Goal: Task Accomplishment & Management: Manage account settings

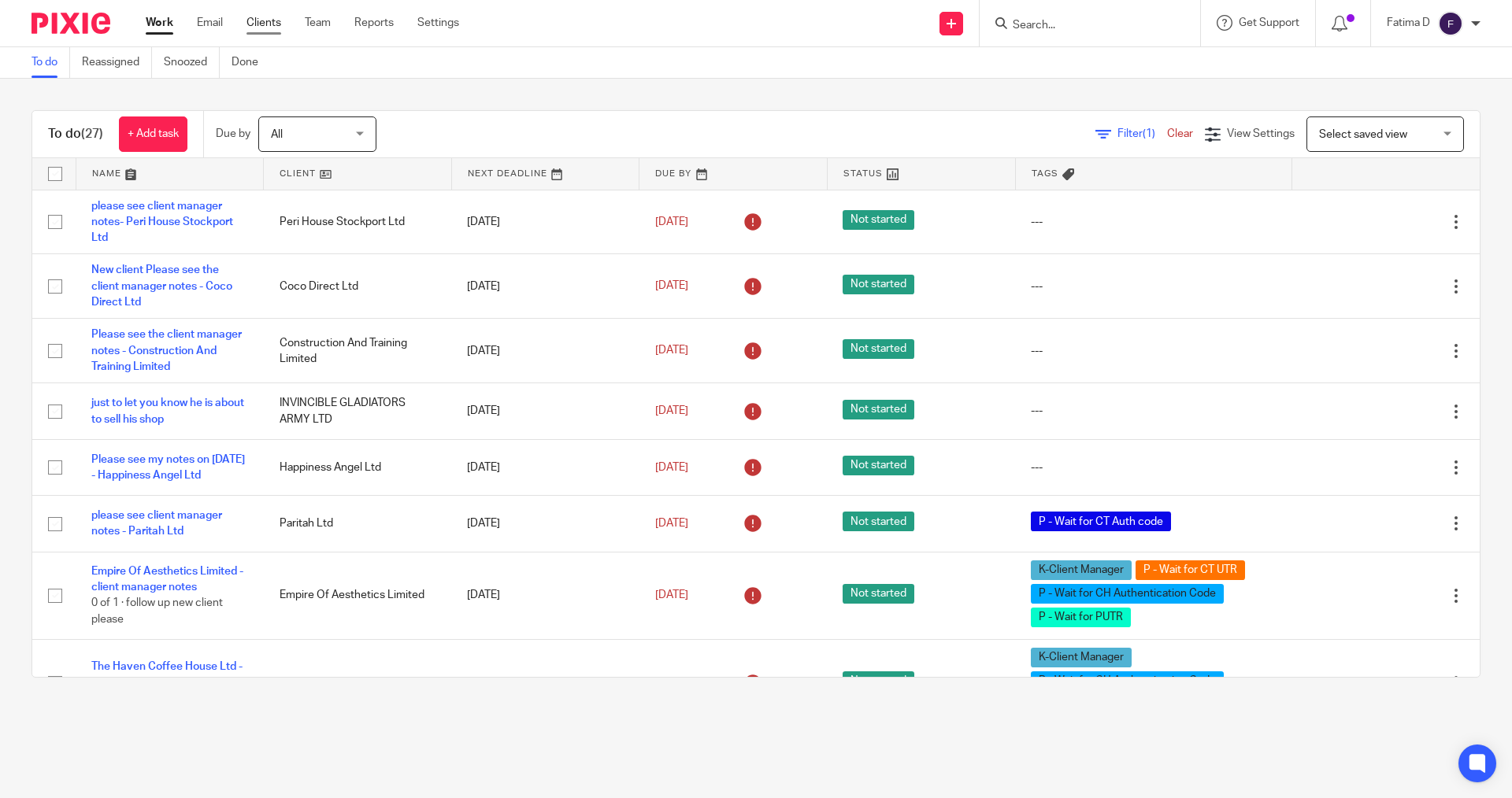
click at [262, 18] on link "Clients" at bounding box center [264, 22] width 35 height 16
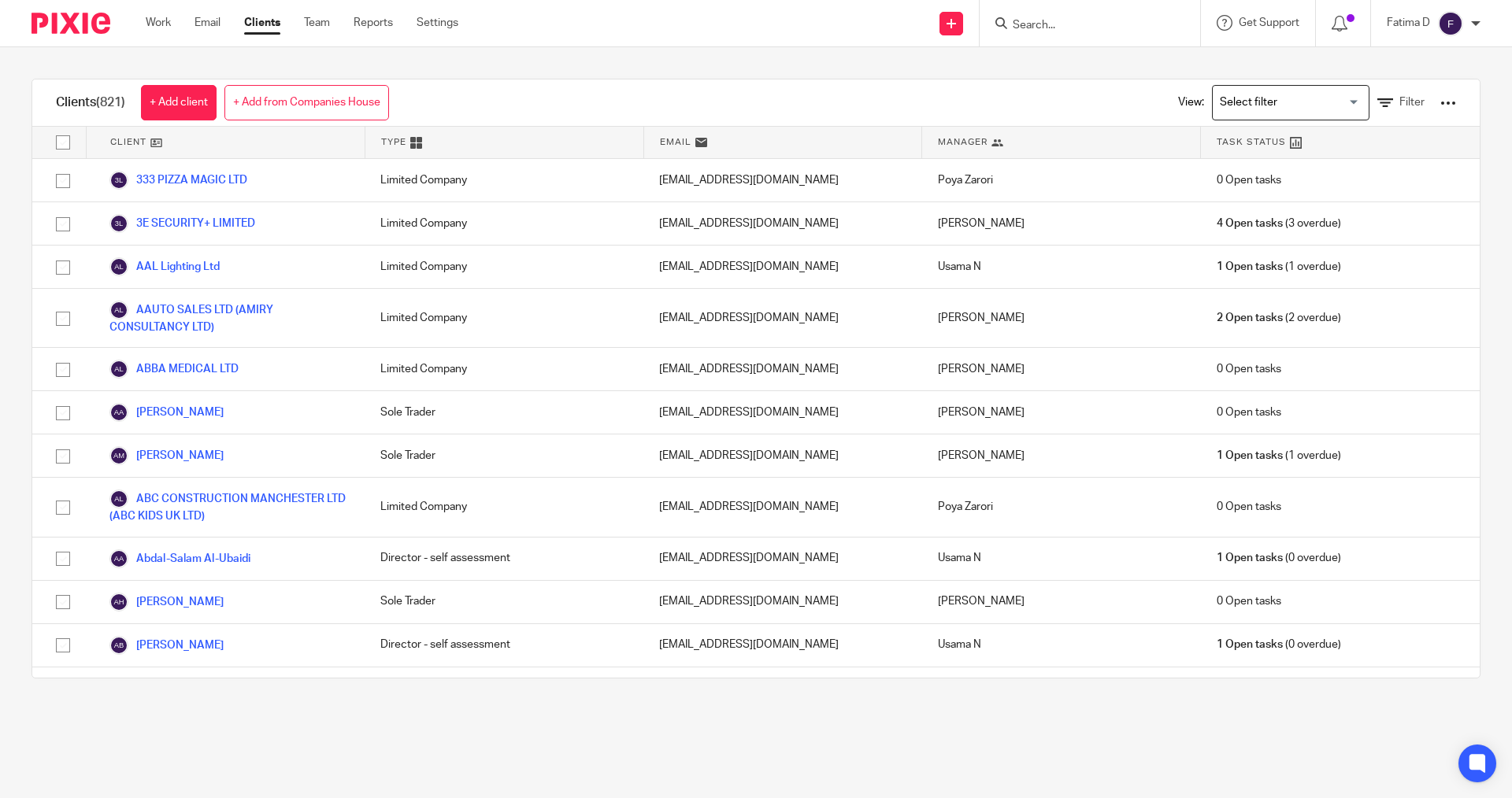
click at [63, 138] on input "checkbox" at bounding box center [63, 142] width 30 height 29
checkbox input "true"
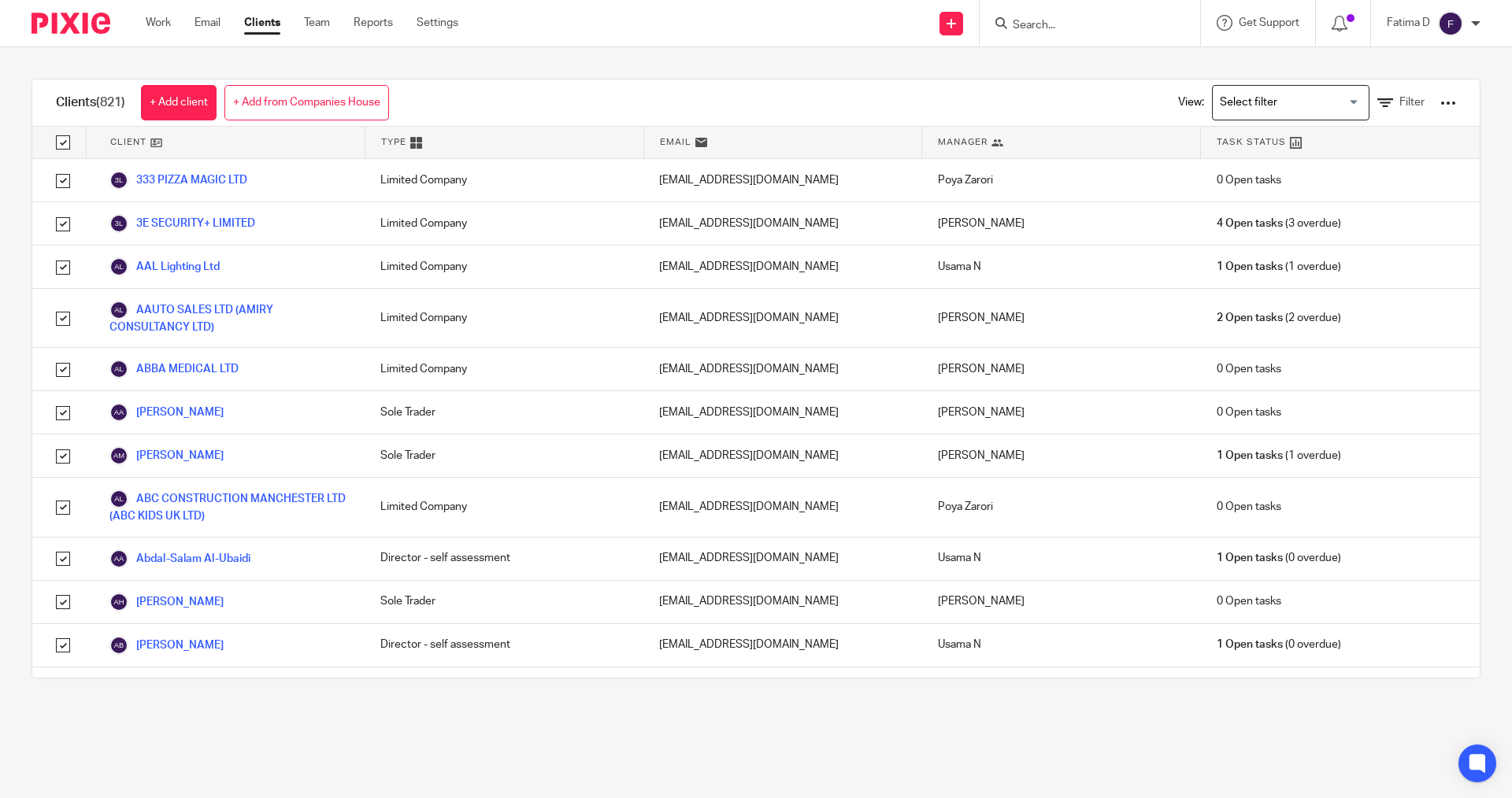
checkbox input "true"
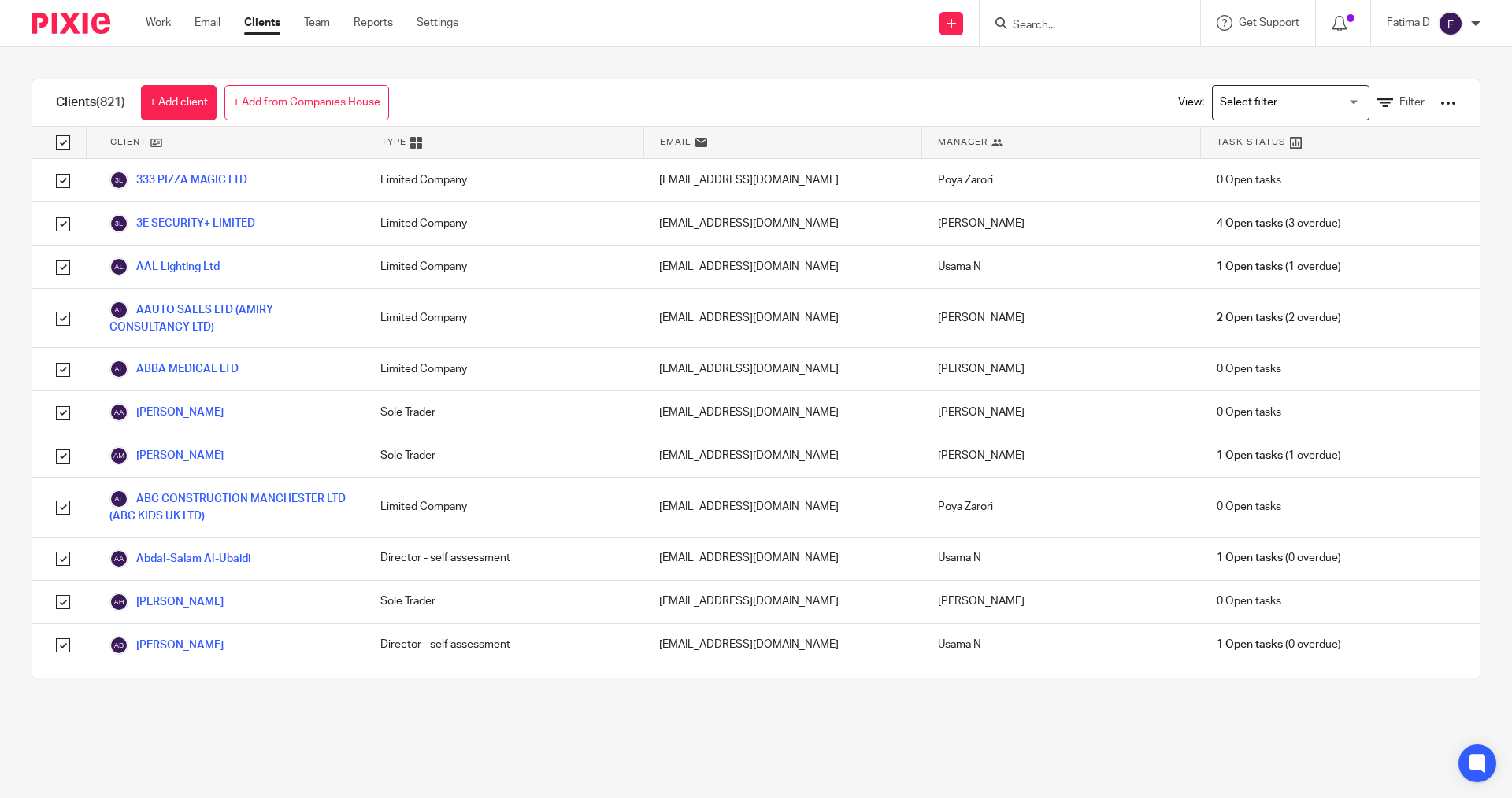
checkbox input "true"
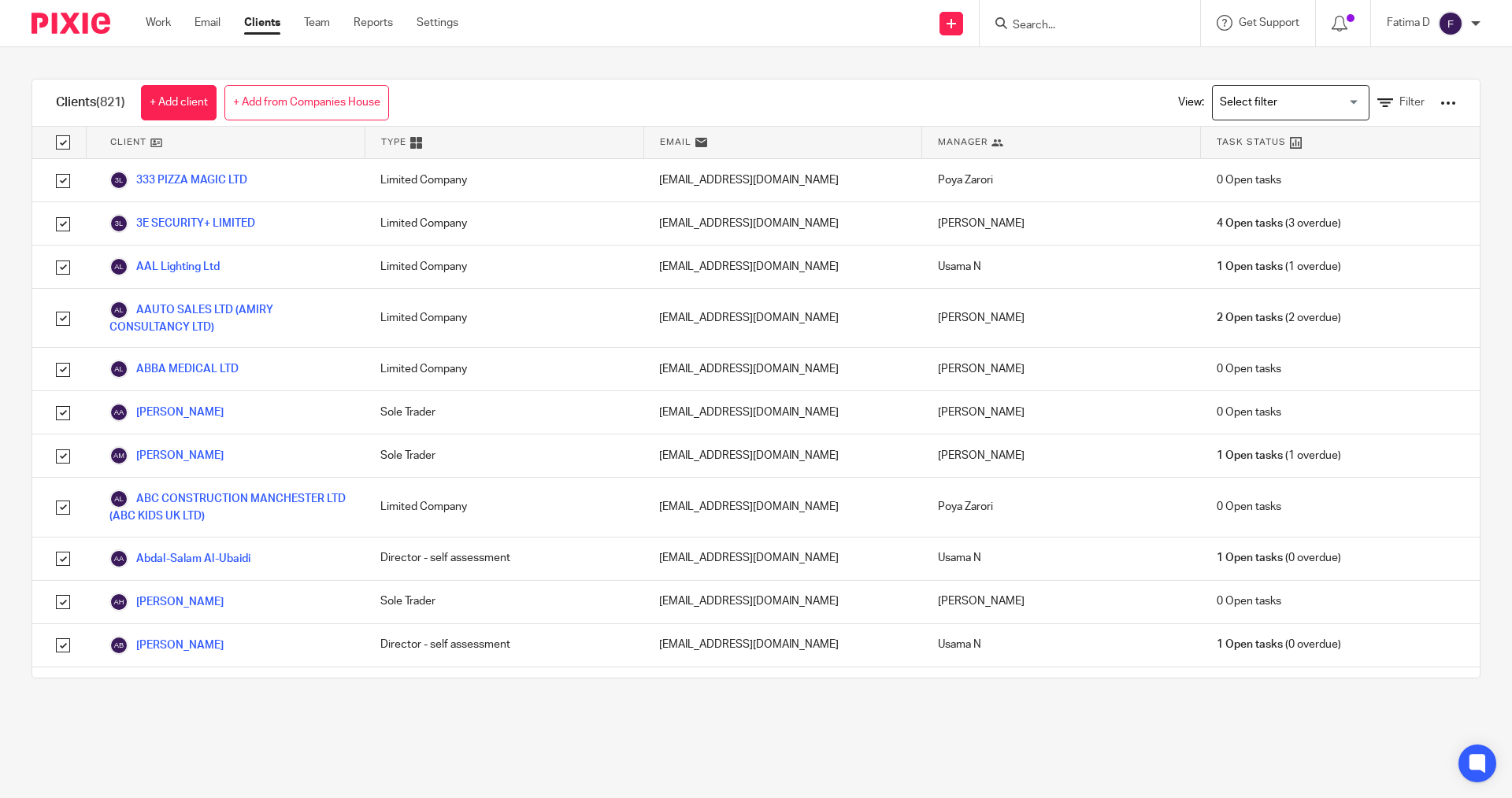
checkbox input "true"
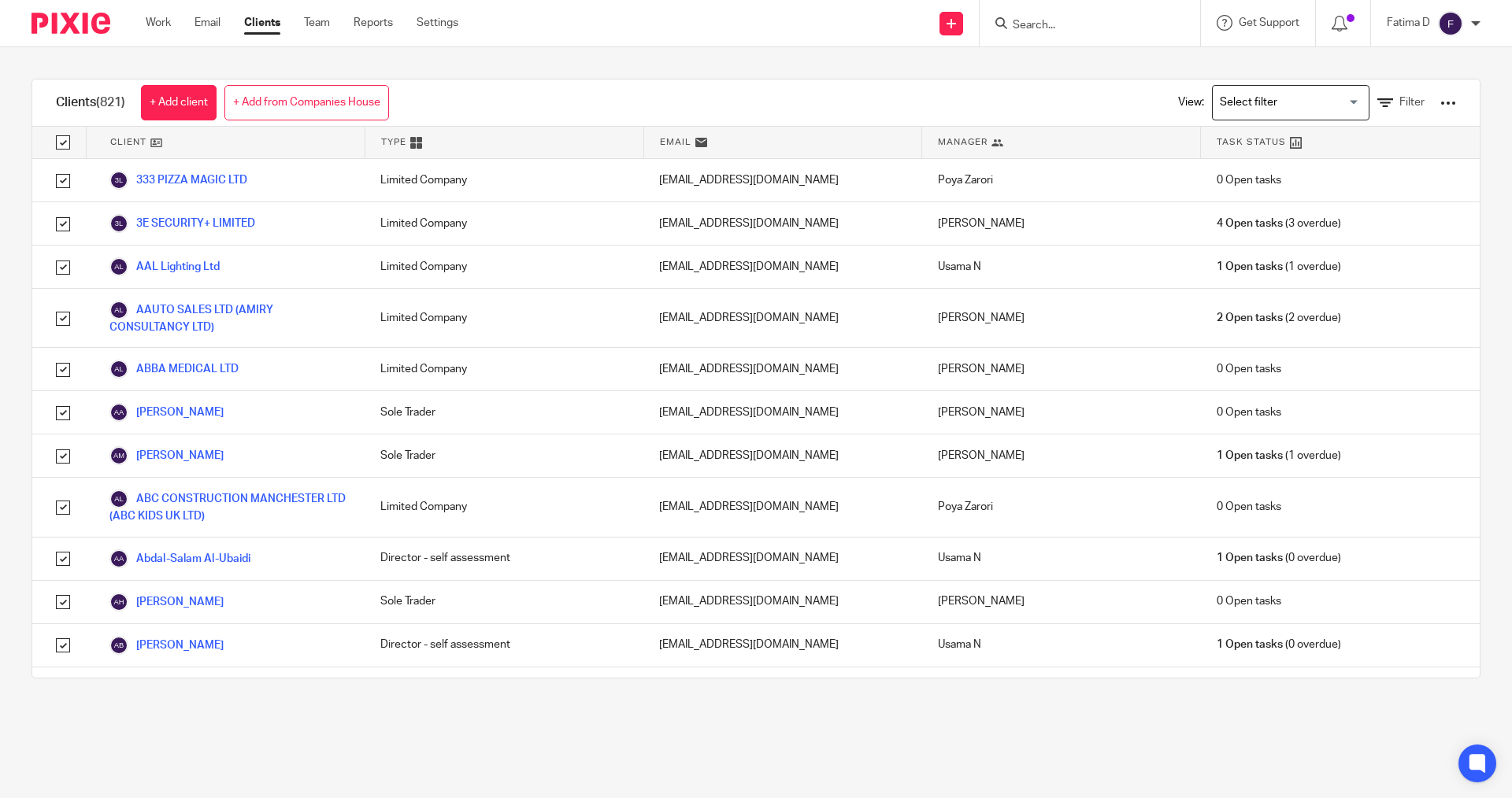
checkbox input "true"
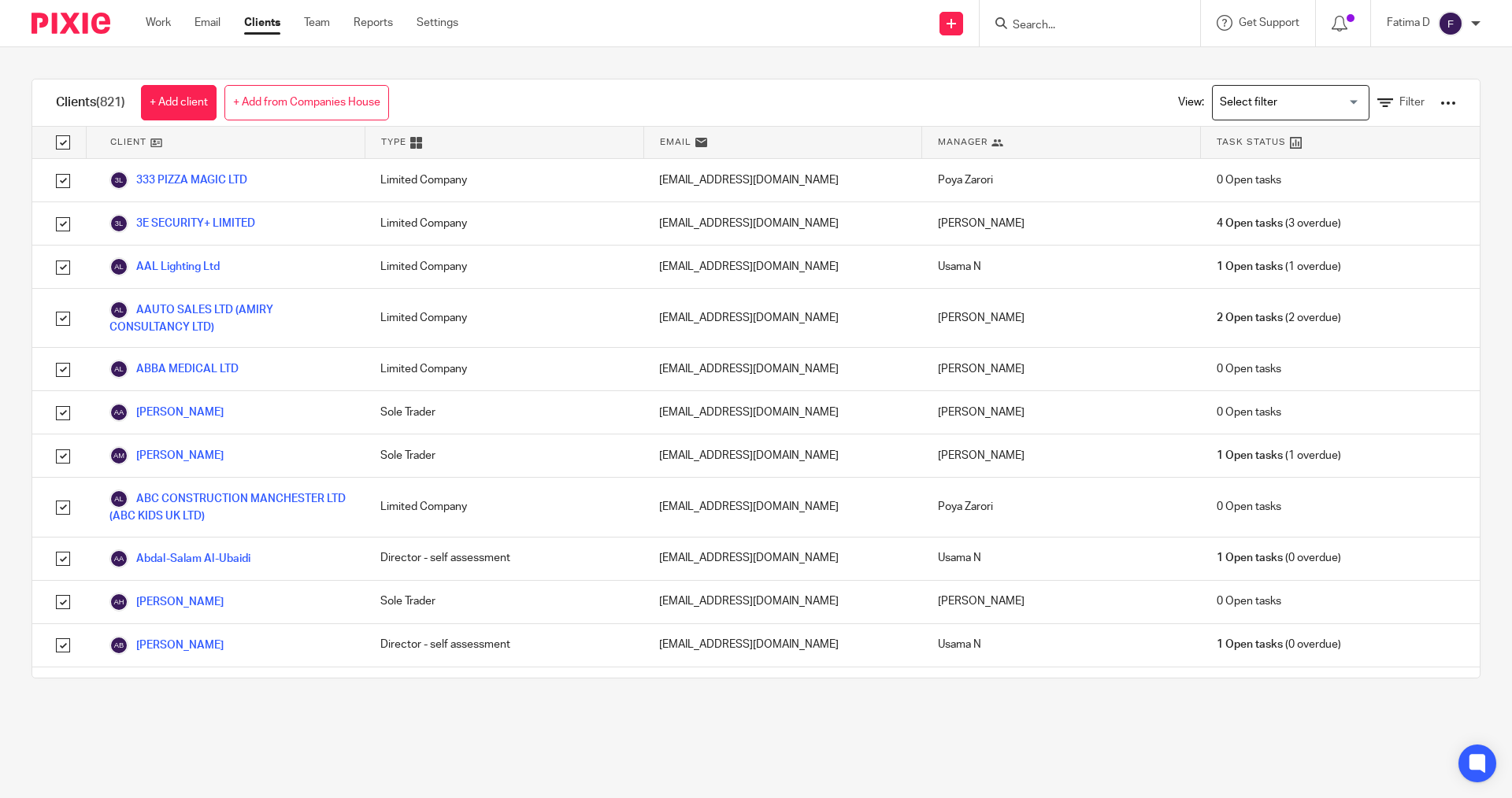
checkbox input "true"
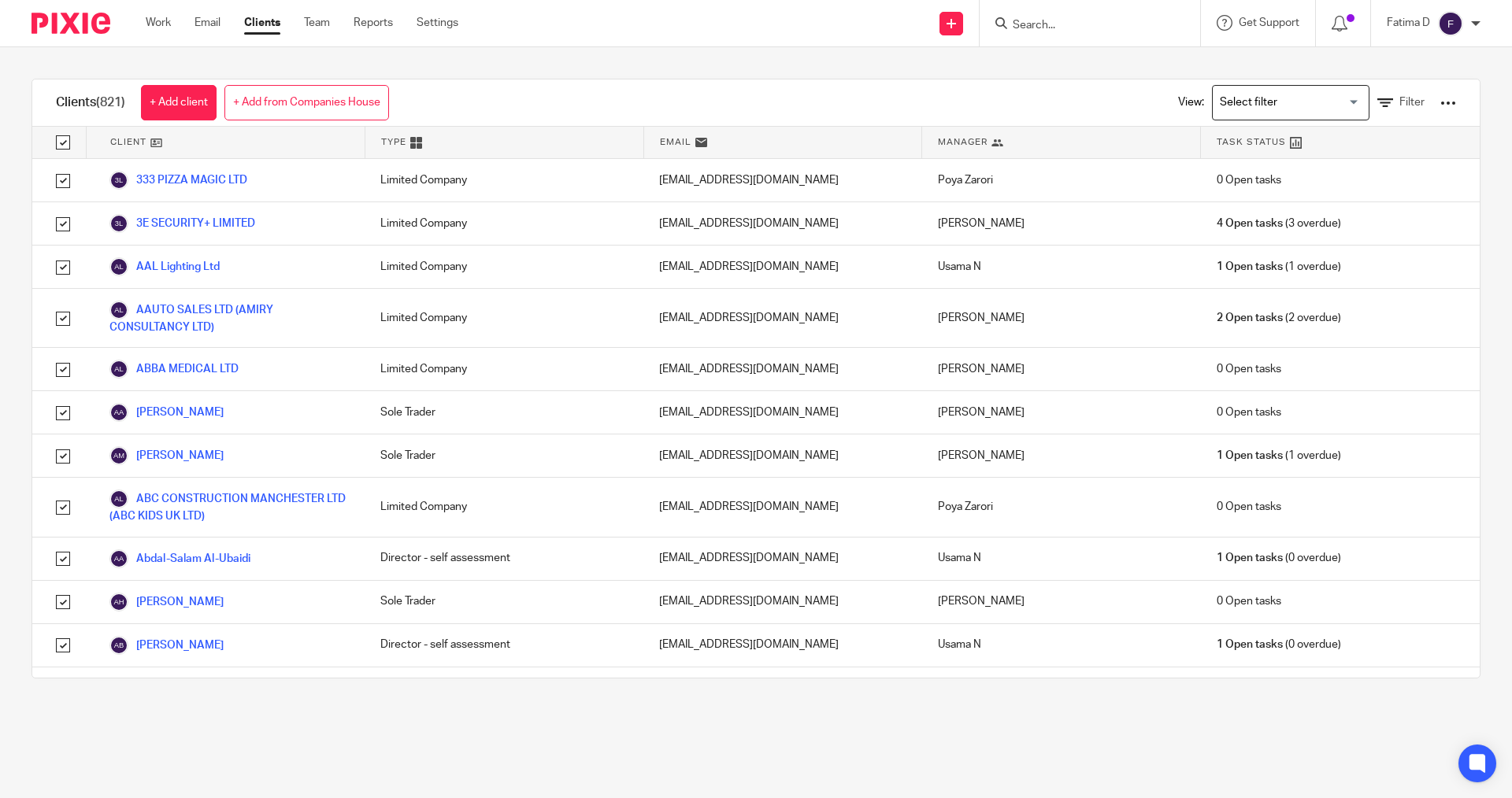
checkbox input "true"
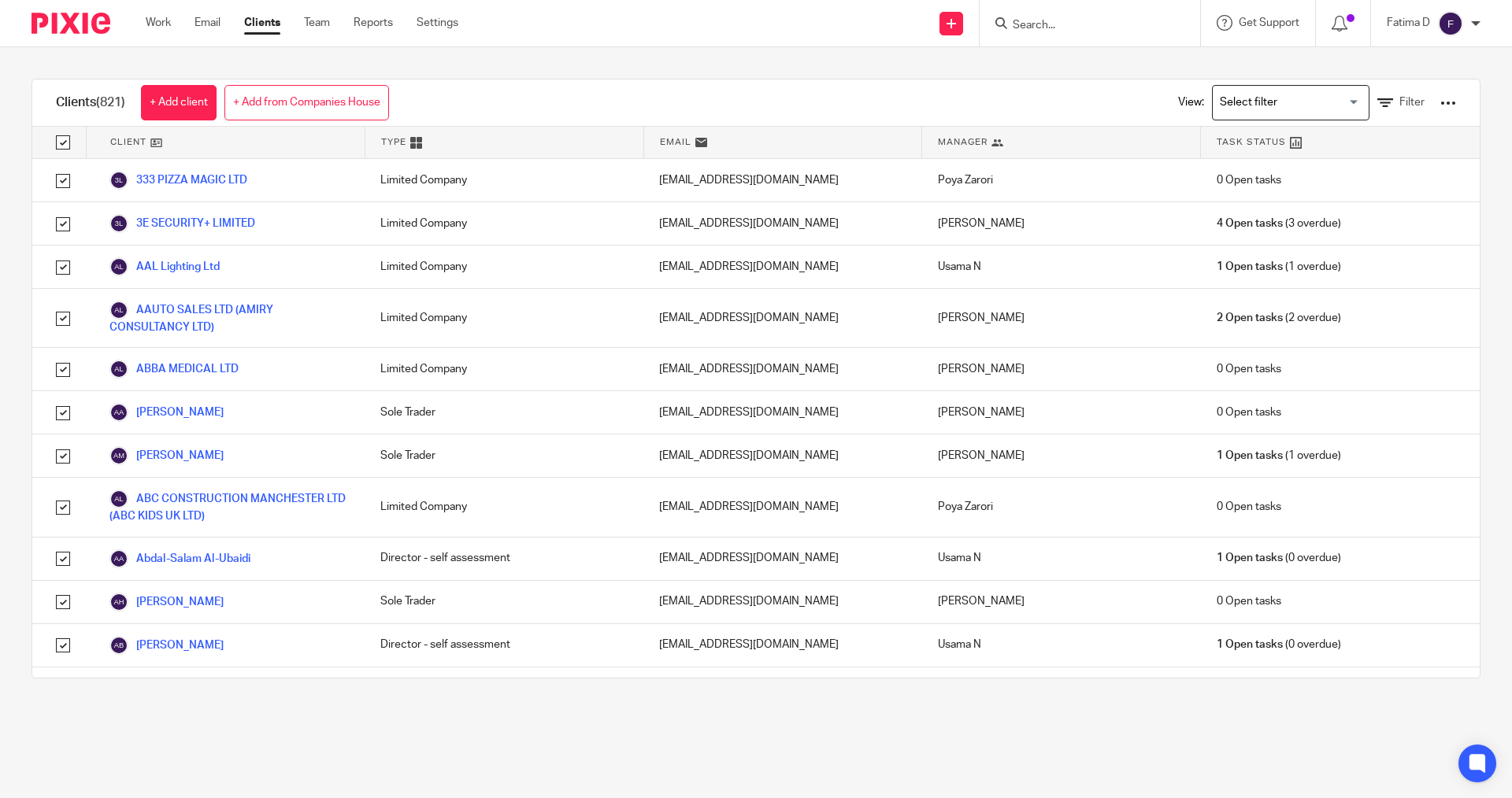
checkbox input "true"
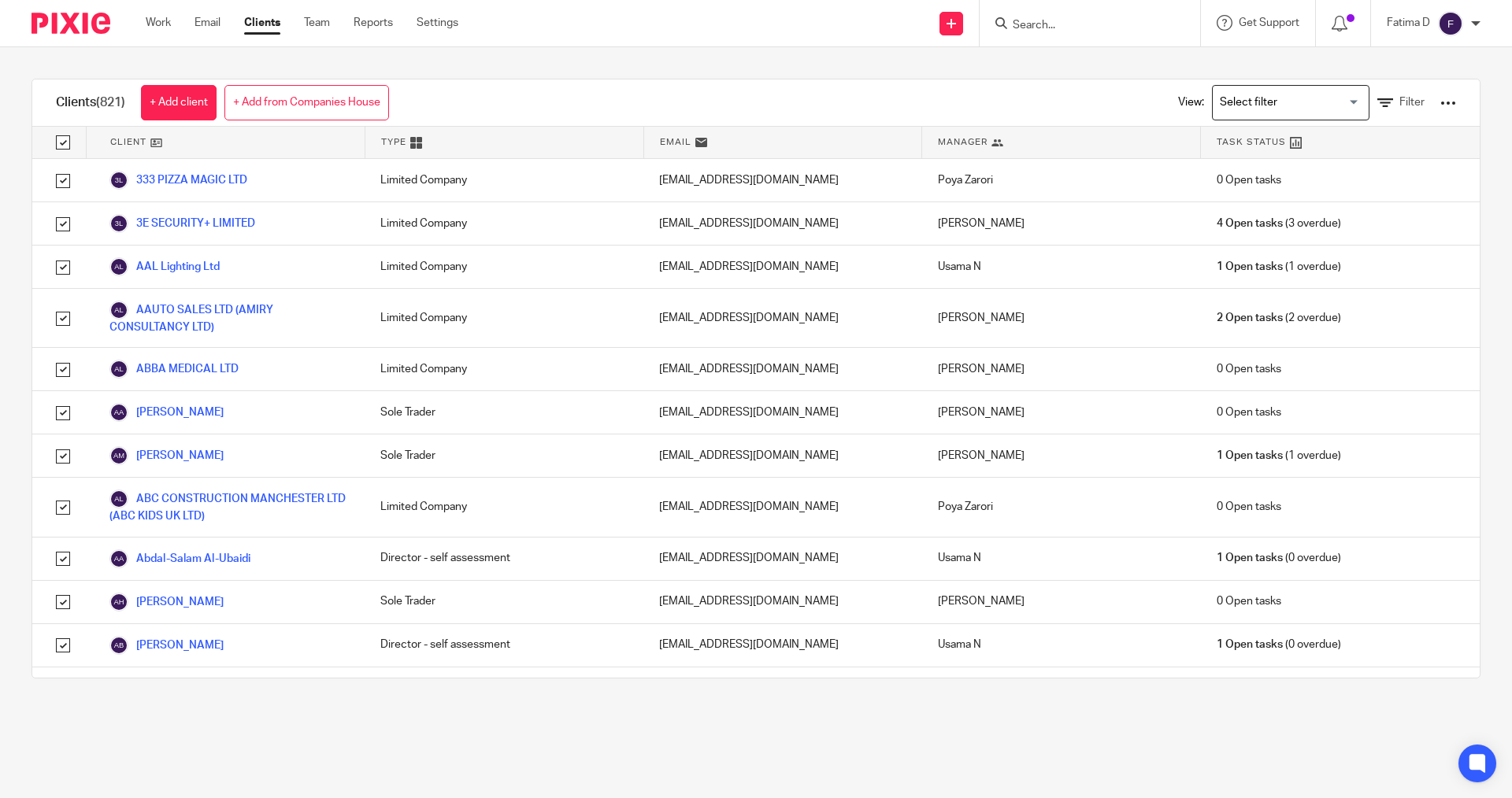
checkbox input "true"
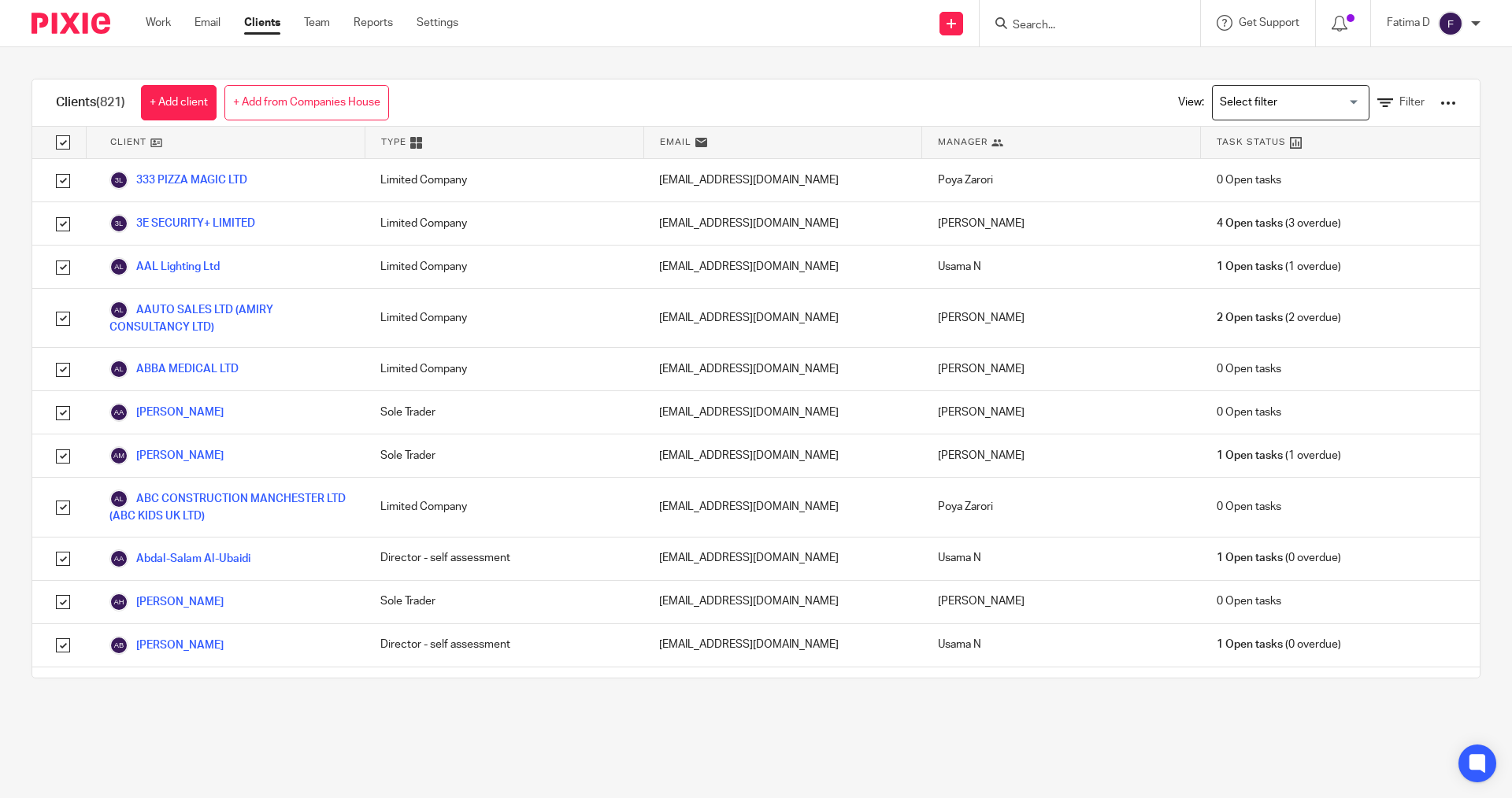
checkbox input "true"
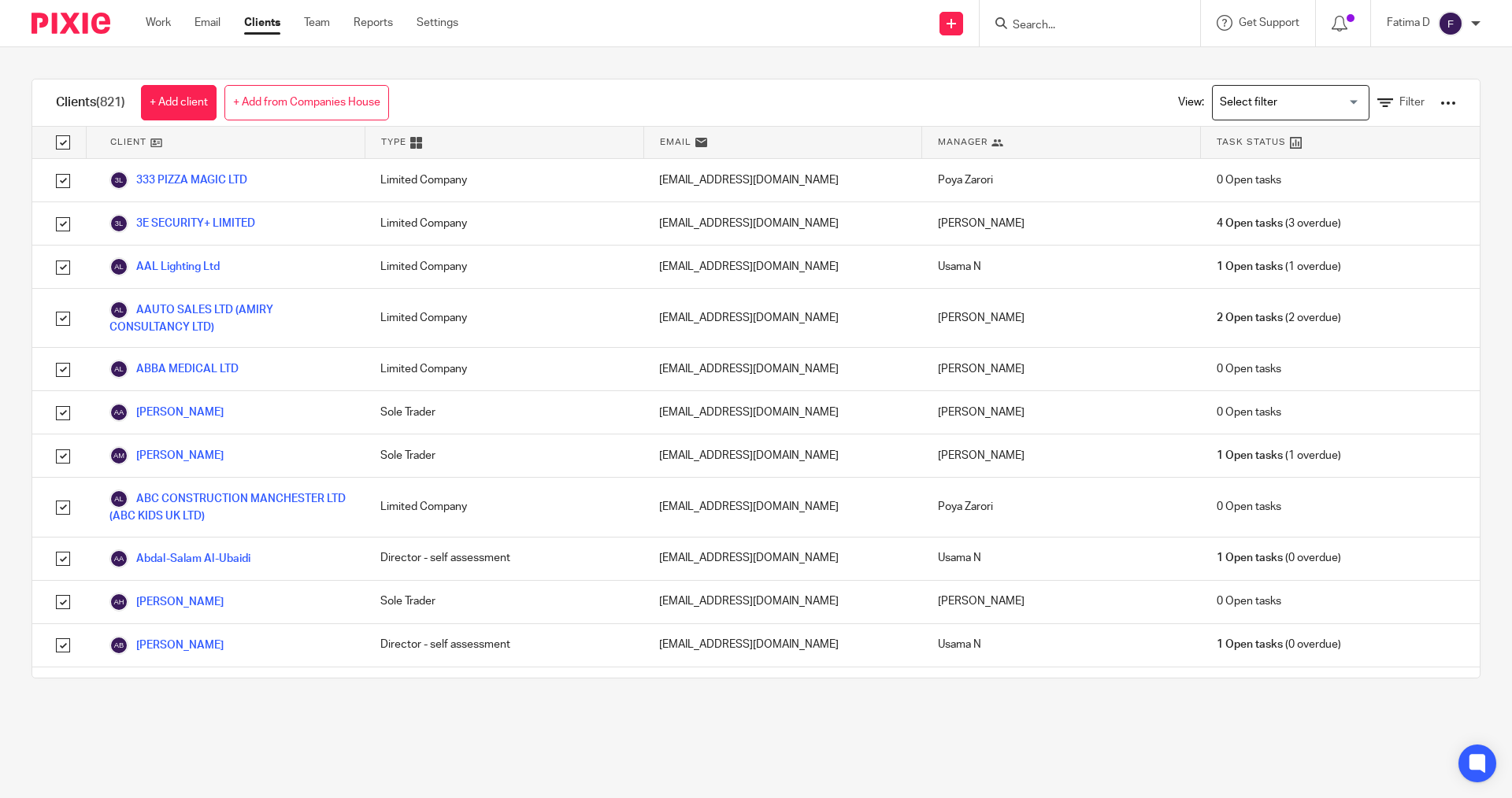
checkbox input "true"
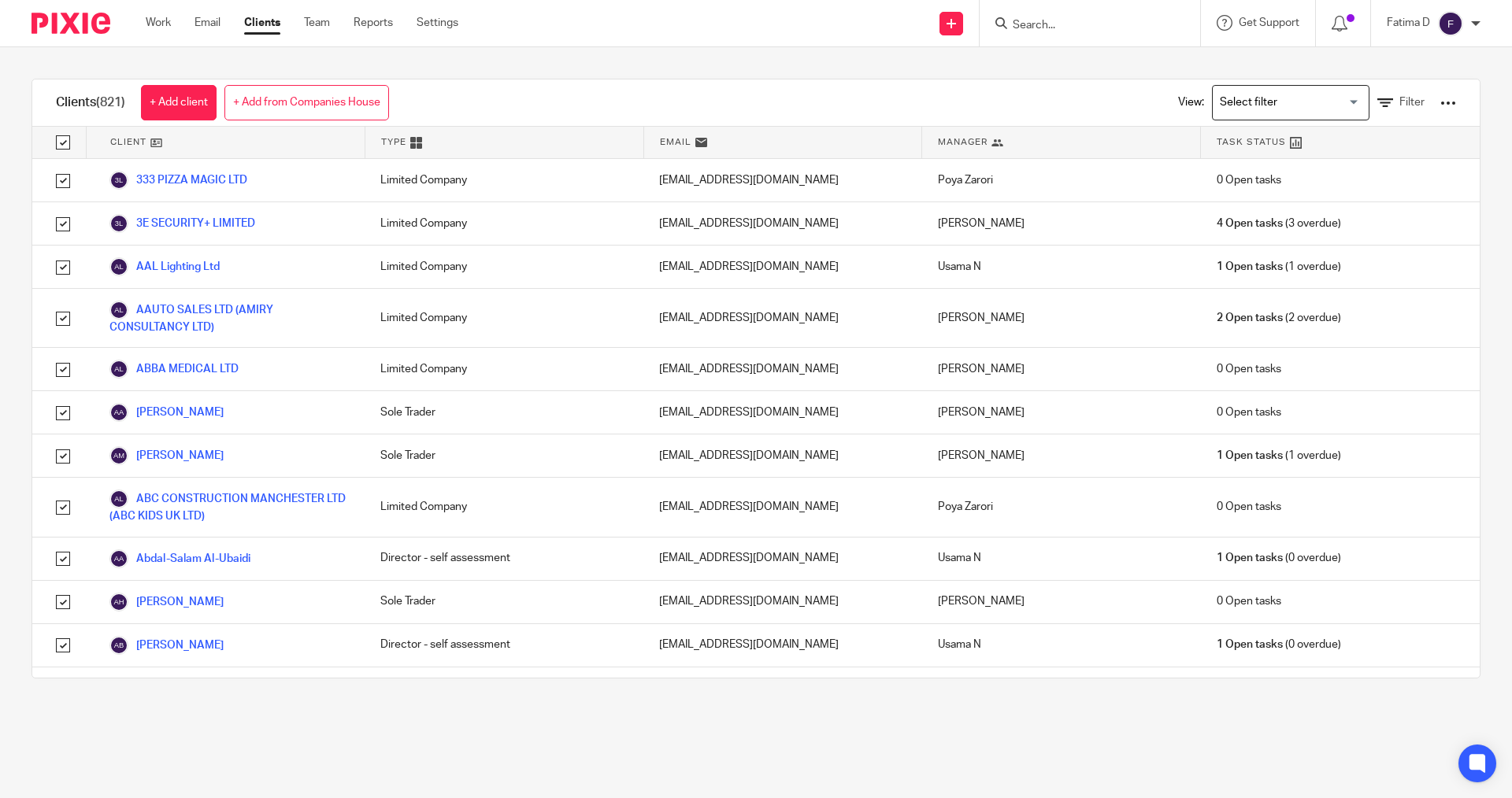
checkbox input "true"
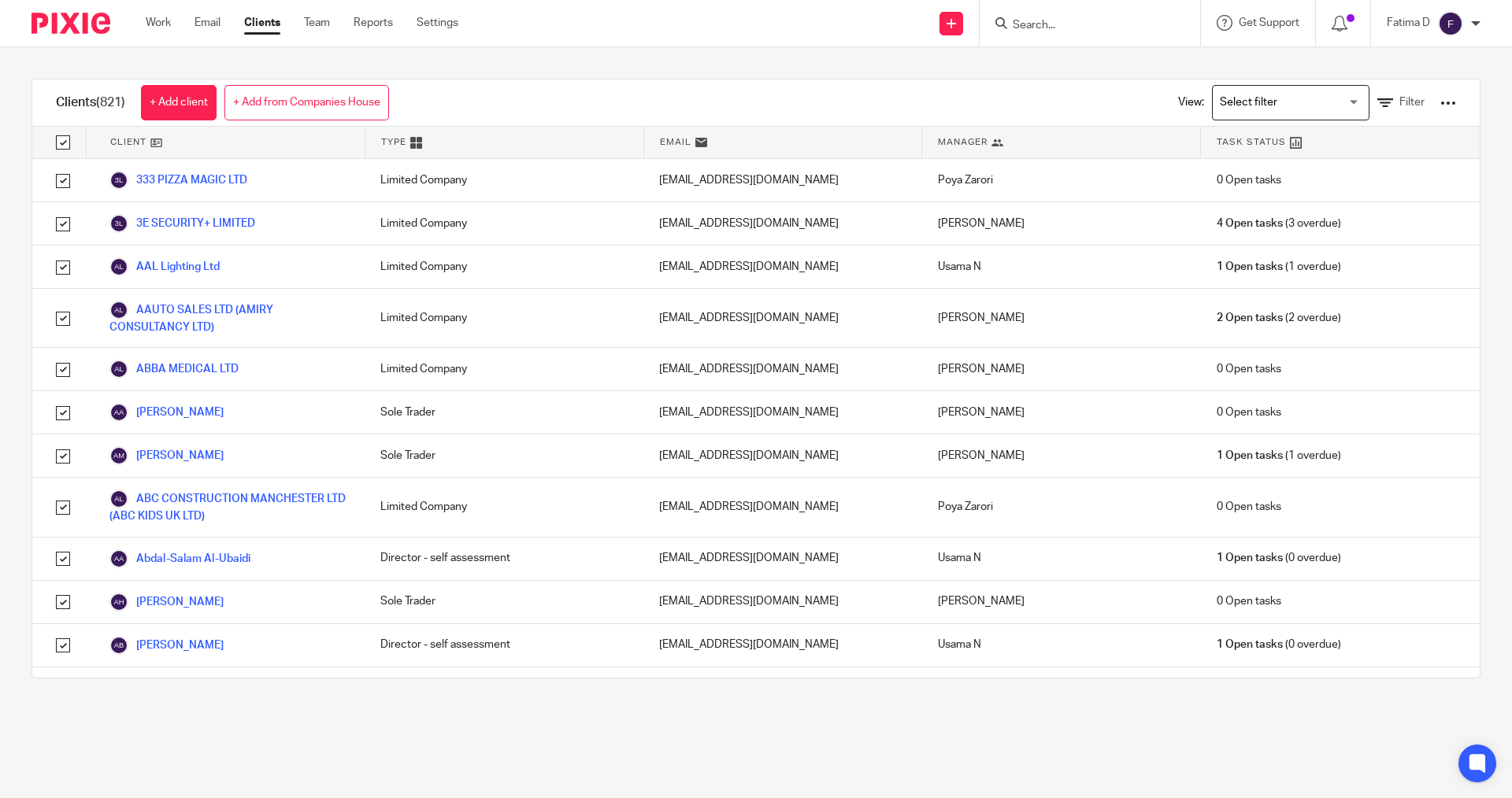
checkbox input "true"
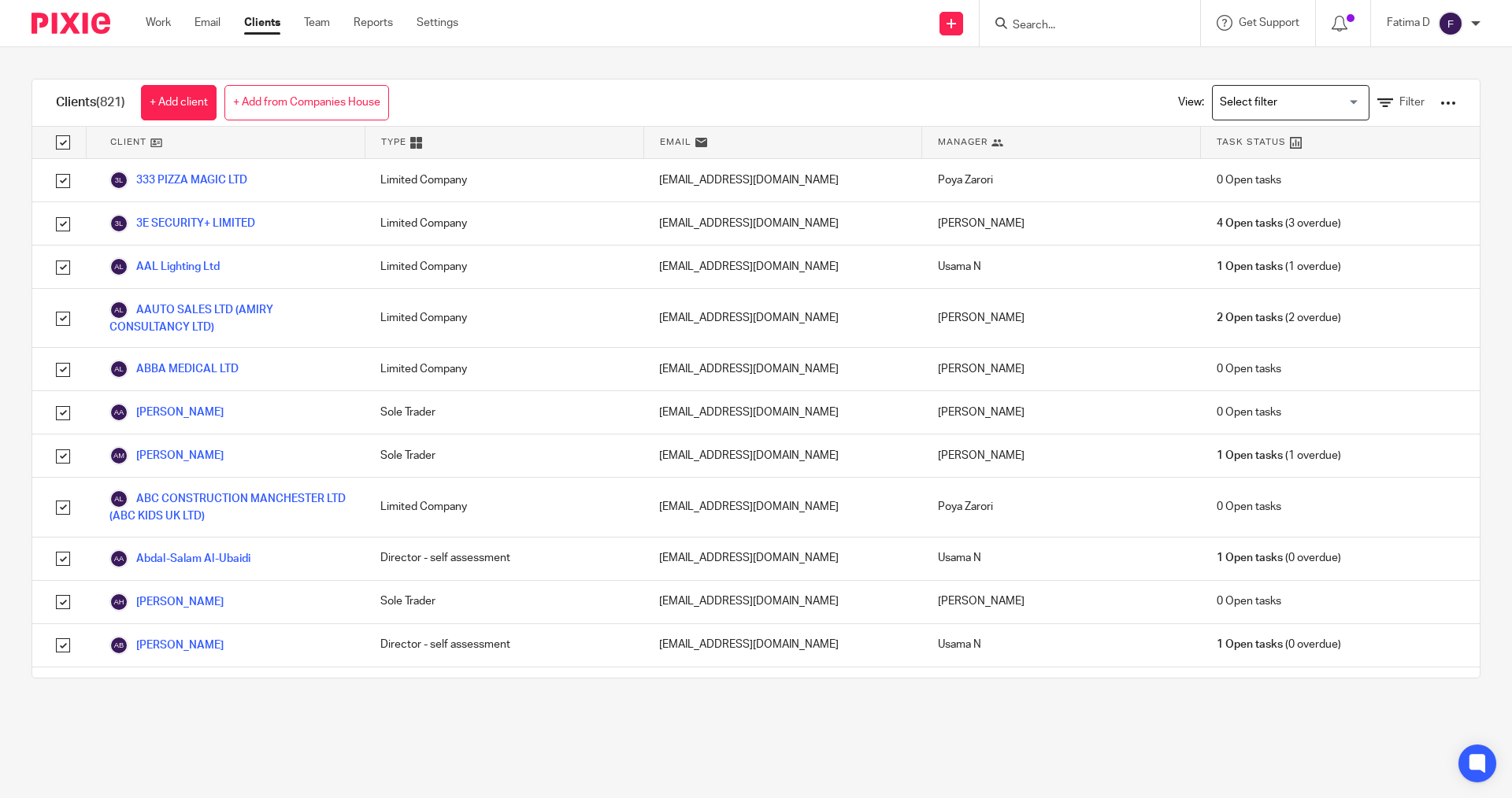
checkbox input "true"
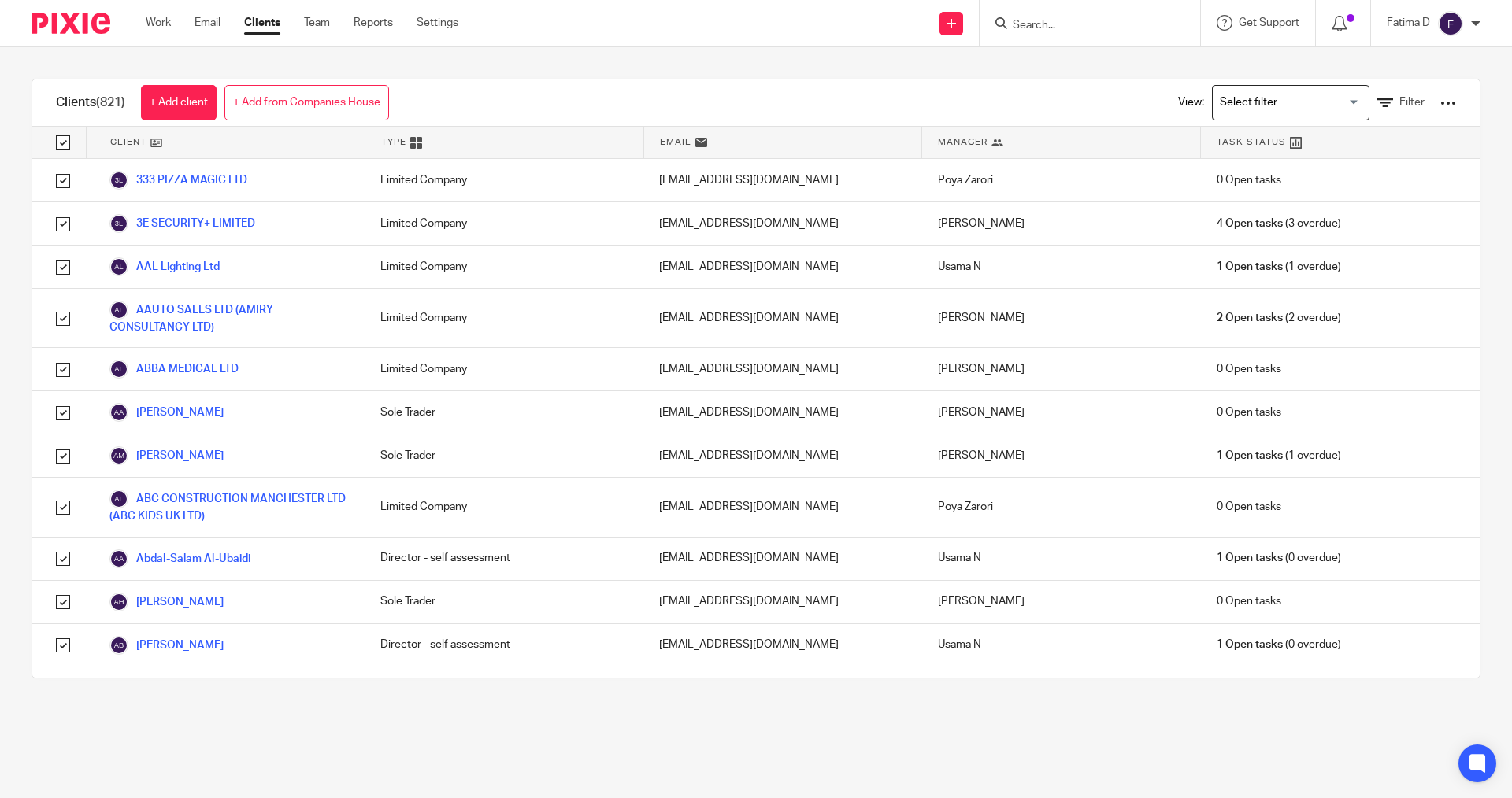
checkbox input "true"
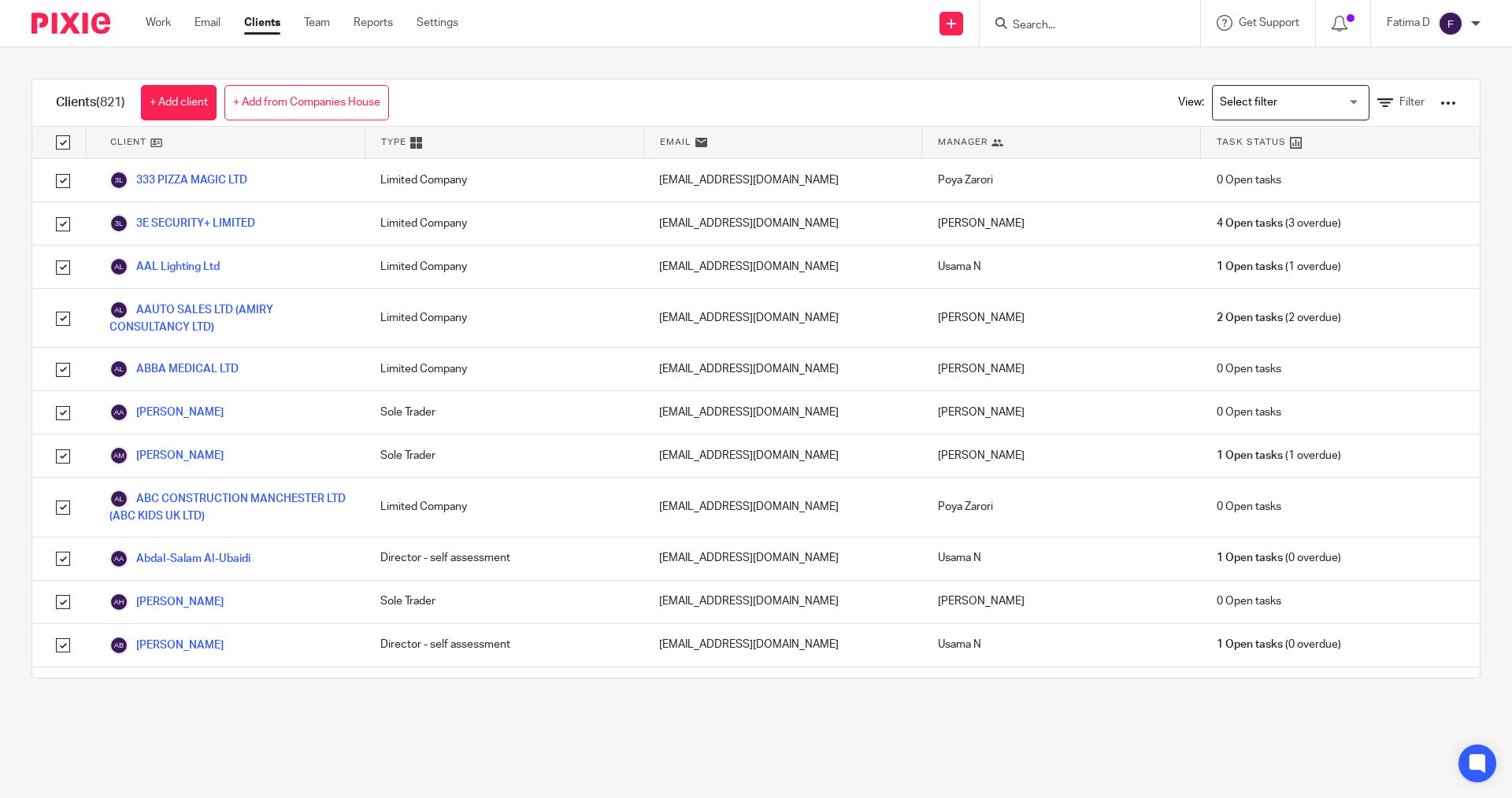
checkbox input "true"
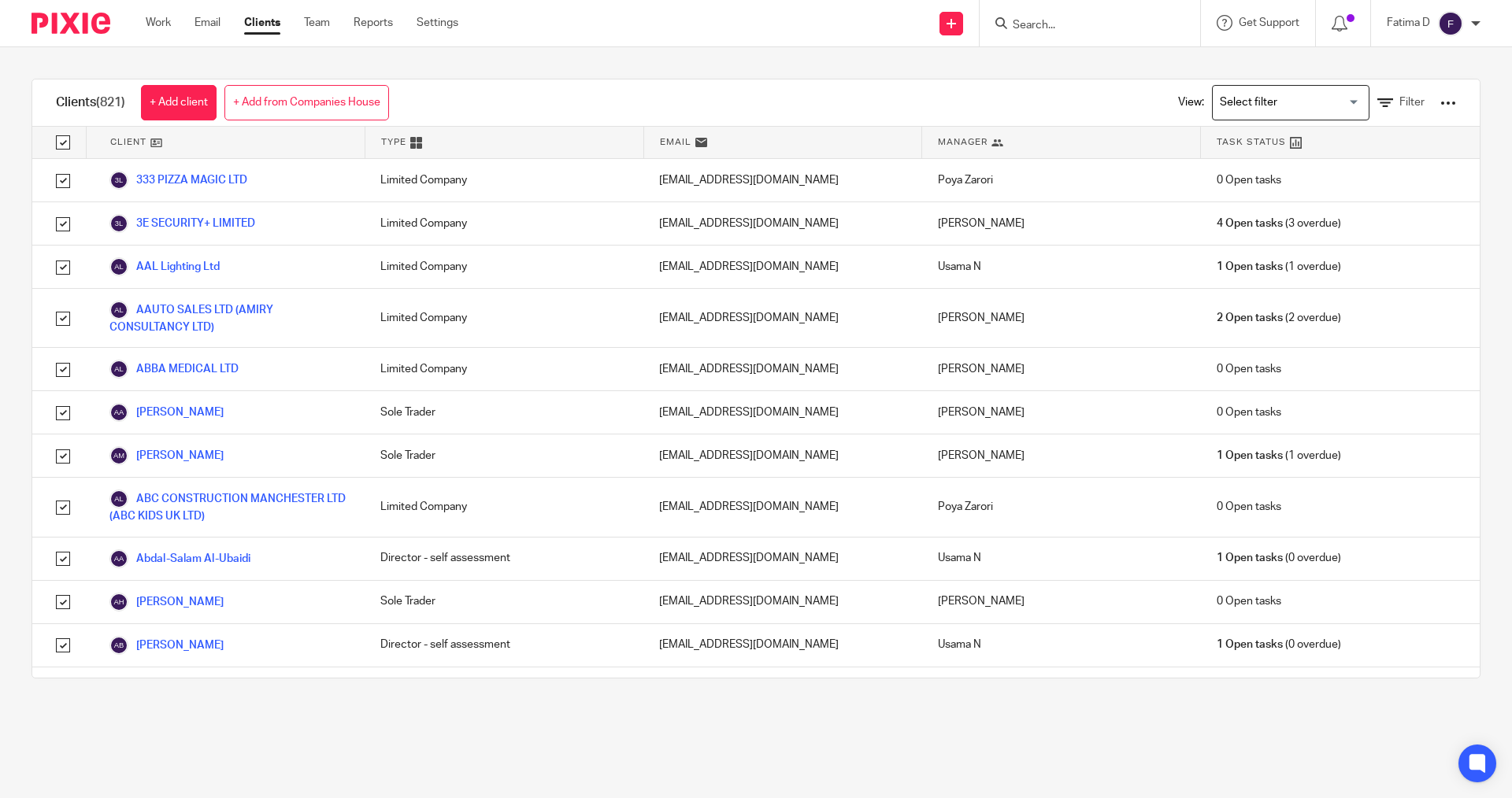
checkbox input "true"
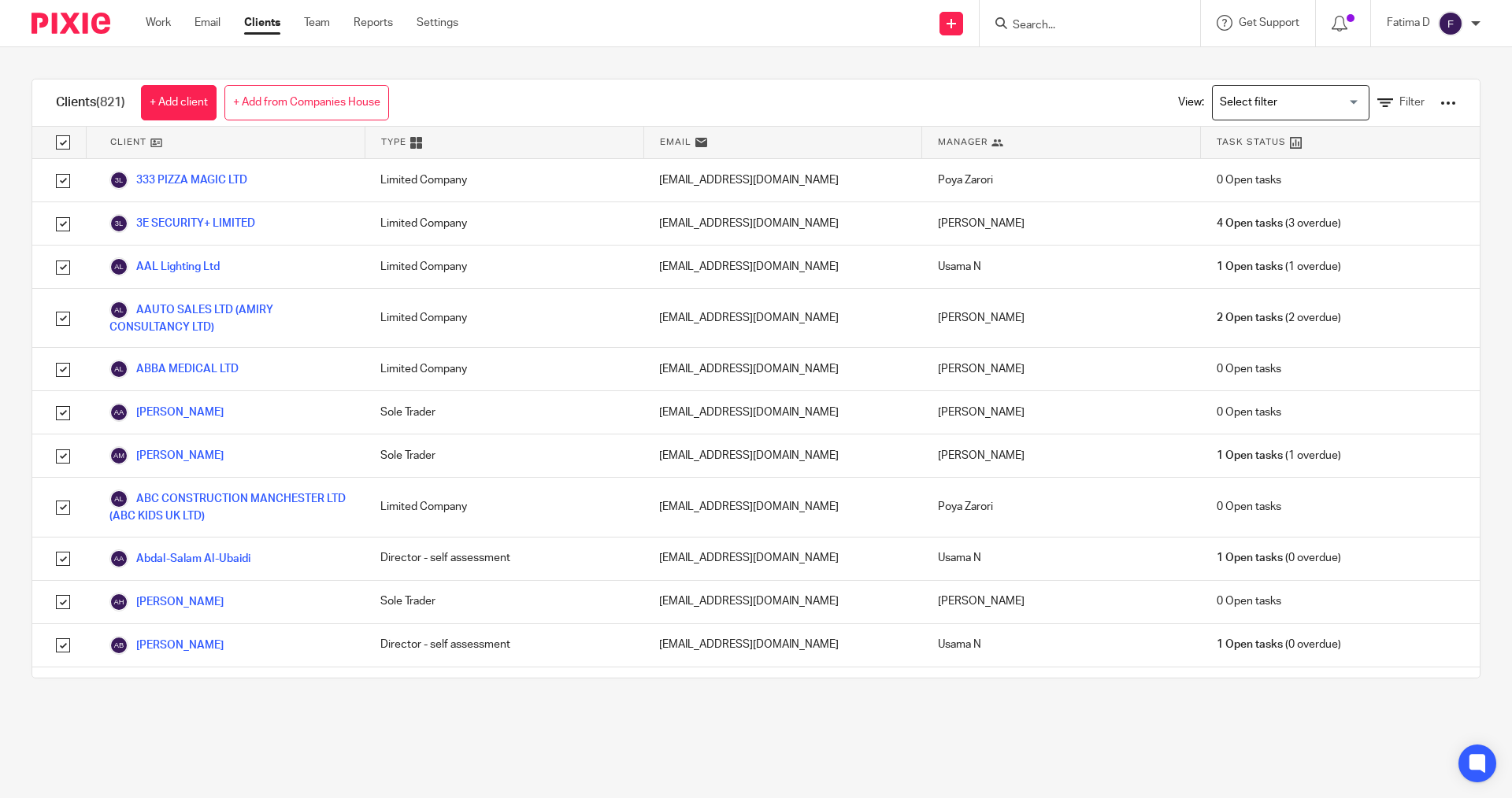
checkbox input "true"
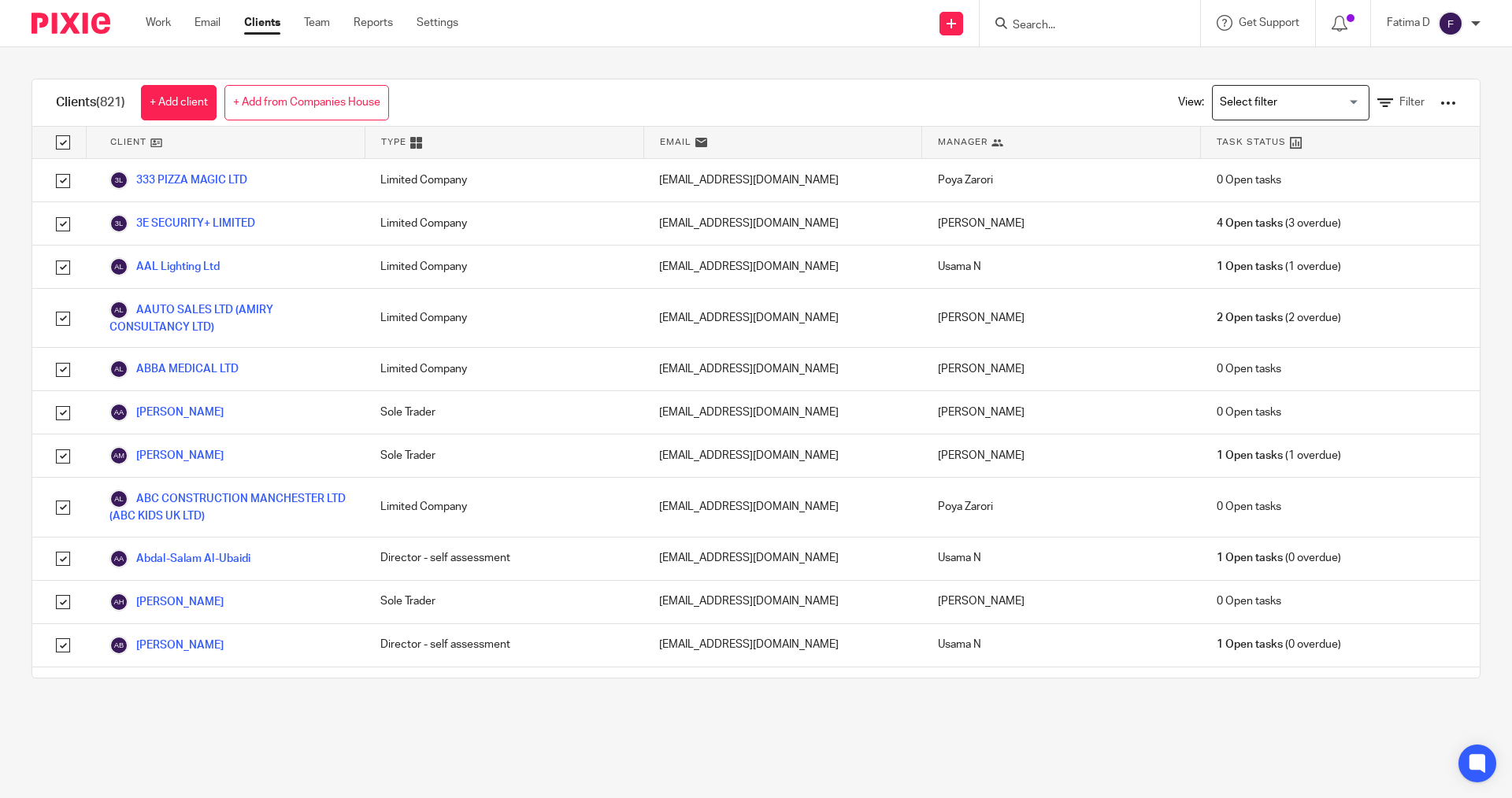
checkbox input "true"
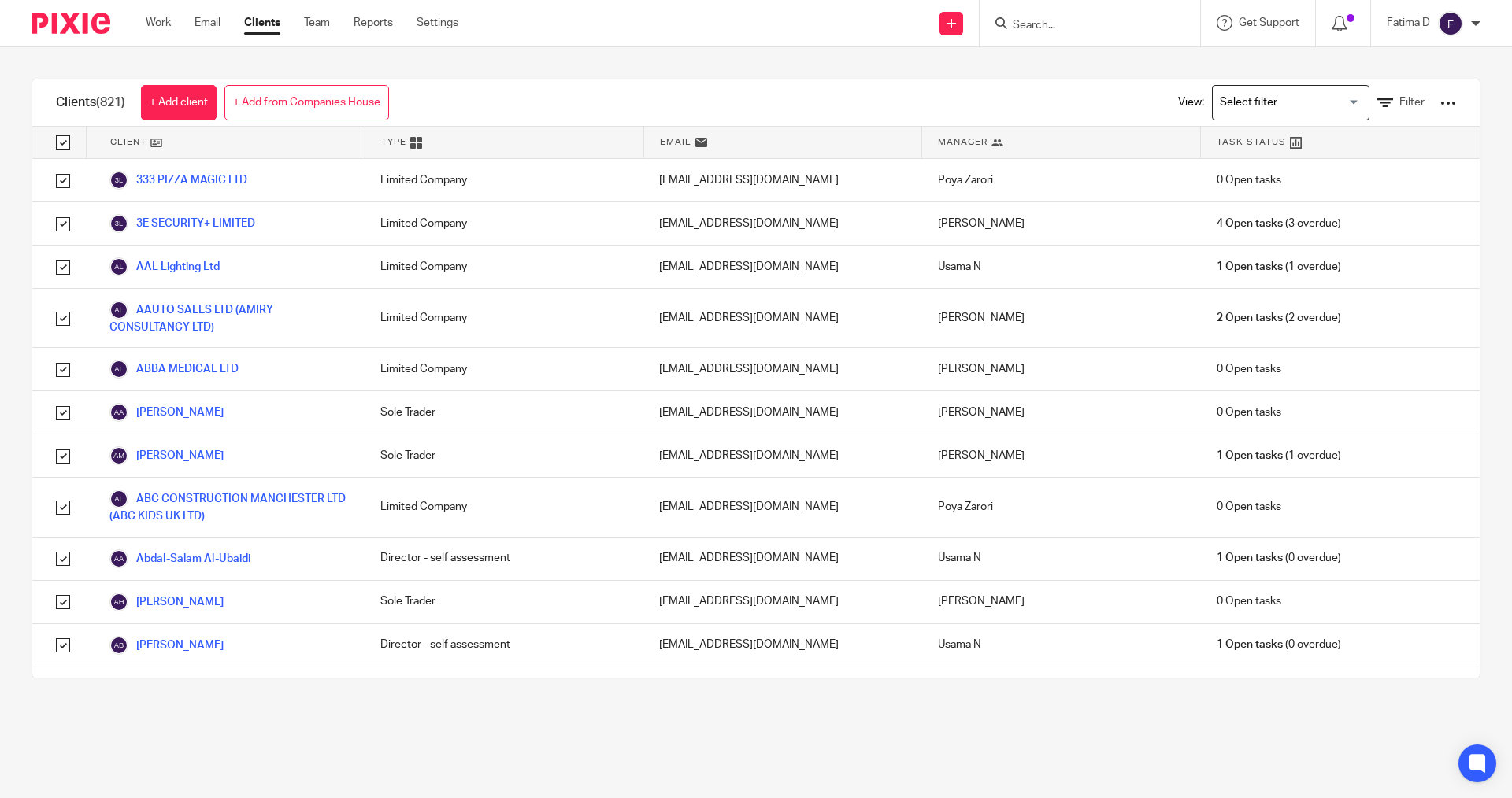
checkbox input "true"
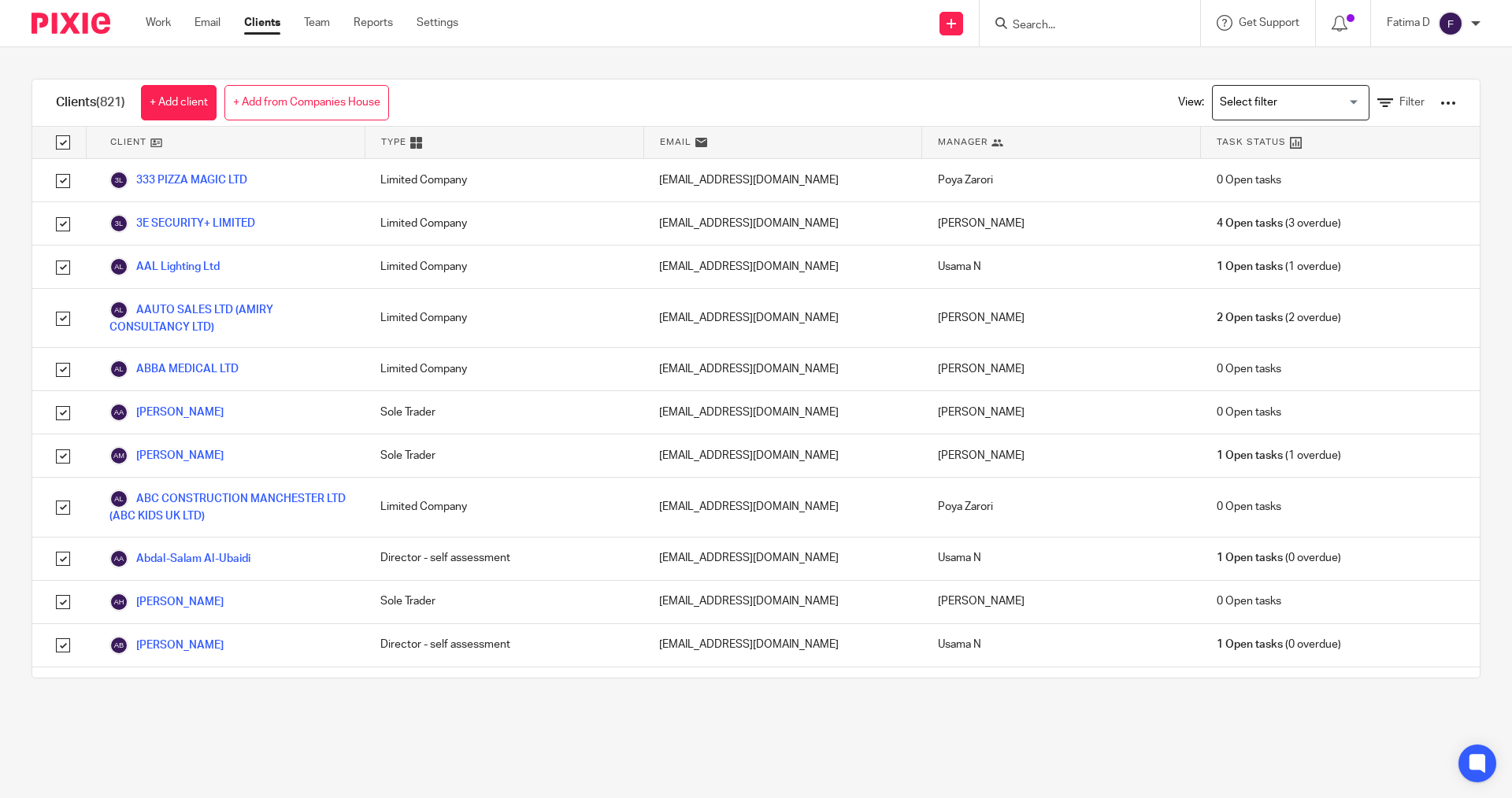
checkbox input "true"
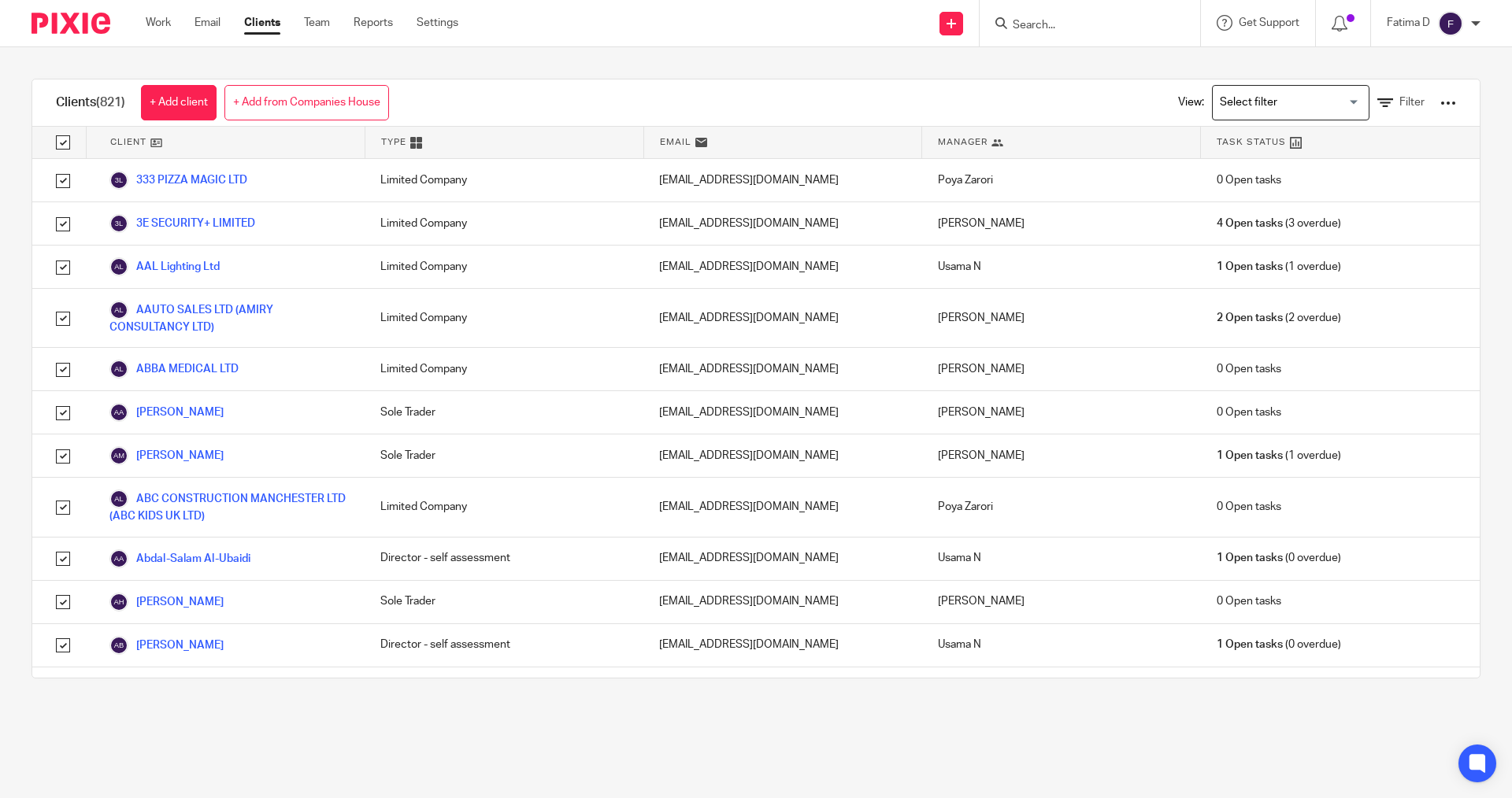
checkbox input "true"
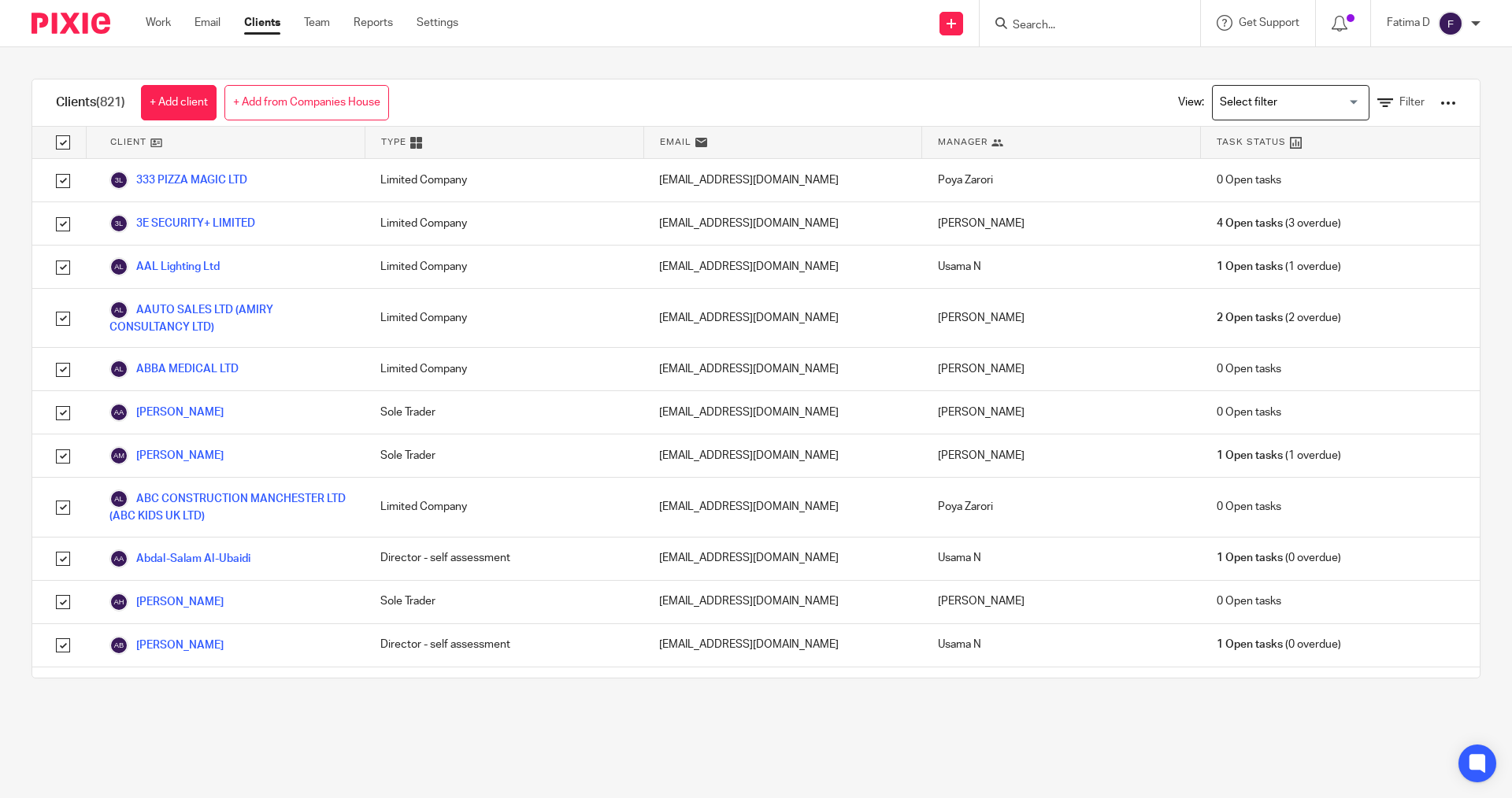
checkbox input "true"
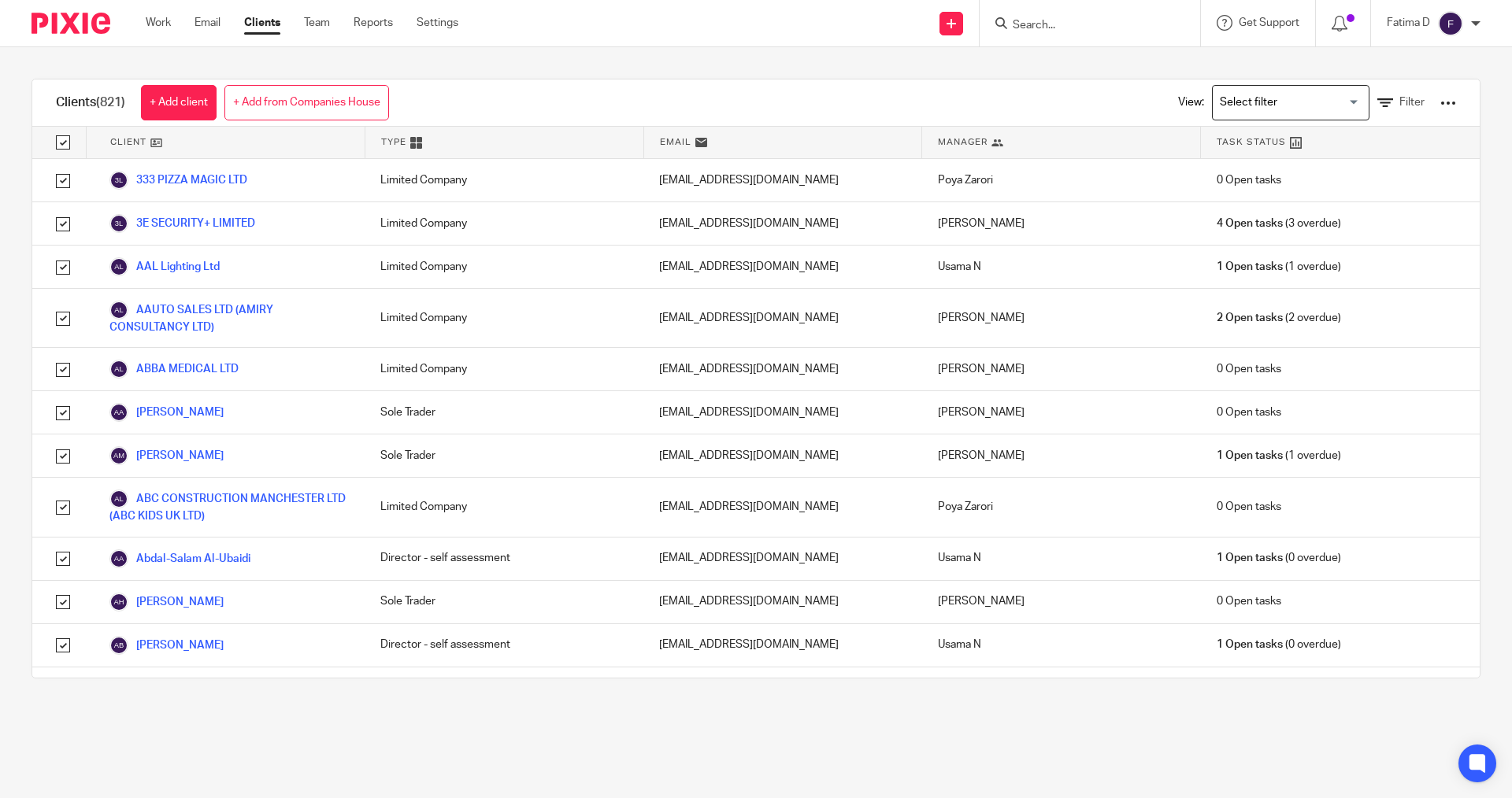
checkbox input "true"
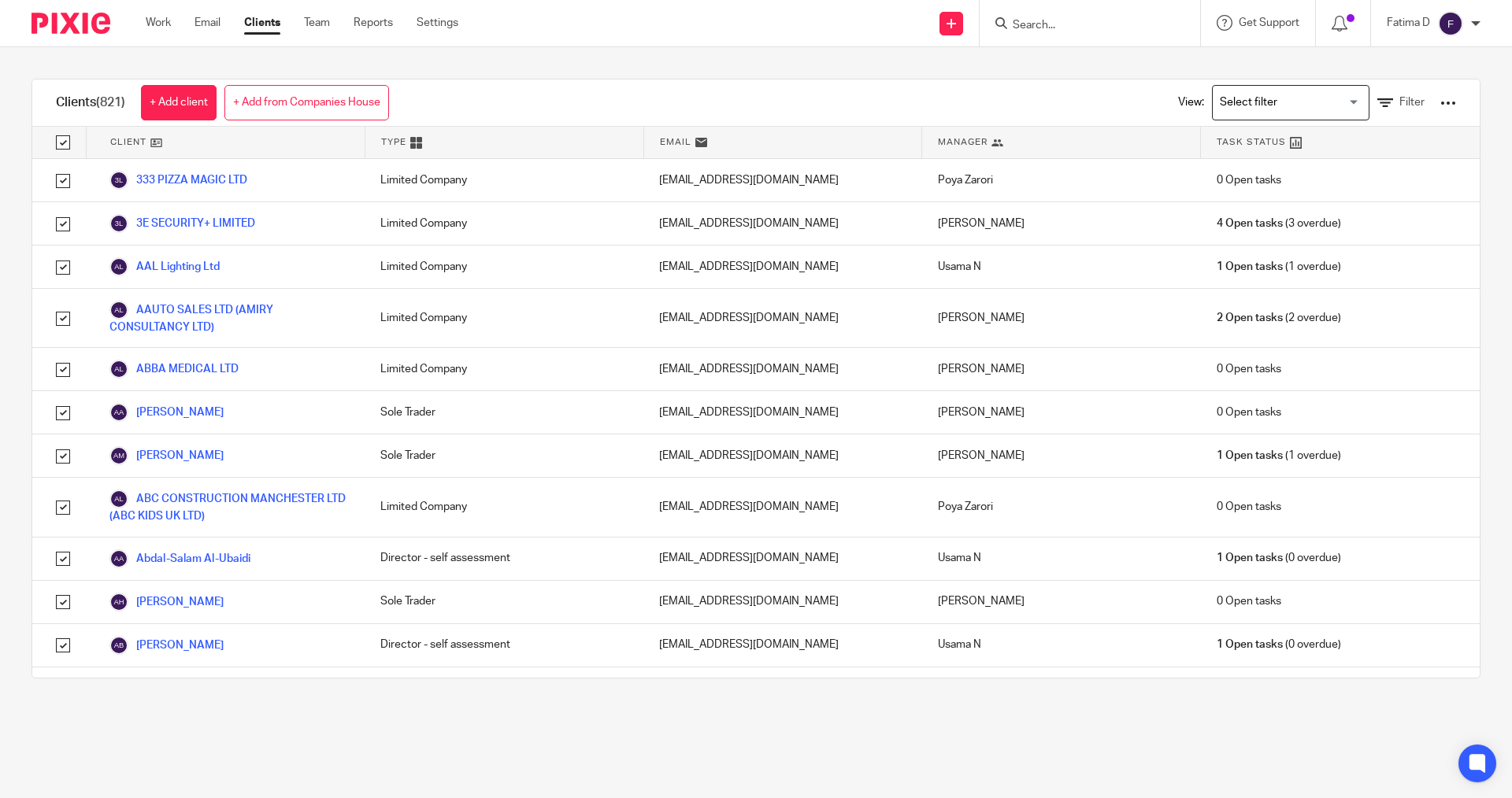
checkbox input "true"
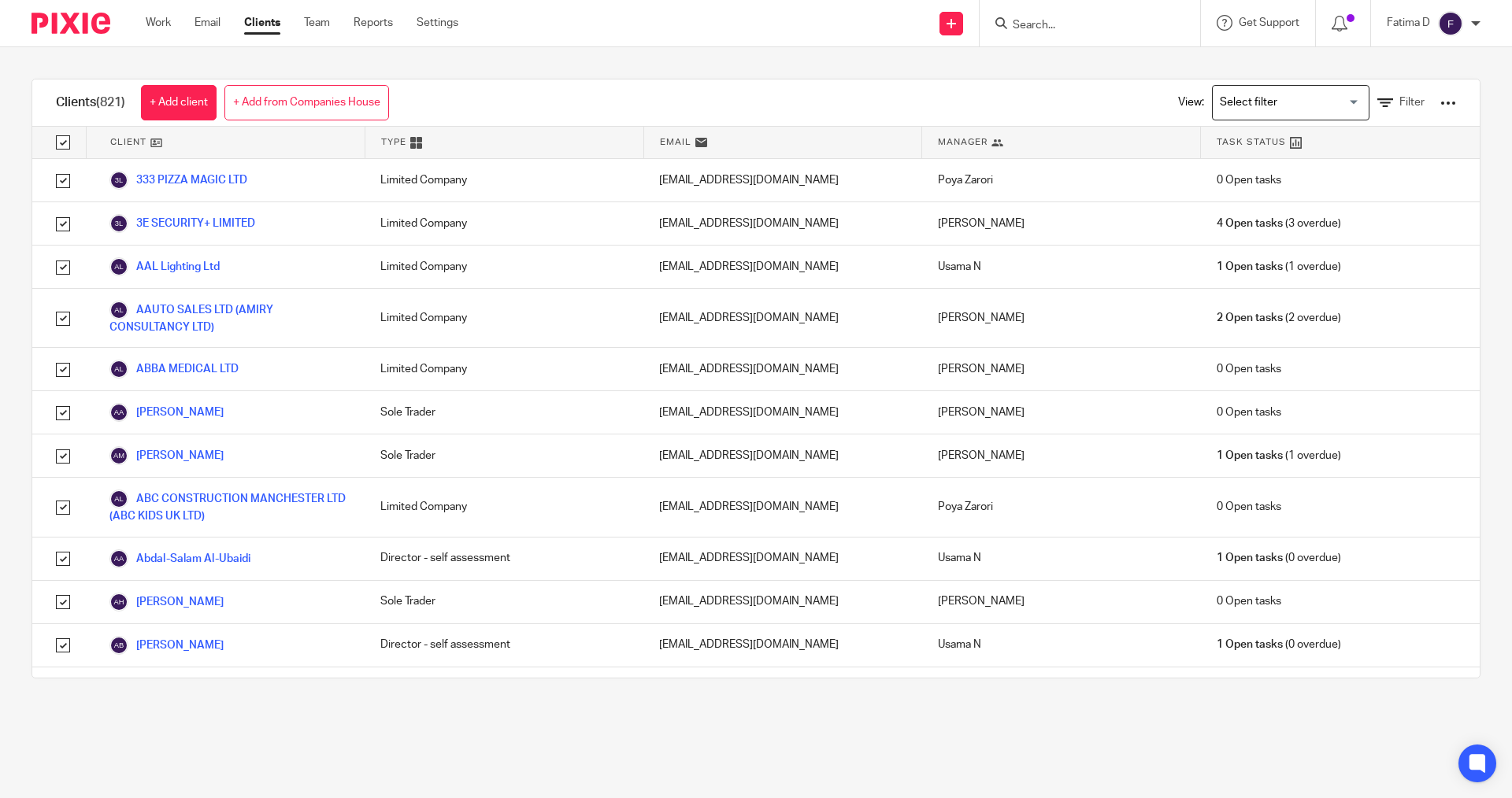
checkbox input "true"
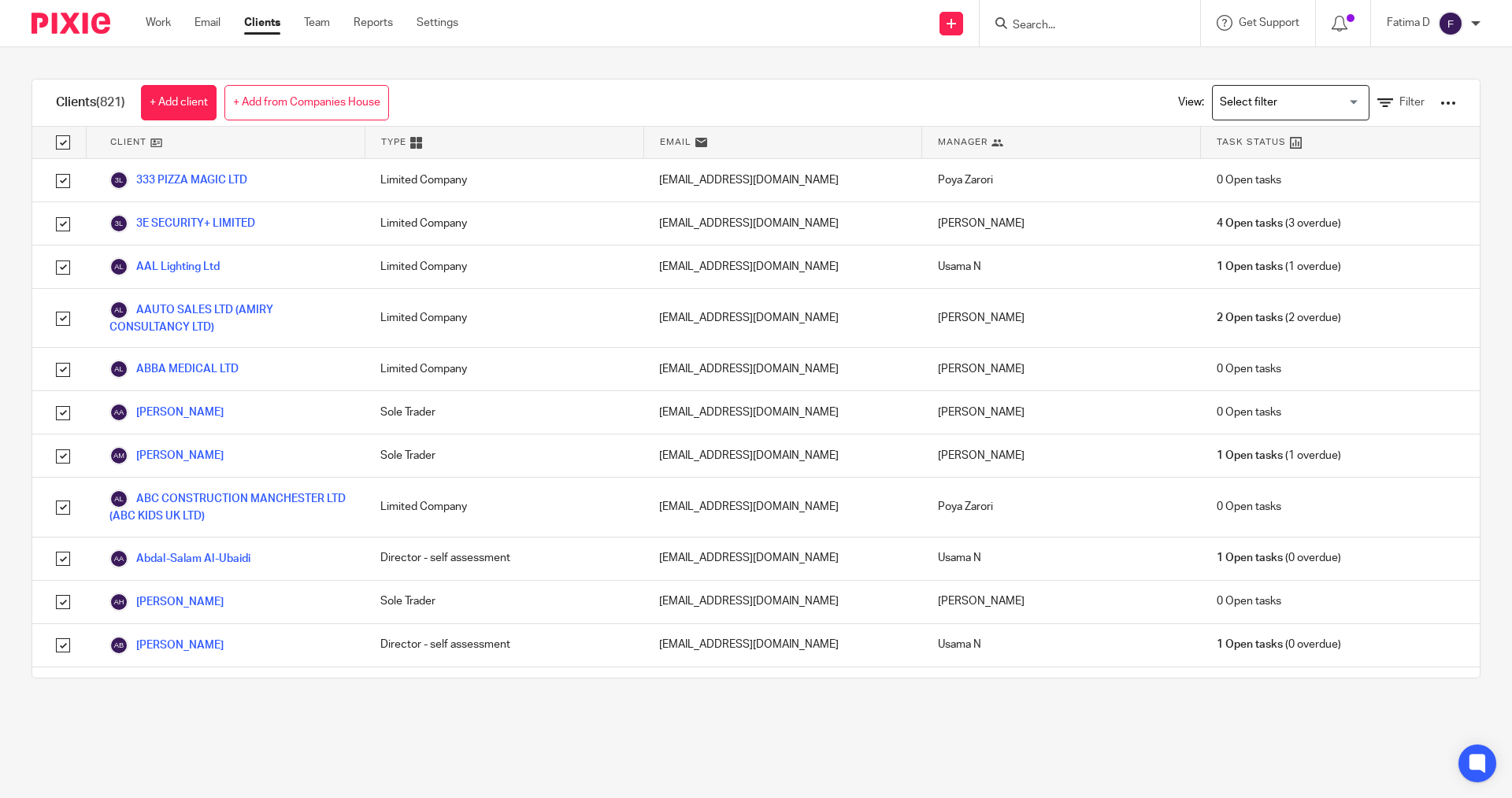
checkbox input "true"
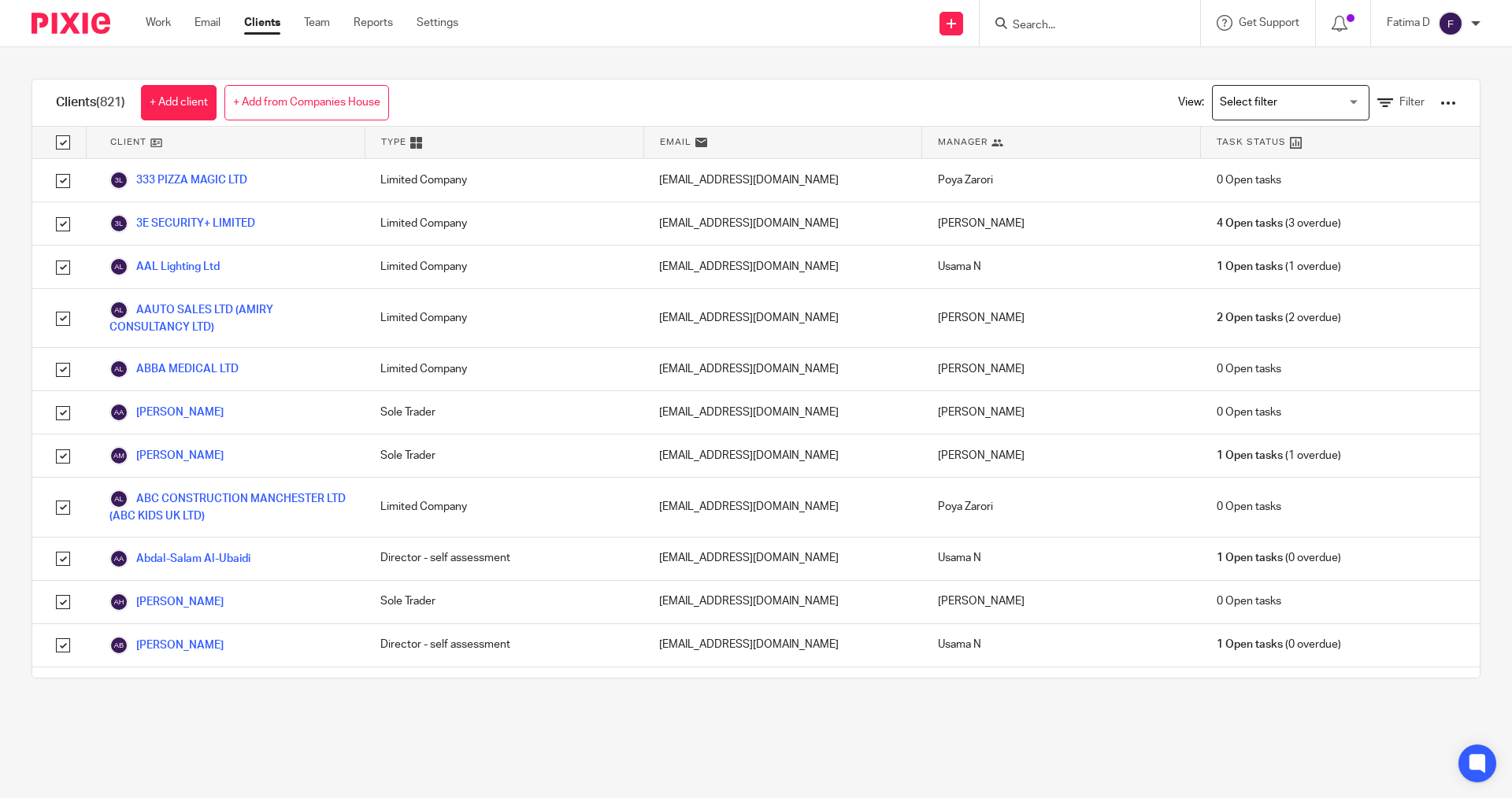
checkbox input "true"
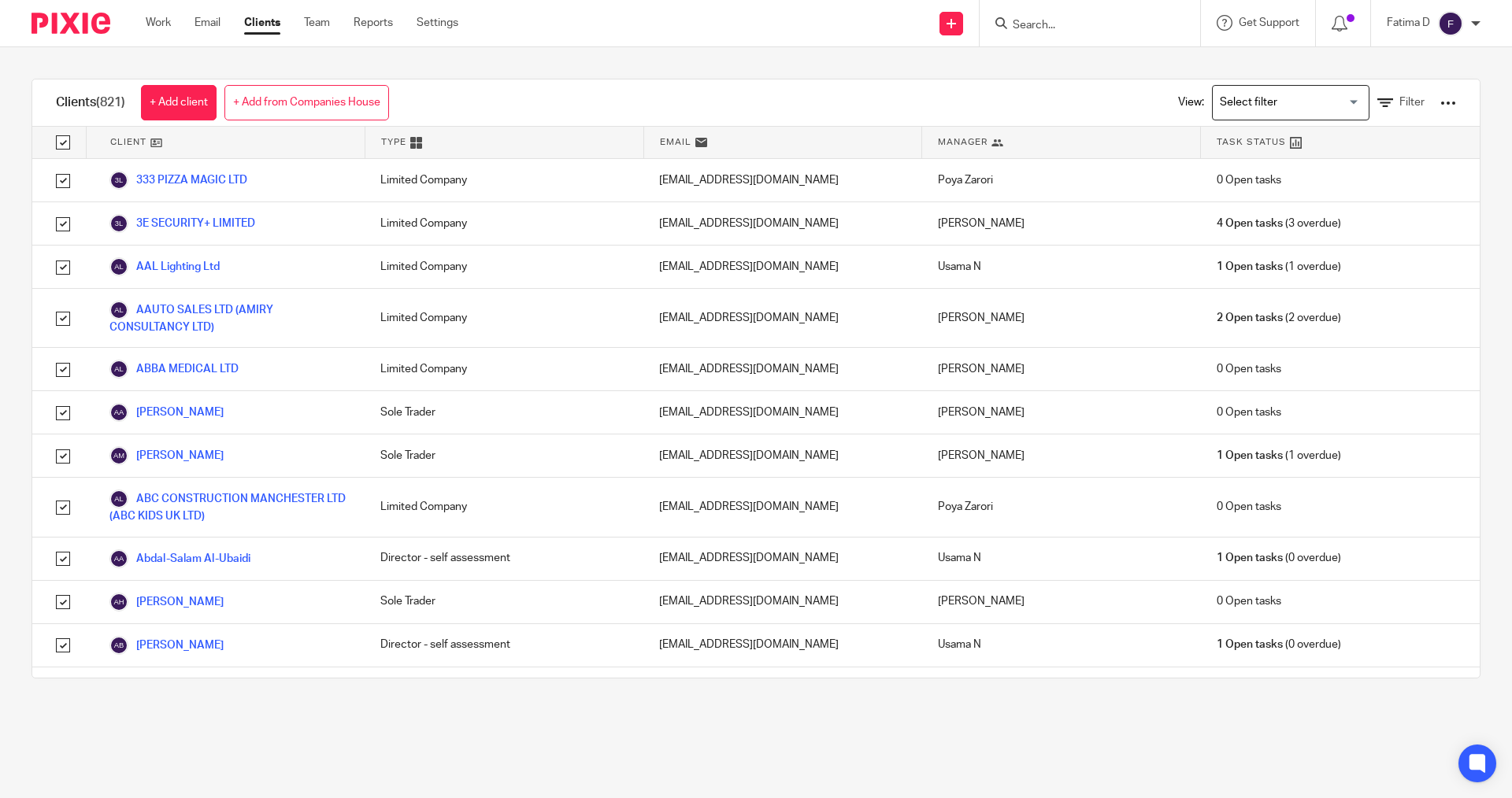
checkbox input "true"
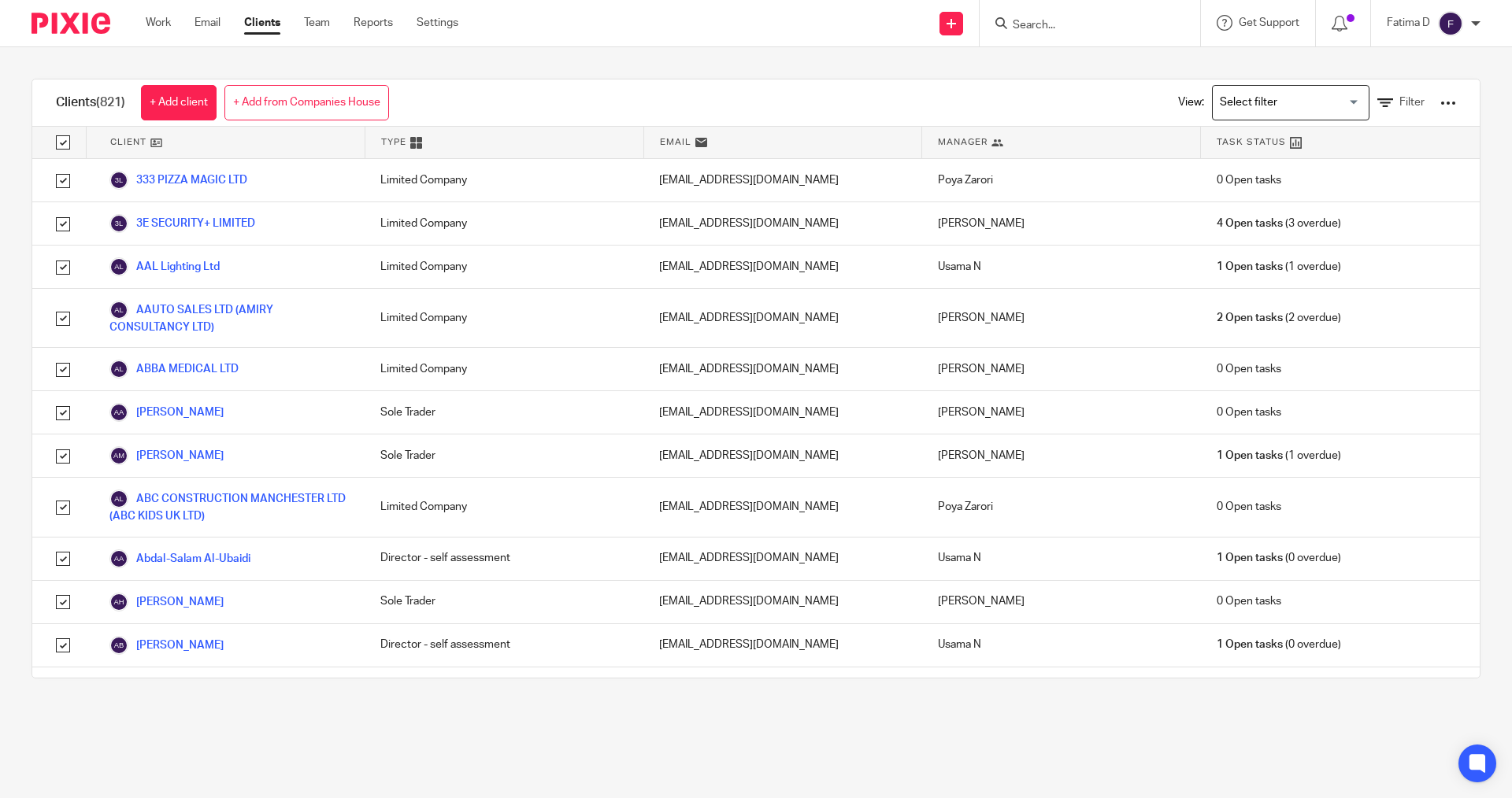
checkbox input "true"
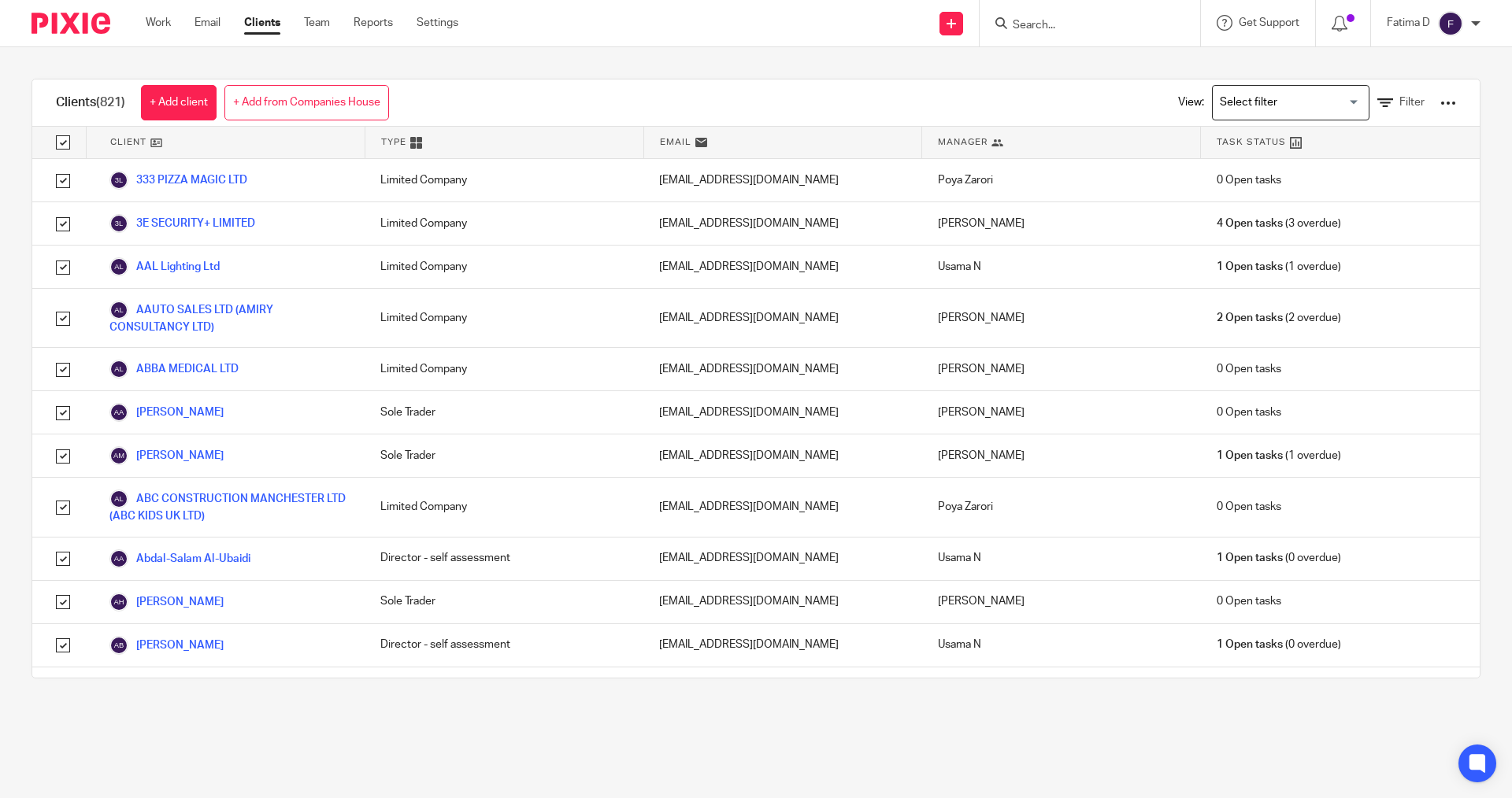
checkbox input "true"
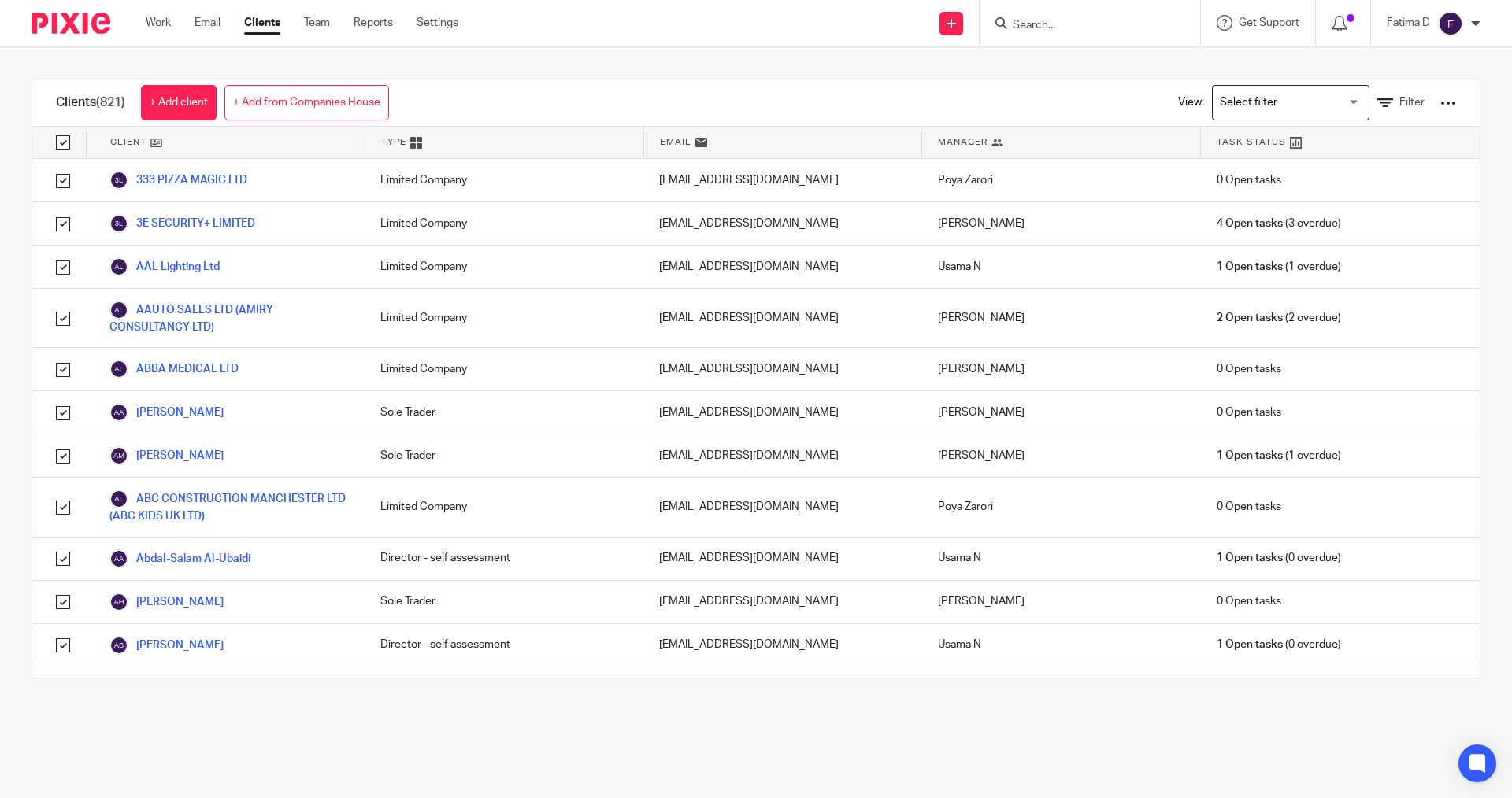
checkbox input "true"
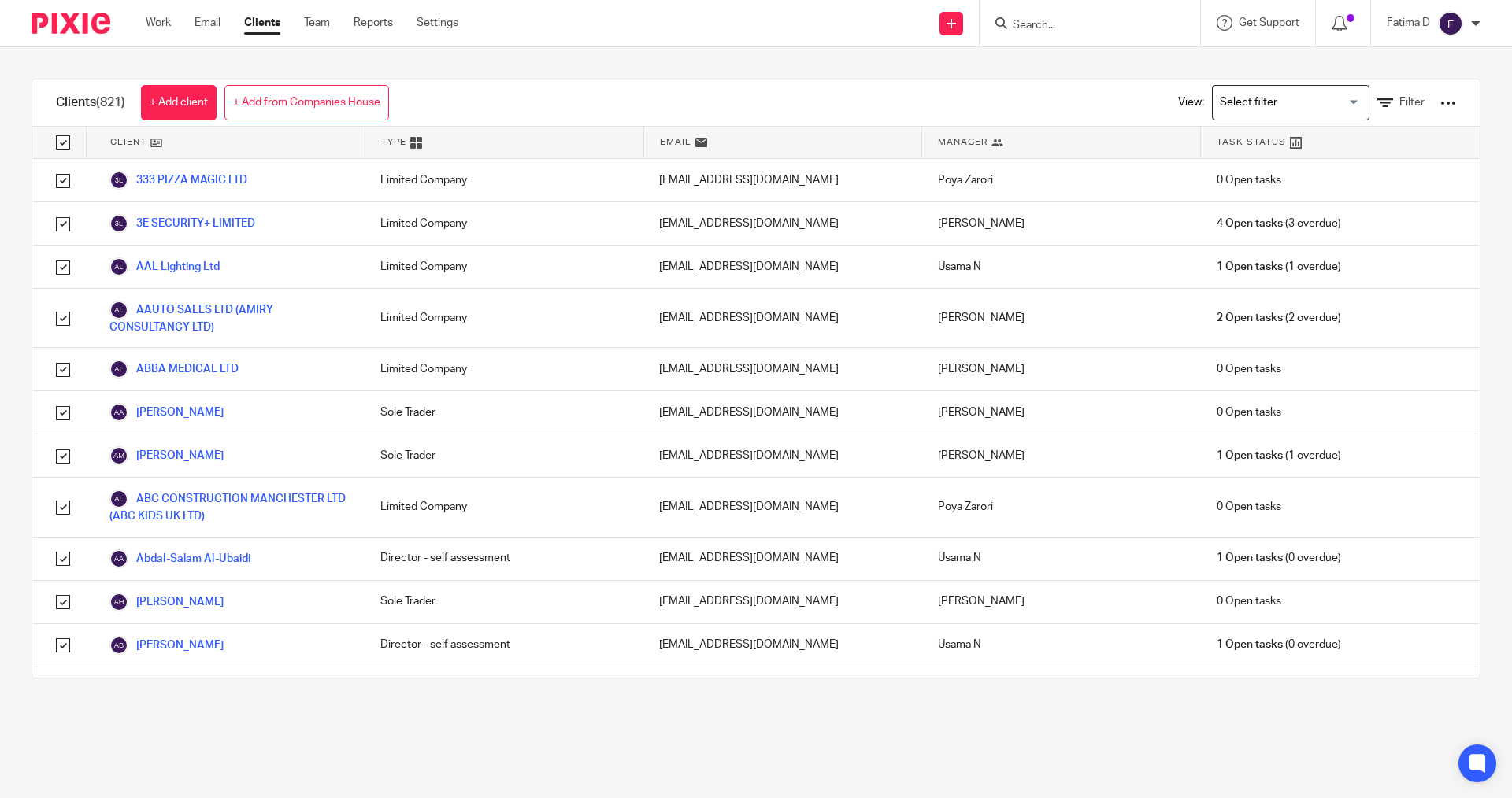
checkbox input "true"
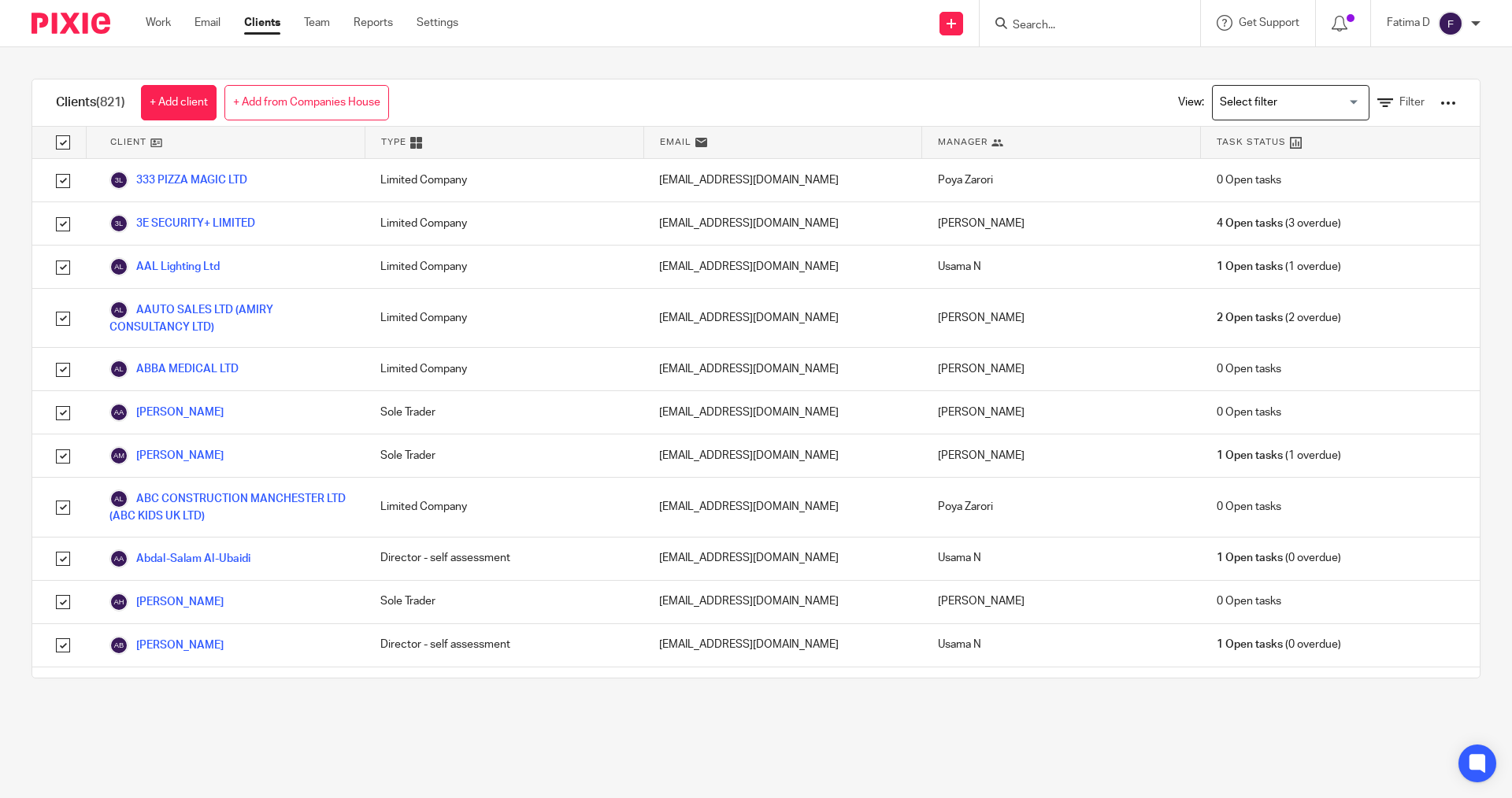
checkbox input "true"
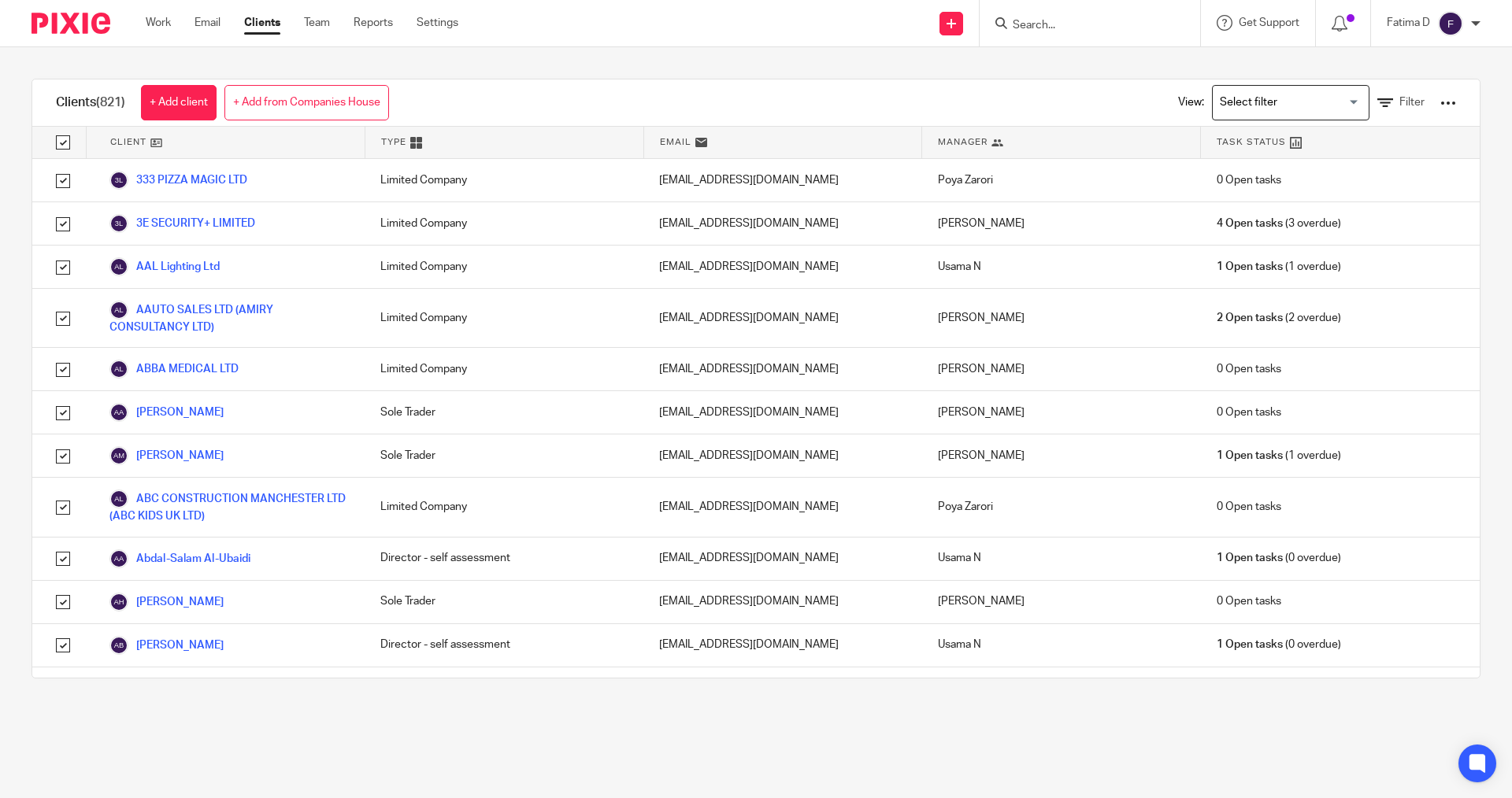
checkbox input "true"
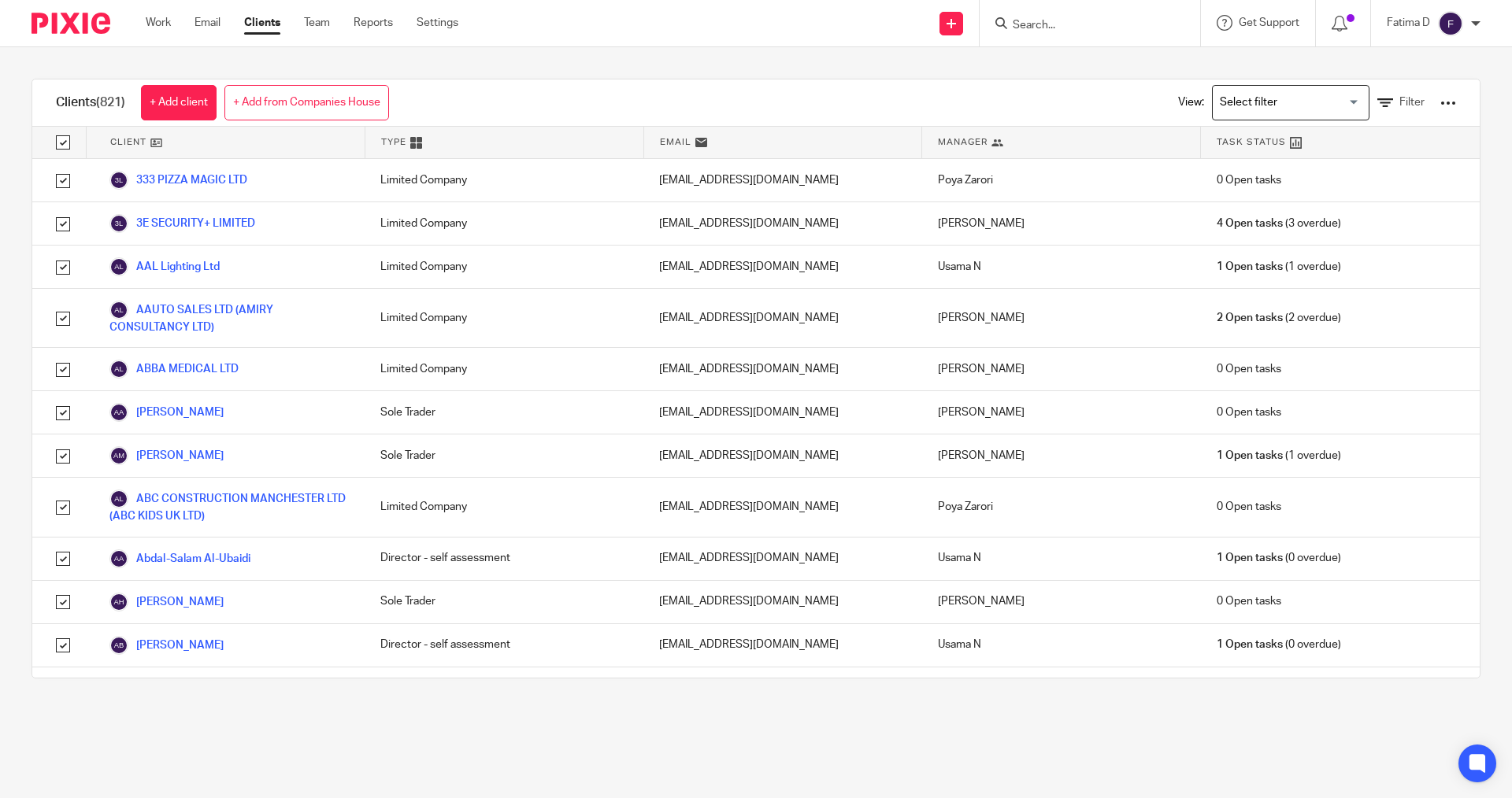
checkbox input "true"
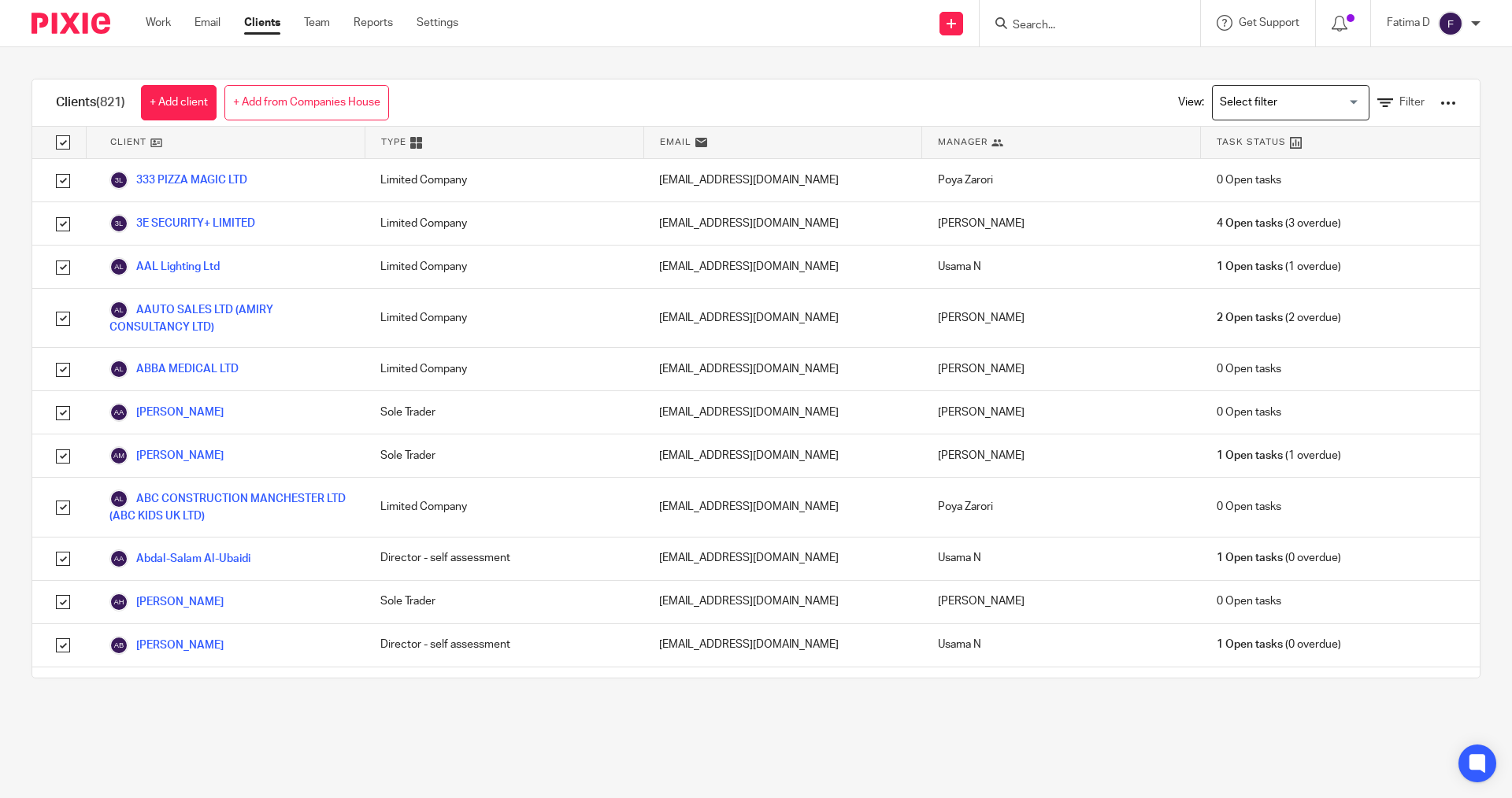
checkbox input "true"
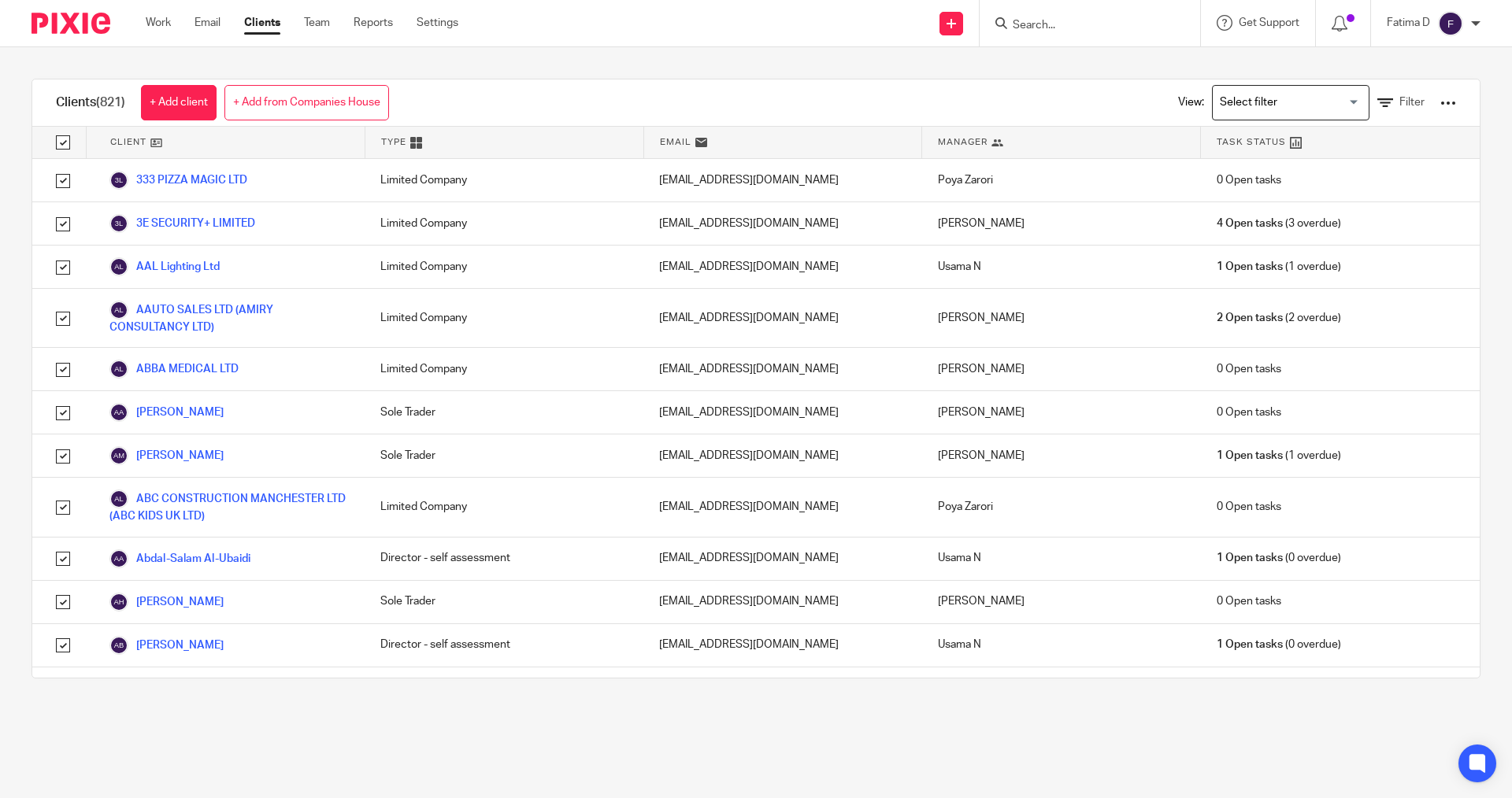
checkbox input "true"
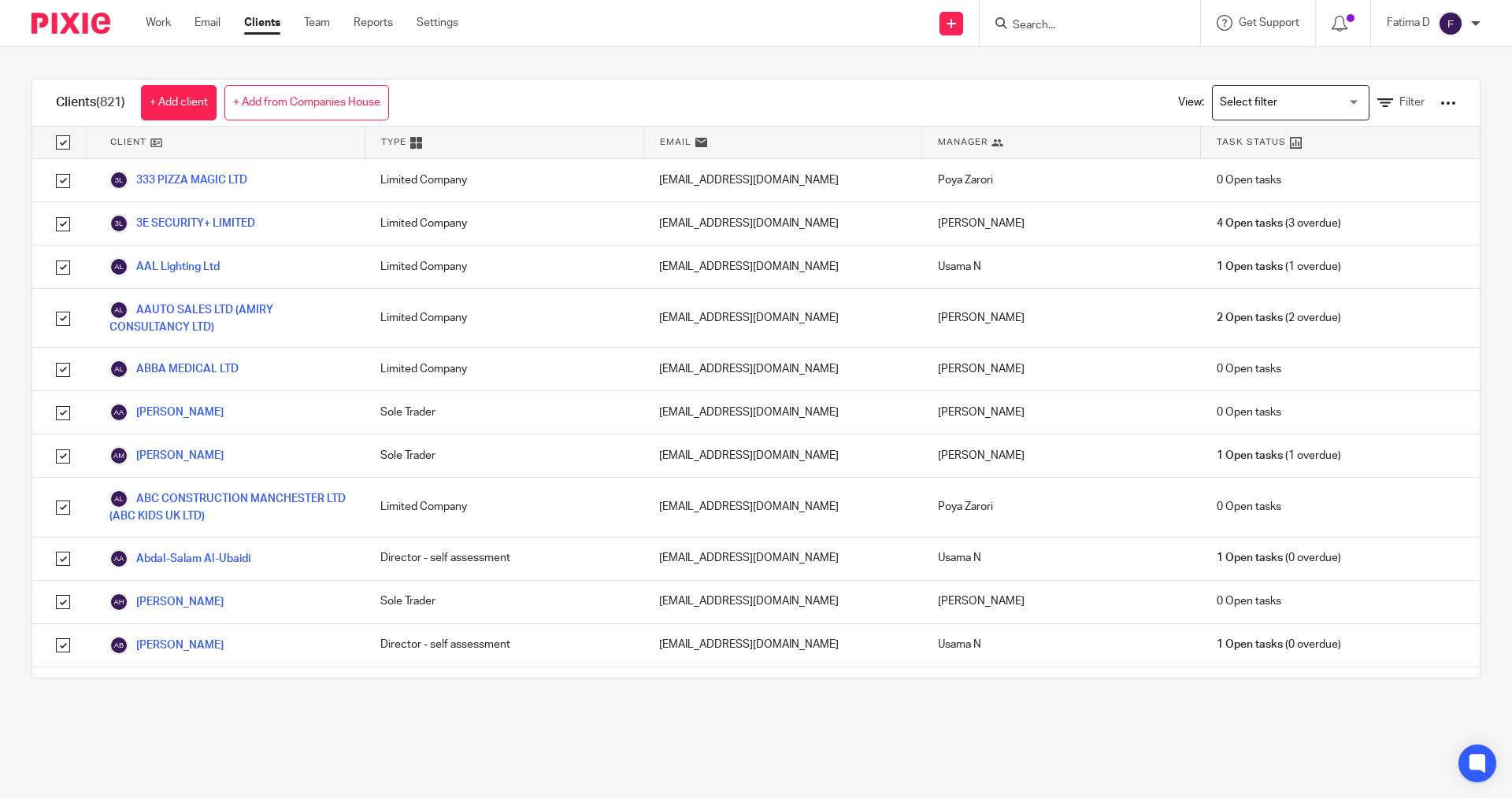
checkbox input "true"
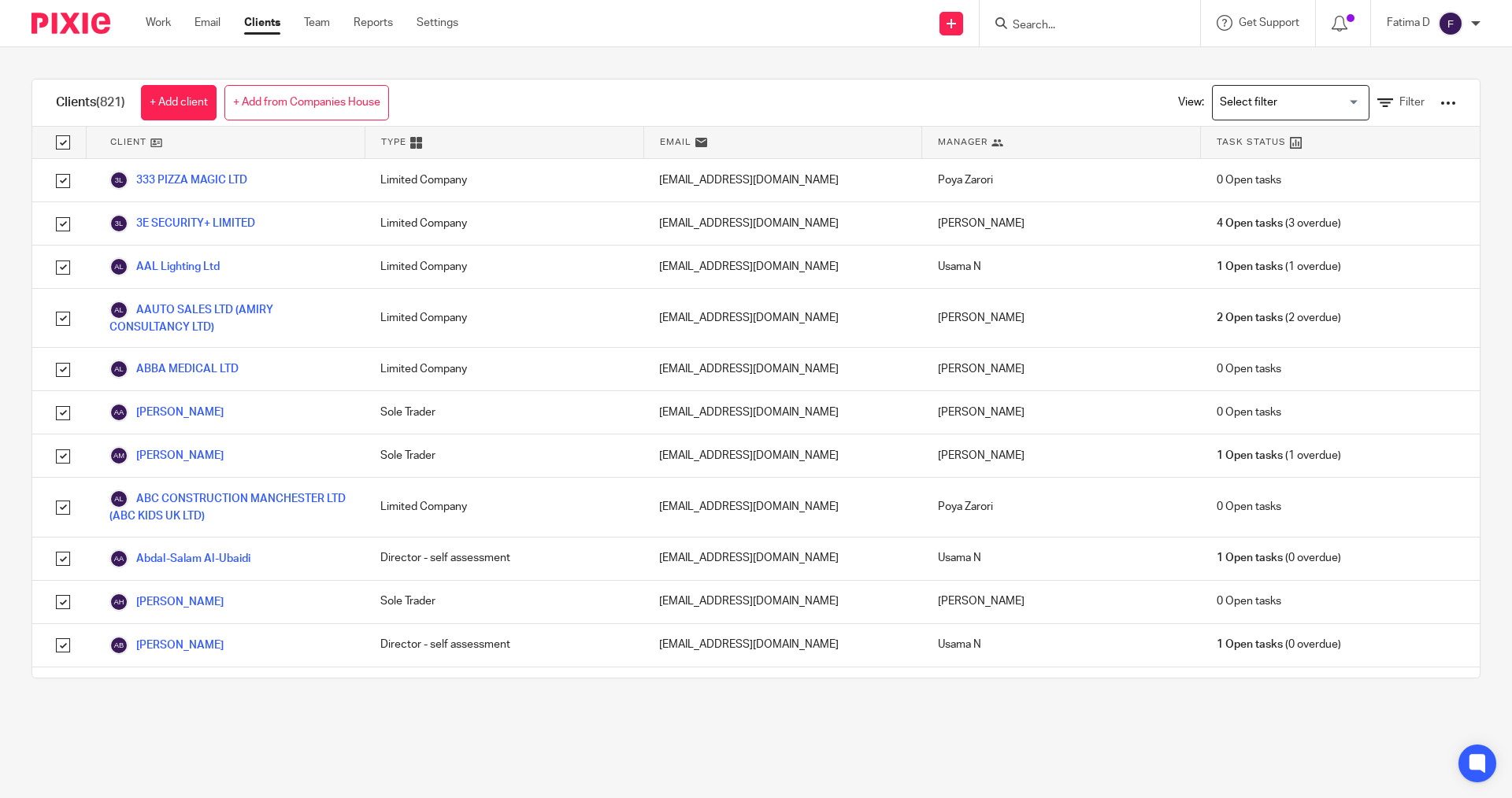
checkbox input "true"
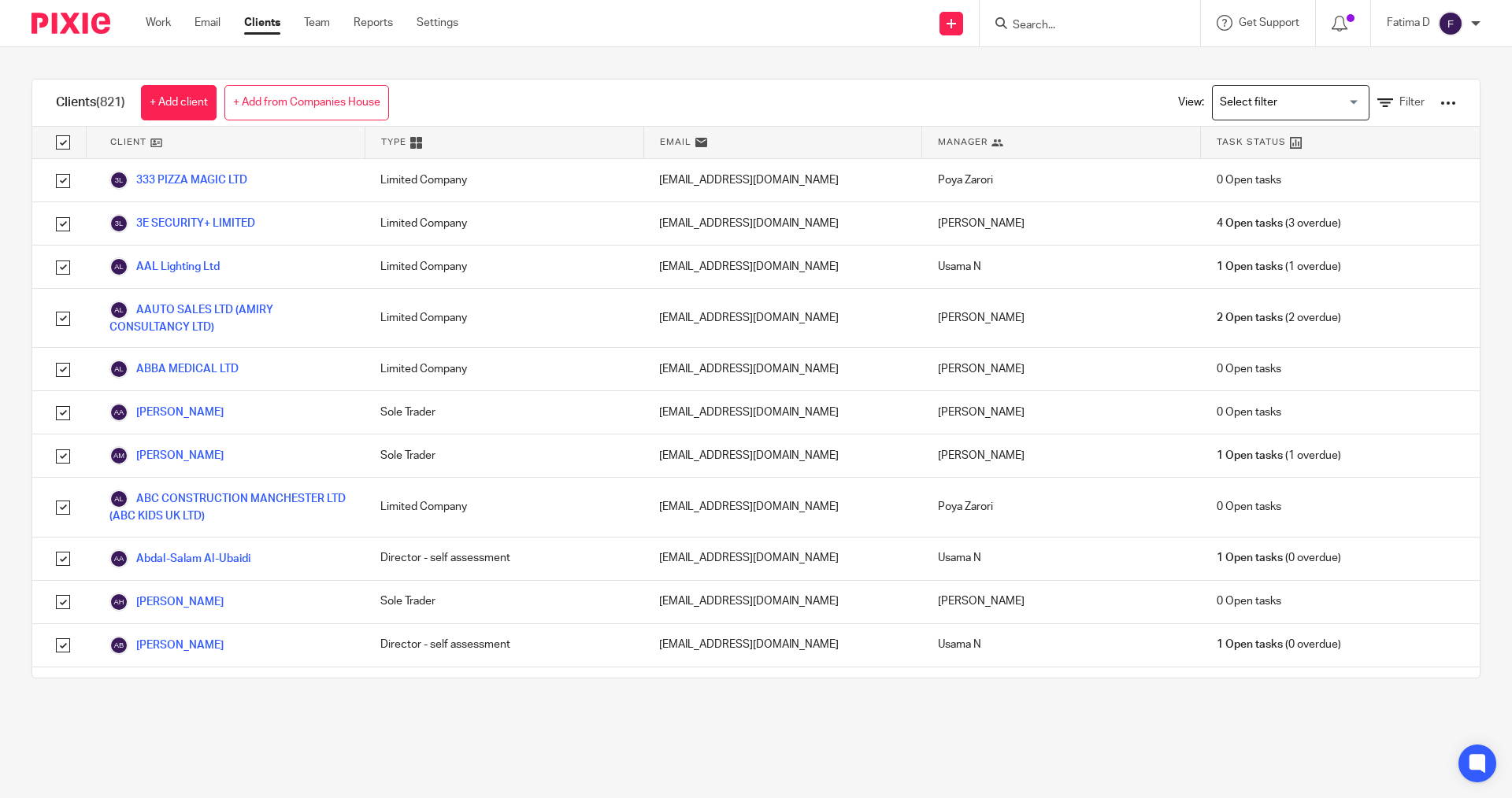
checkbox input "true"
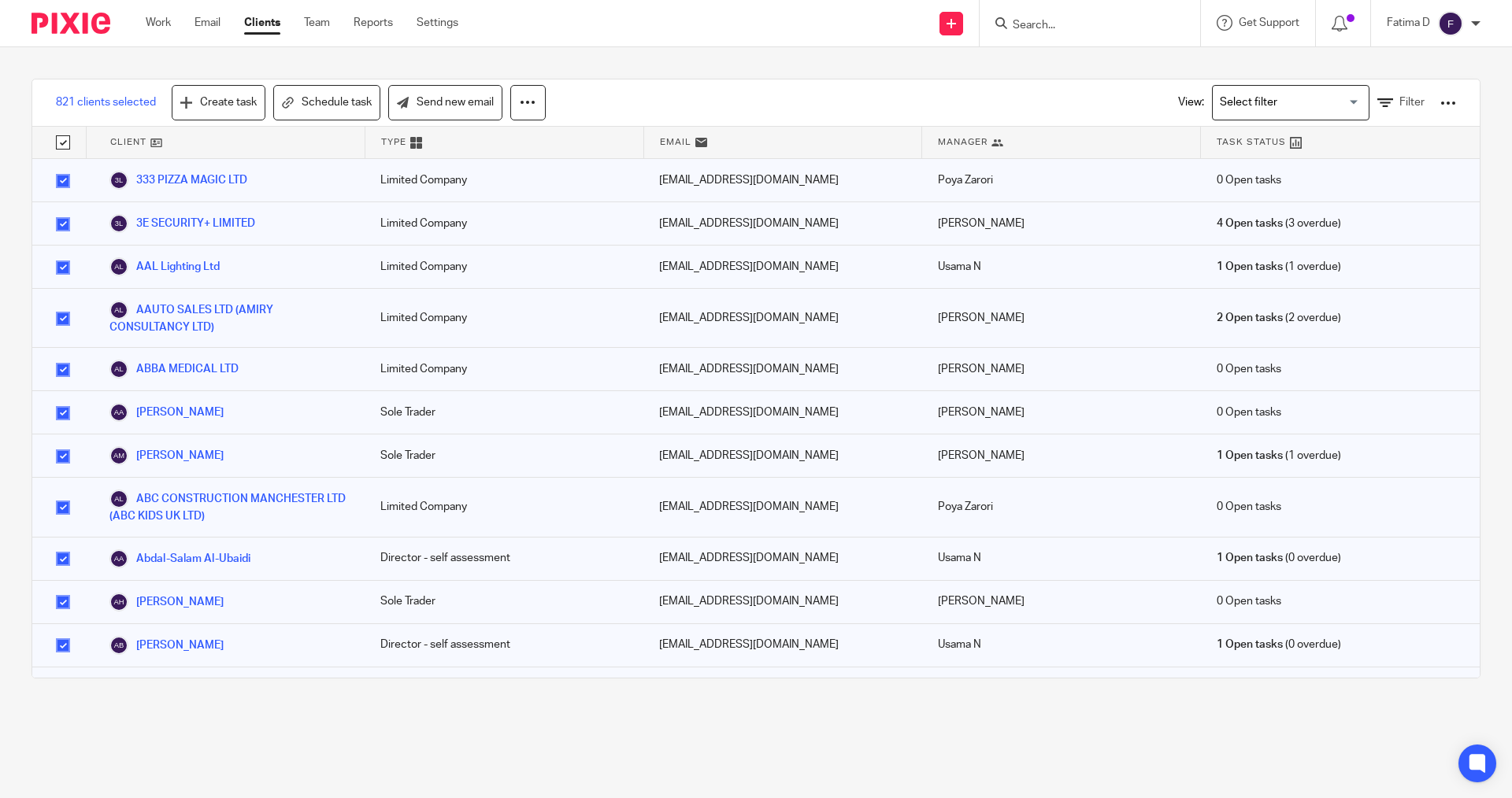
click at [1440, 100] on div at bounding box center [1447, 102] width 16 height 16
click at [1378, 161] on link "Update dates using Companies House" at bounding box center [1320, 162] width 219 height 24
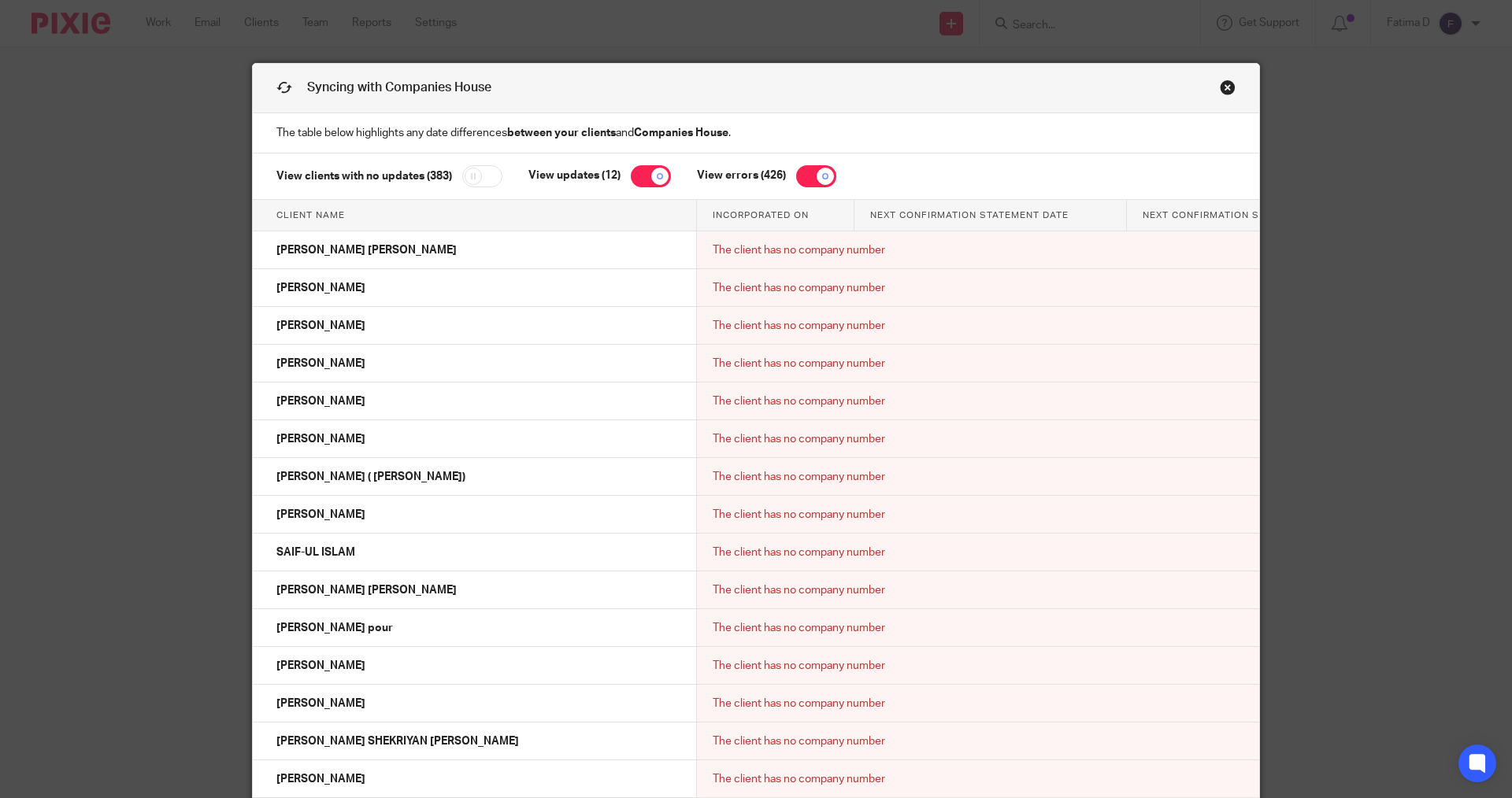
click at [861, 734] on td "The client has no company number" at bounding box center [1320, 741] width 1246 height 38
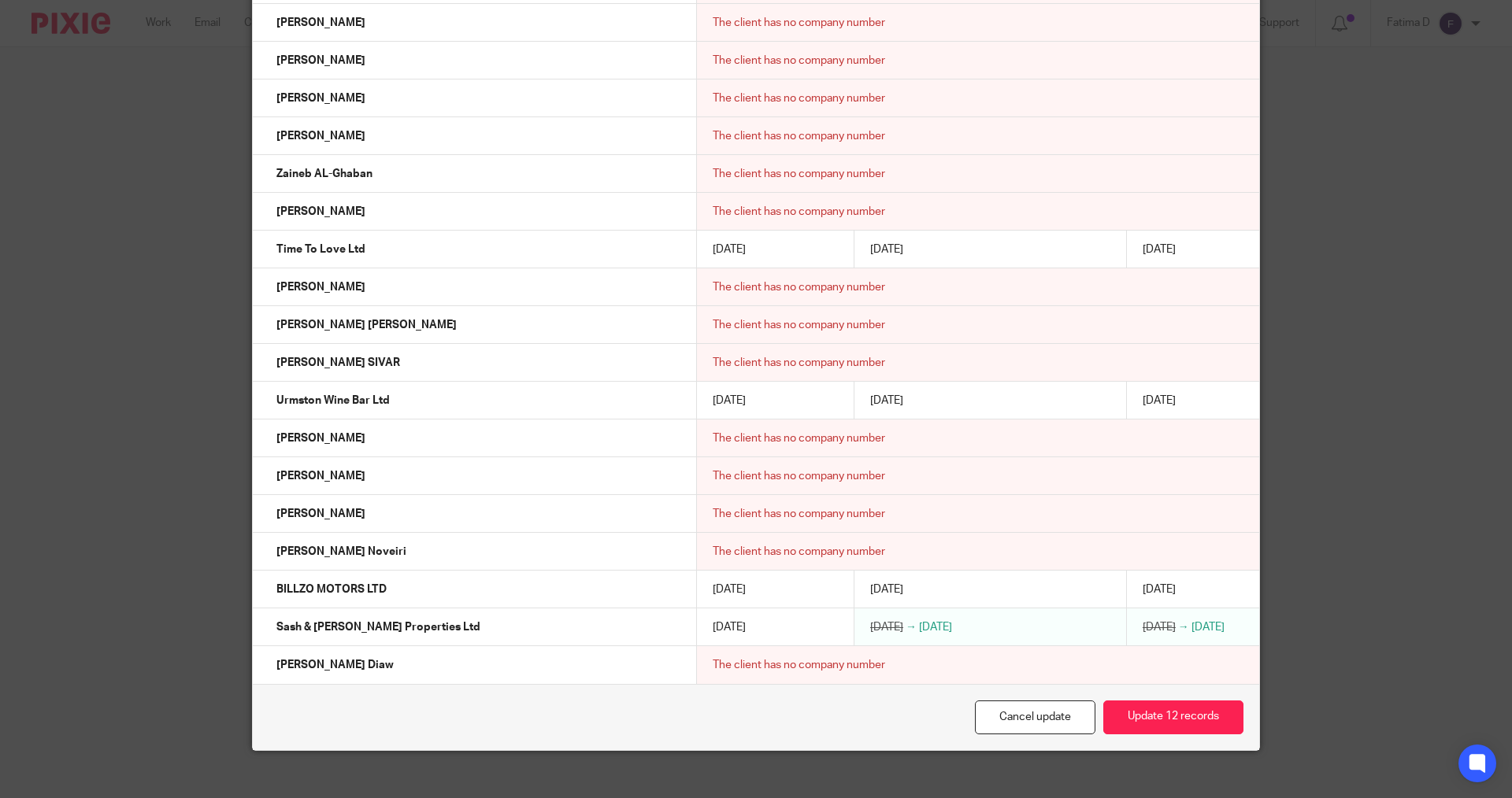
scroll to position [16121, 0]
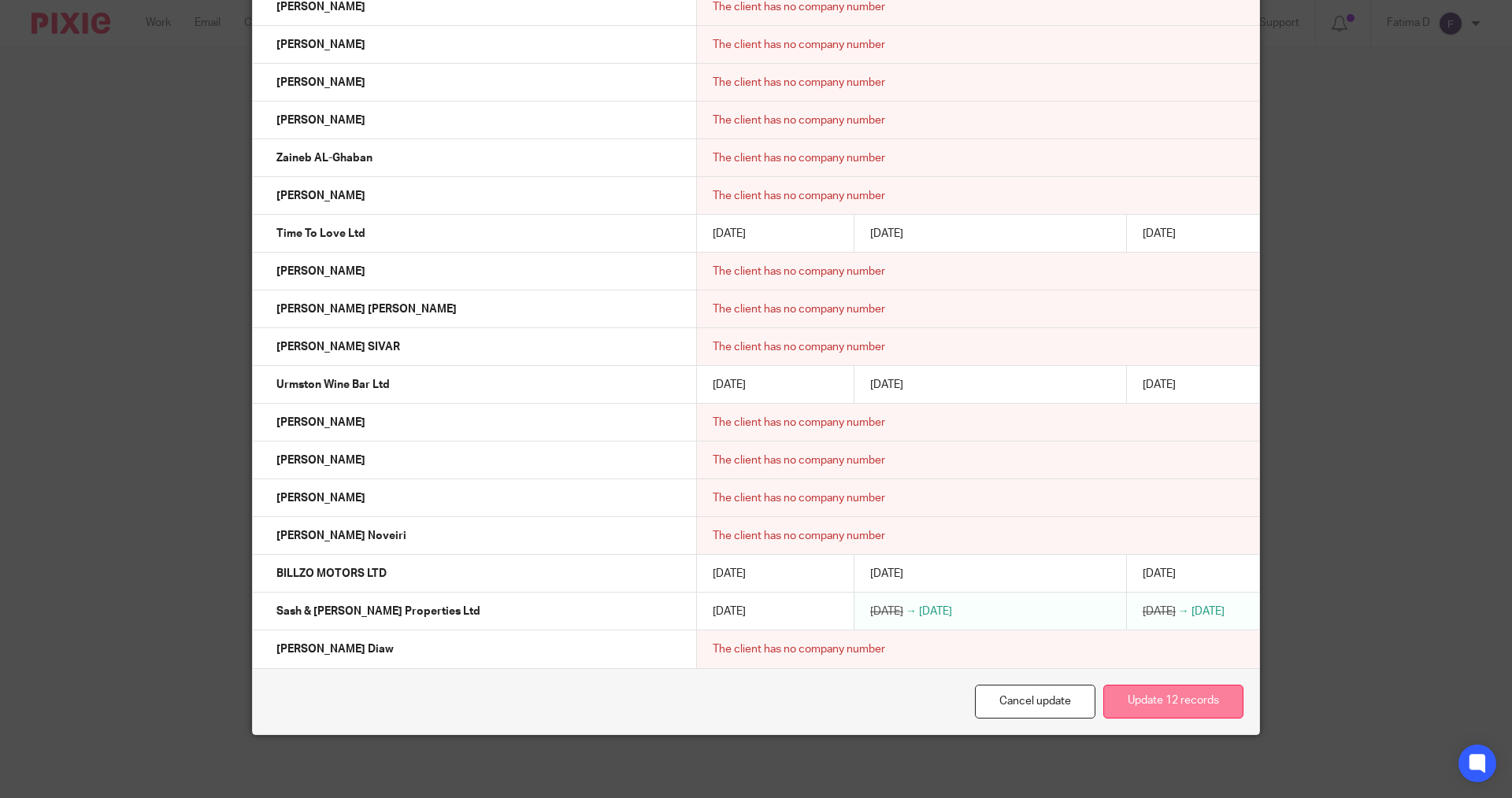
click at [1133, 703] on button "Update 12 records" at bounding box center [1174, 701] width 140 height 34
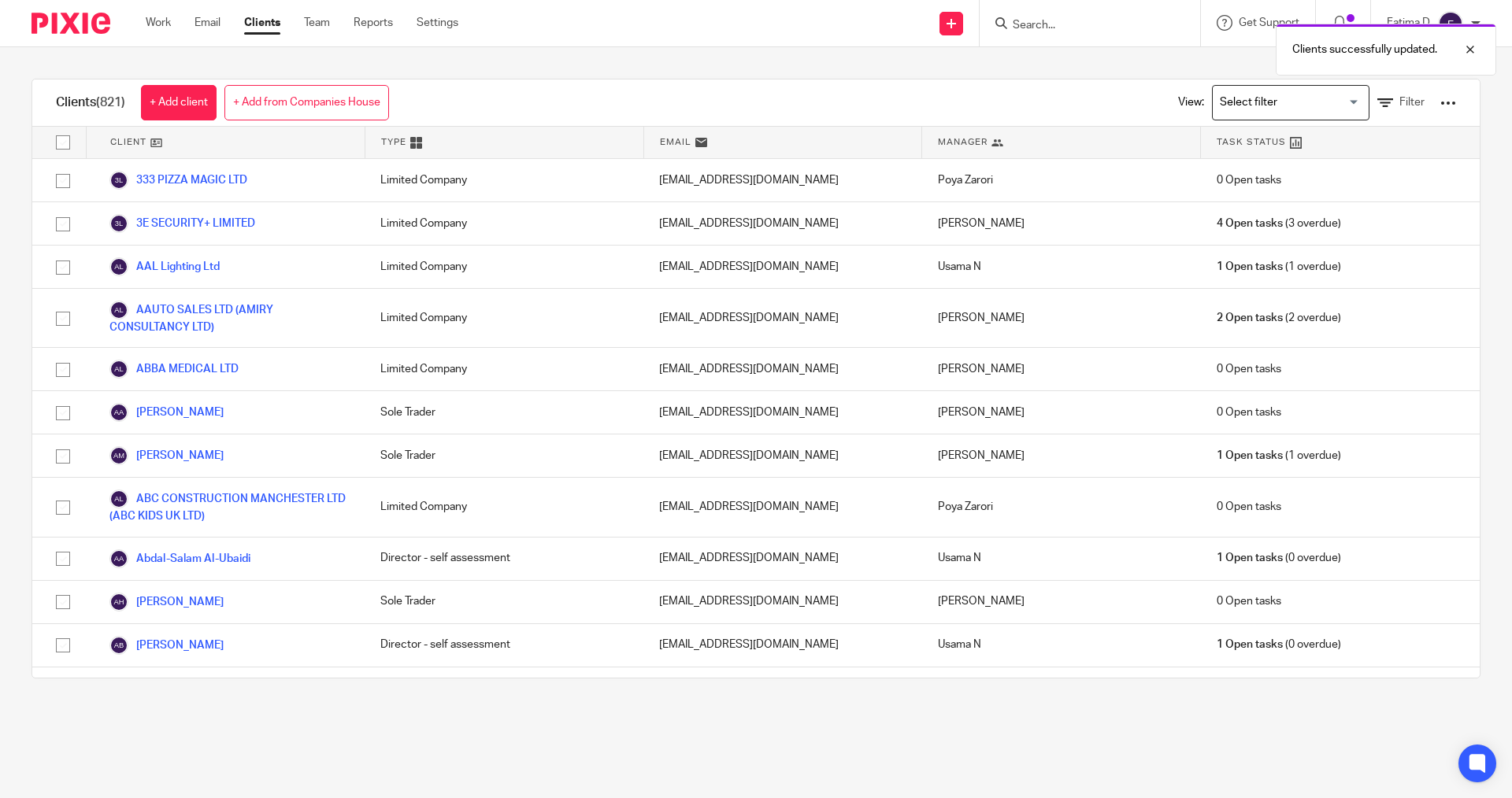
click at [1028, 27] on div "Clients successfully updated." at bounding box center [1126, 45] width 740 height 60
click at [1020, 27] on input "Search" at bounding box center [1082, 25] width 142 height 14
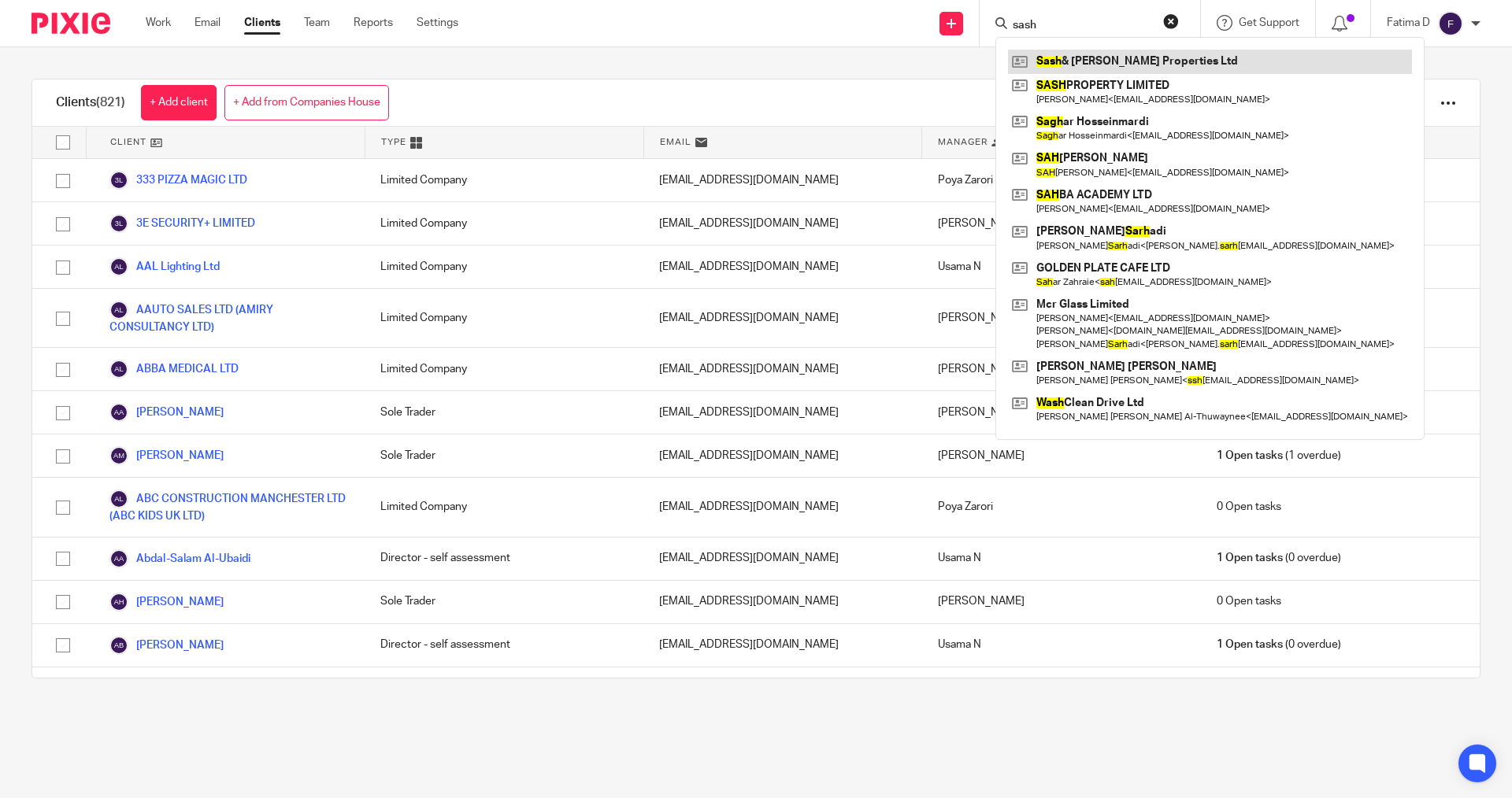
type input "sash"
click at [1102, 56] on link at bounding box center [1210, 62] width 404 height 24
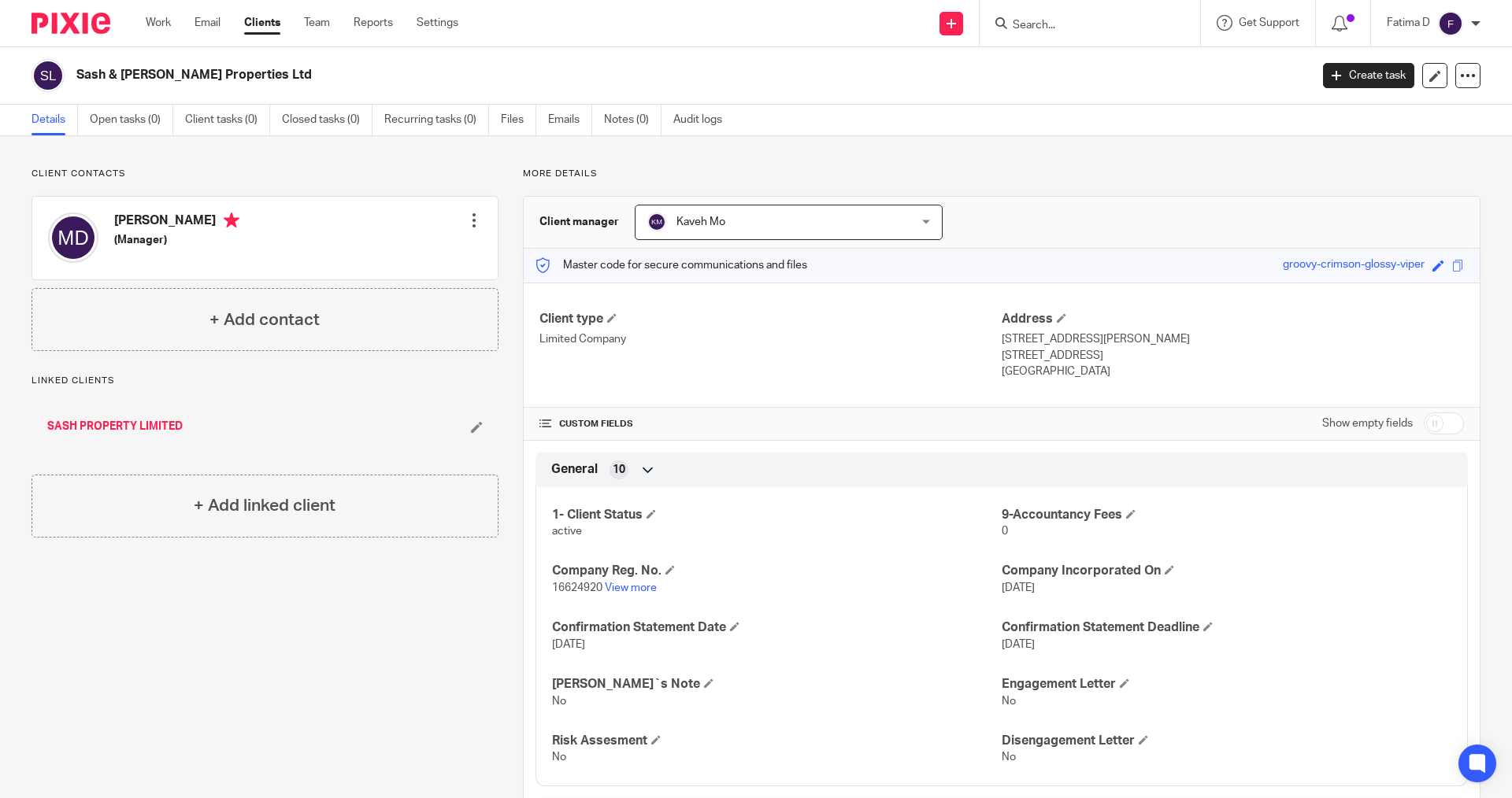
click at [59, 116] on link "Details" at bounding box center [54, 120] width 46 height 30
click at [1042, 28] on input "Search" at bounding box center [1082, 25] width 142 height 14
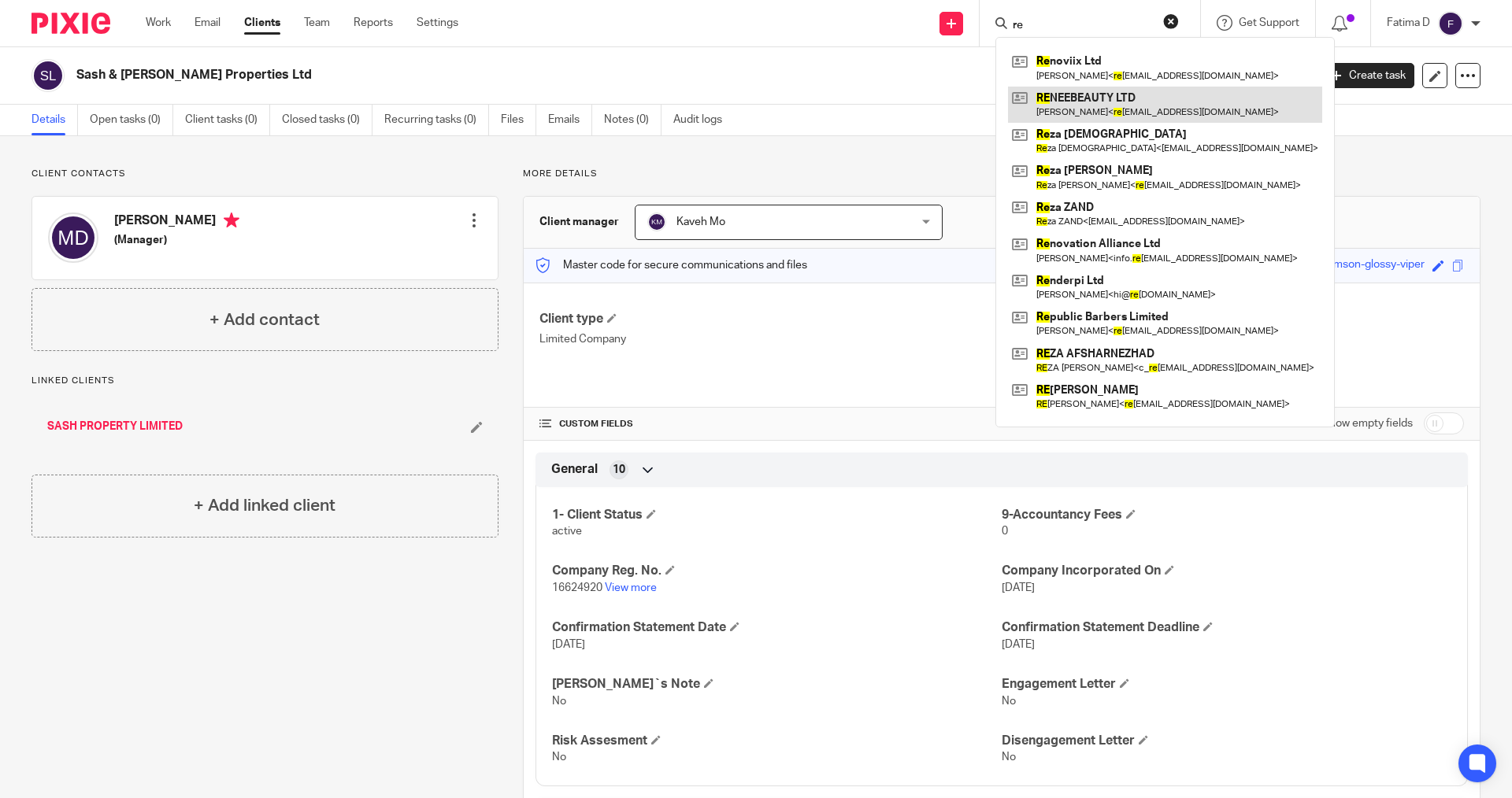
type input "re"
click at [1086, 93] on link at bounding box center [1164, 104] width 314 height 36
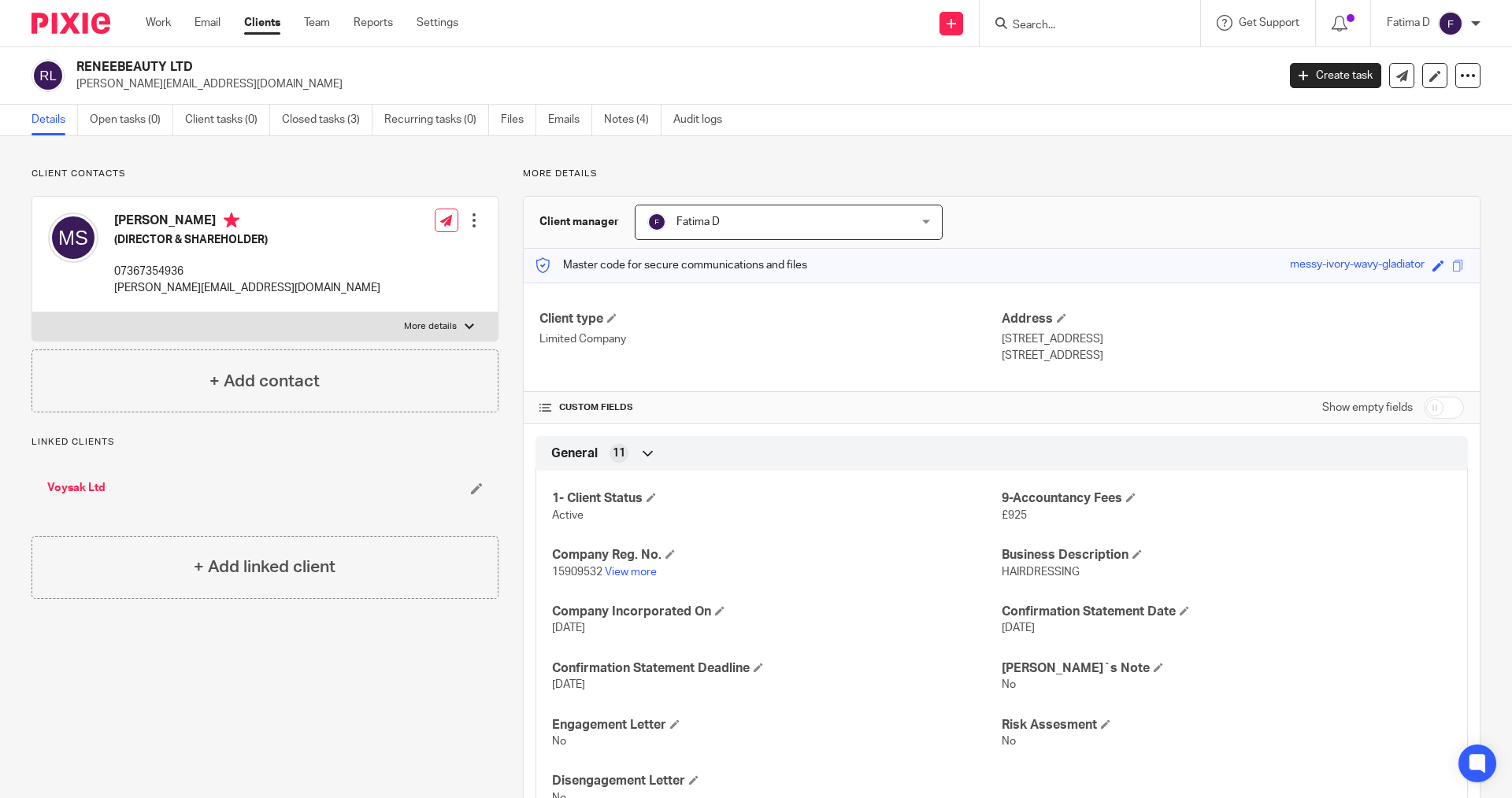
drag, startPoint x: 398, startPoint y: 66, endPoint x: 975, endPoint y: 19, distance: 578.9
click at [455, 57] on div "RENEEBEAUTY LTD [PERSON_NAME][EMAIL_ADDRESS][DOMAIN_NAME] Create task Update fr…" at bounding box center [756, 76] width 1512 height 57
click at [1037, 19] on input "Search" at bounding box center [1082, 25] width 142 height 14
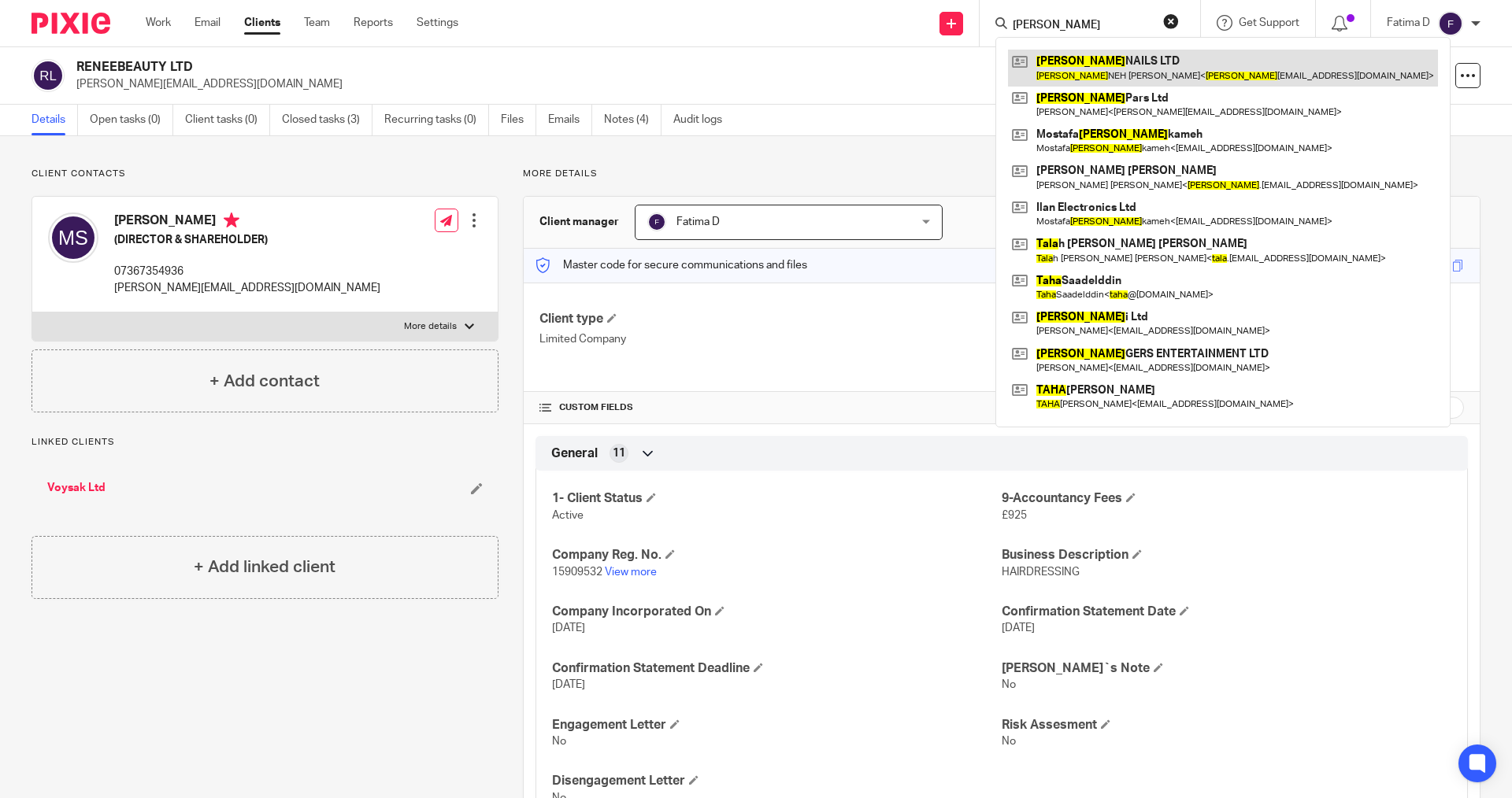
type input "[PERSON_NAME]"
click at [1060, 55] on link at bounding box center [1223, 67] width 430 height 36
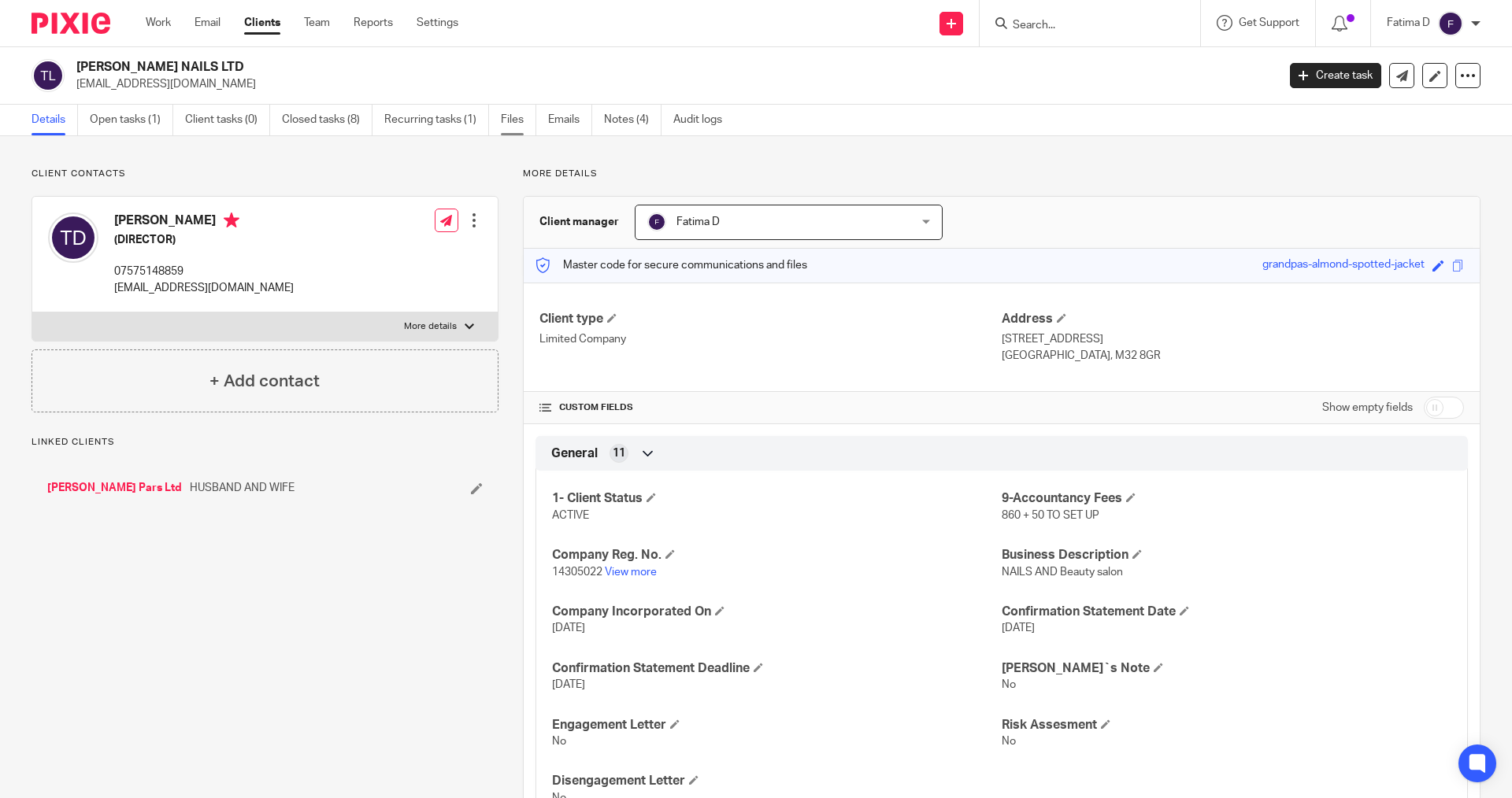
click at [518, 118] on link "Files" at bounding box center [518, 120] width 35 height 30
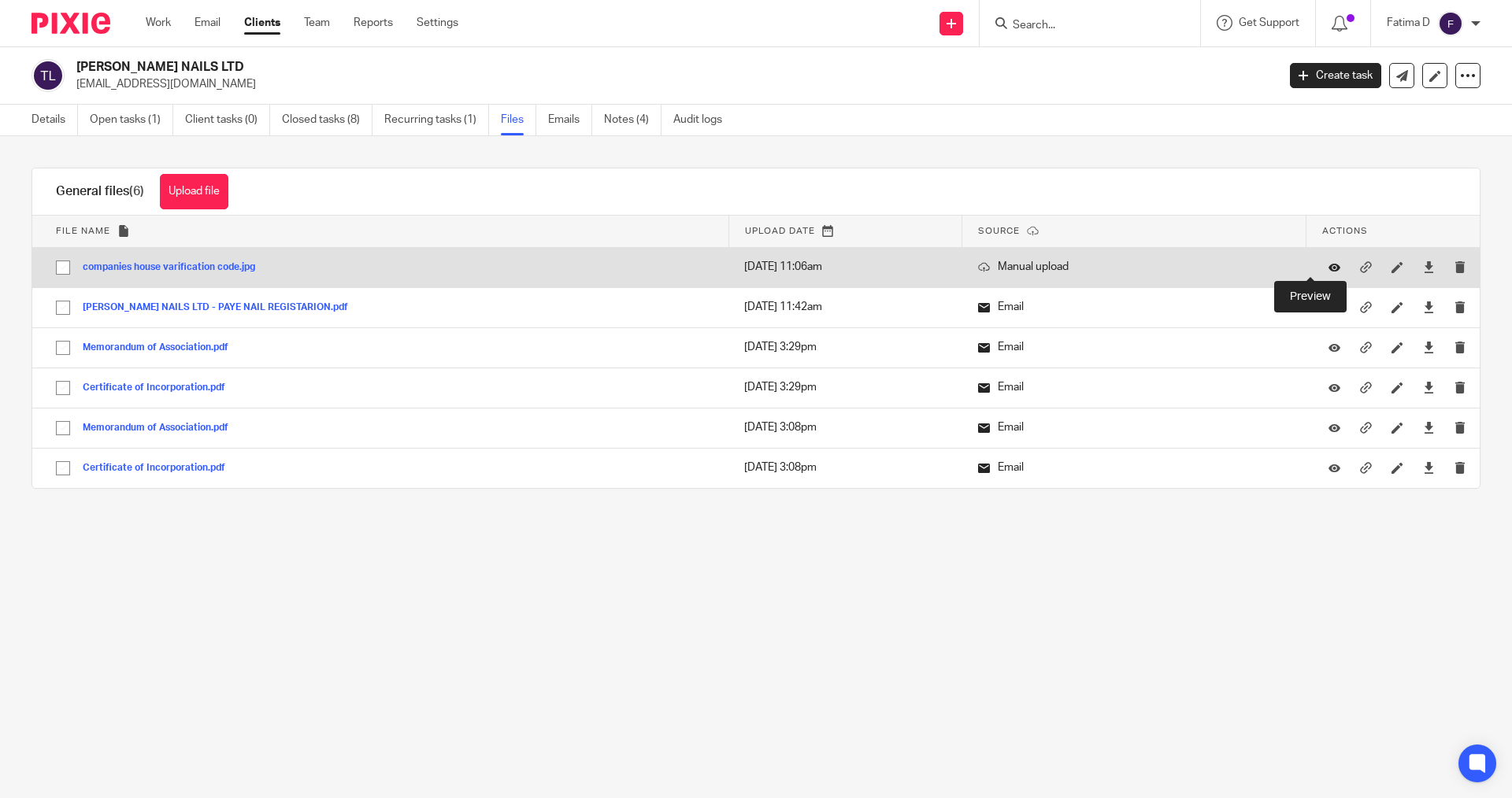
click at [1329, 267] on icon at bounding box center [1334, 267] width 12 height 12
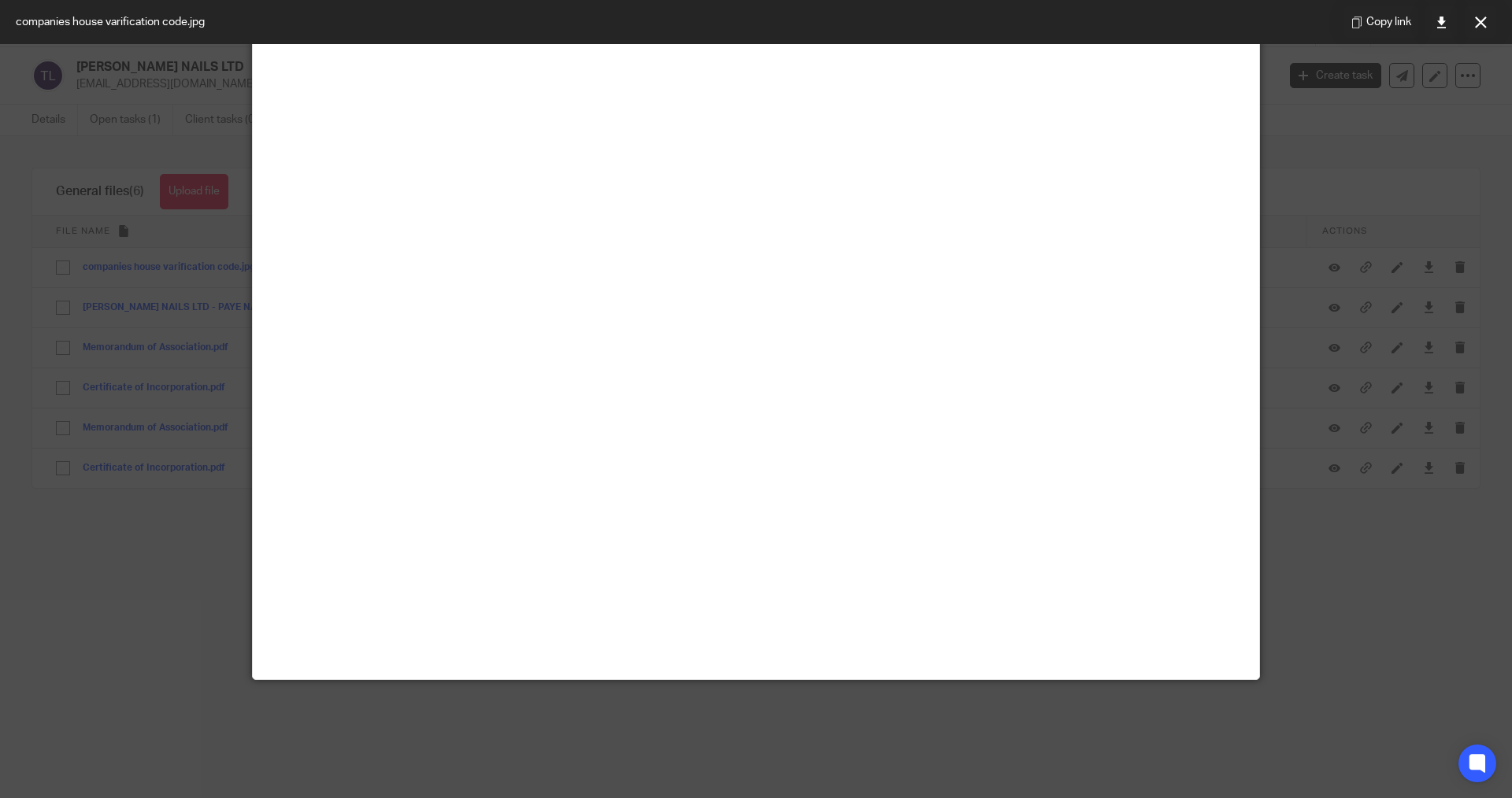
scroll to position [709, 0]
click at [1079, 21] on img at bounding box center [756, 15] width 1007 height 13
click at [1485, 18] on icon at bounding box center [1481, 22] width 12 height 12
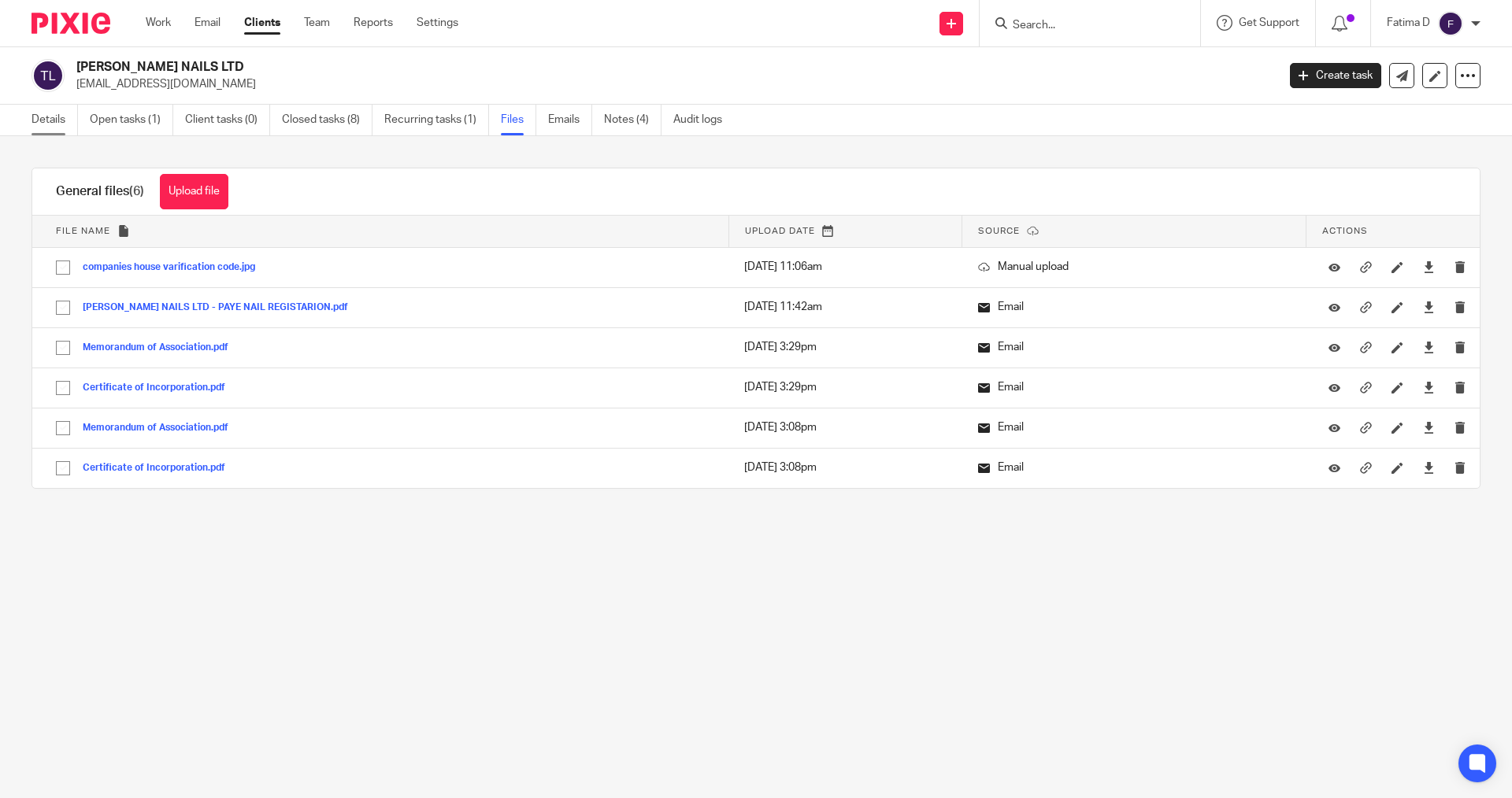
click at [41, 123] on link "Details" at bounding box center [54, 120] width 46 height 30
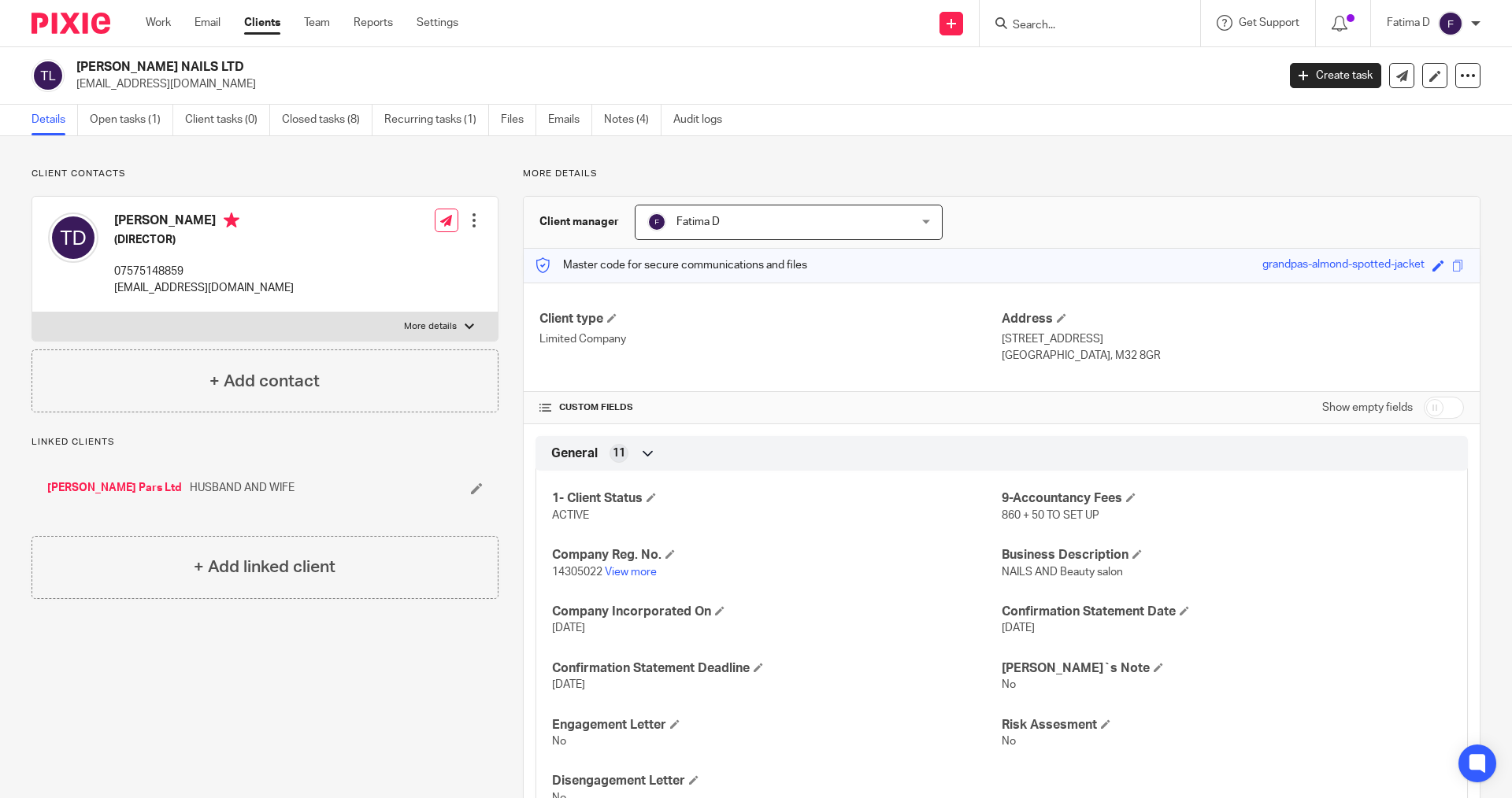
click at [1423, 406] on input "checkbox" at bounding box center [1444, 407] width 41 height 22
checkbox input "true"
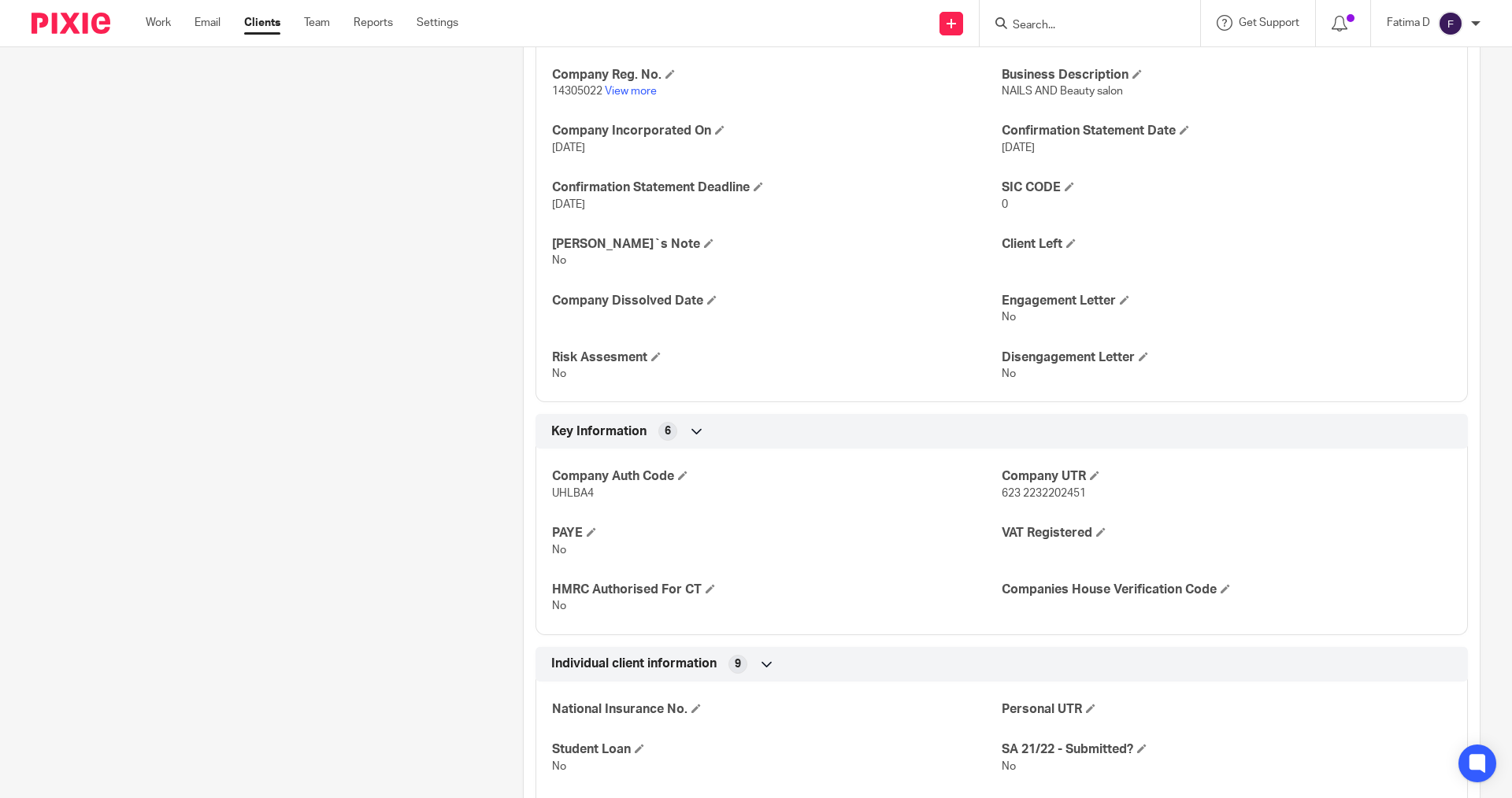
scroll to position [709, 0]
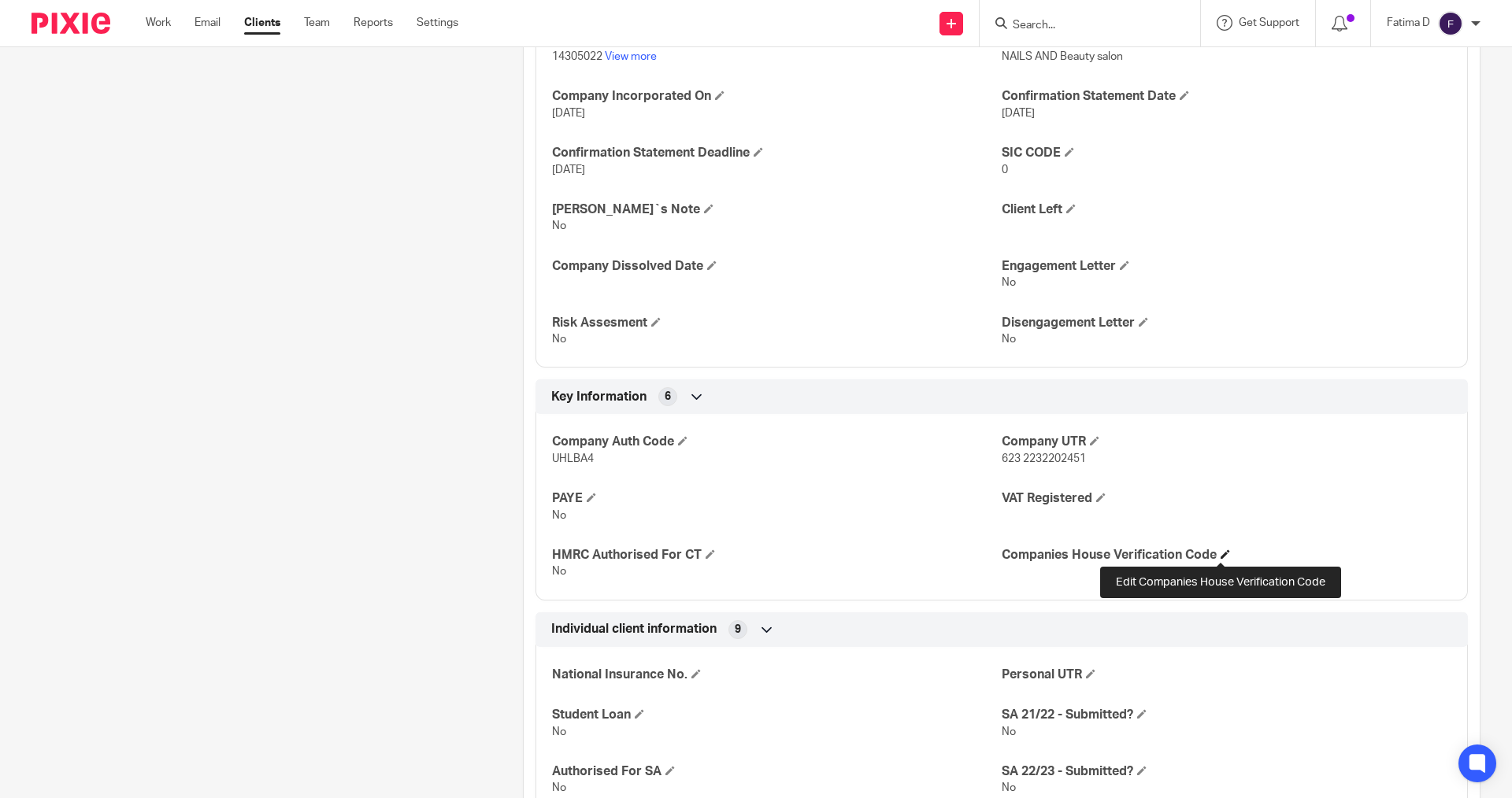
click at [1224, 551] on span at bounding box center [1225, 554] width 9 height 9
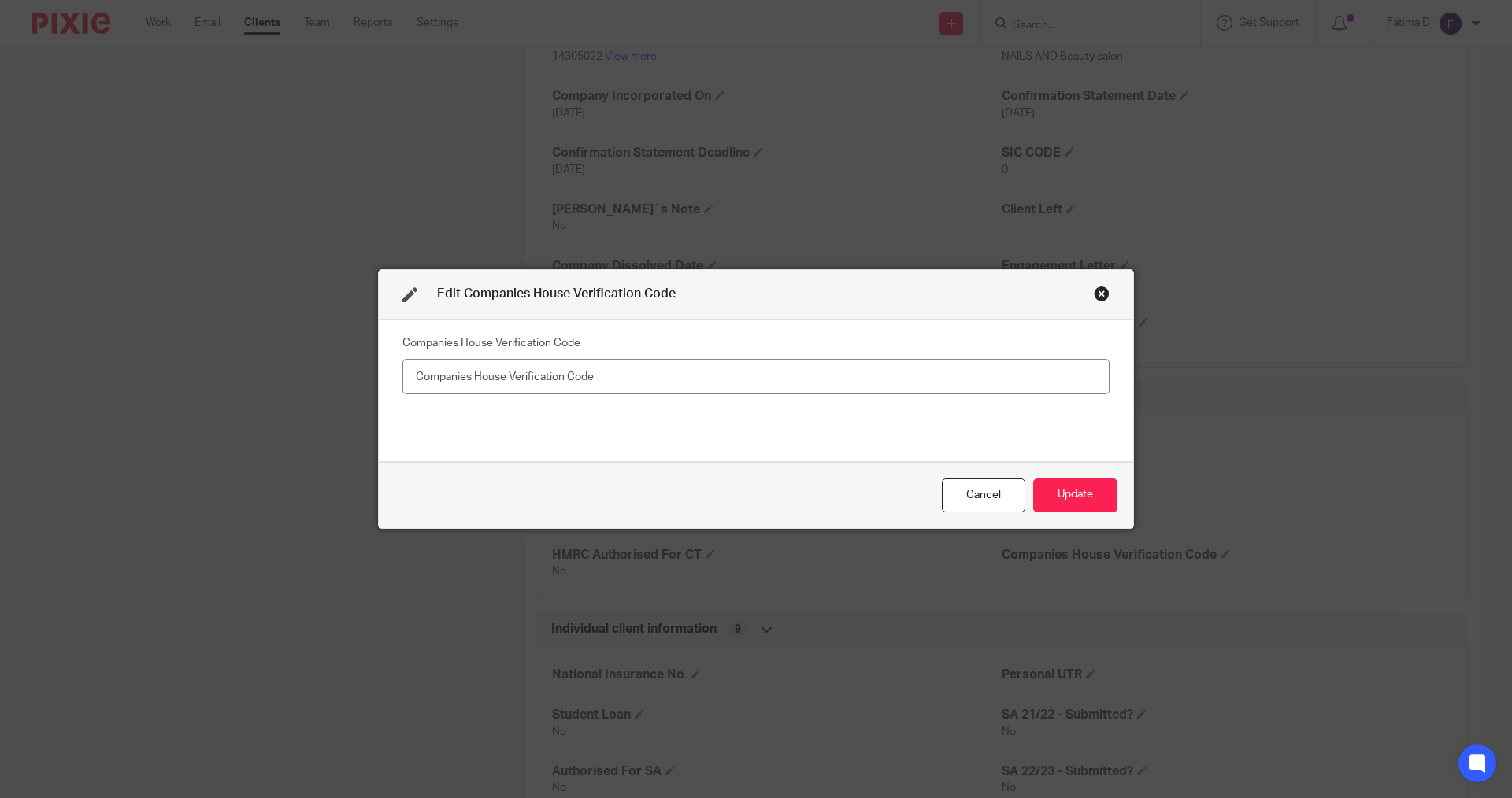
click at [419, 370] on input "text" at bounding box center [755, 376] width 707 height 35
type input "XL2XSH2-2223"
click at [1074, 498] on button "Update" at bounding box center [1075, 495] width 84 height 34
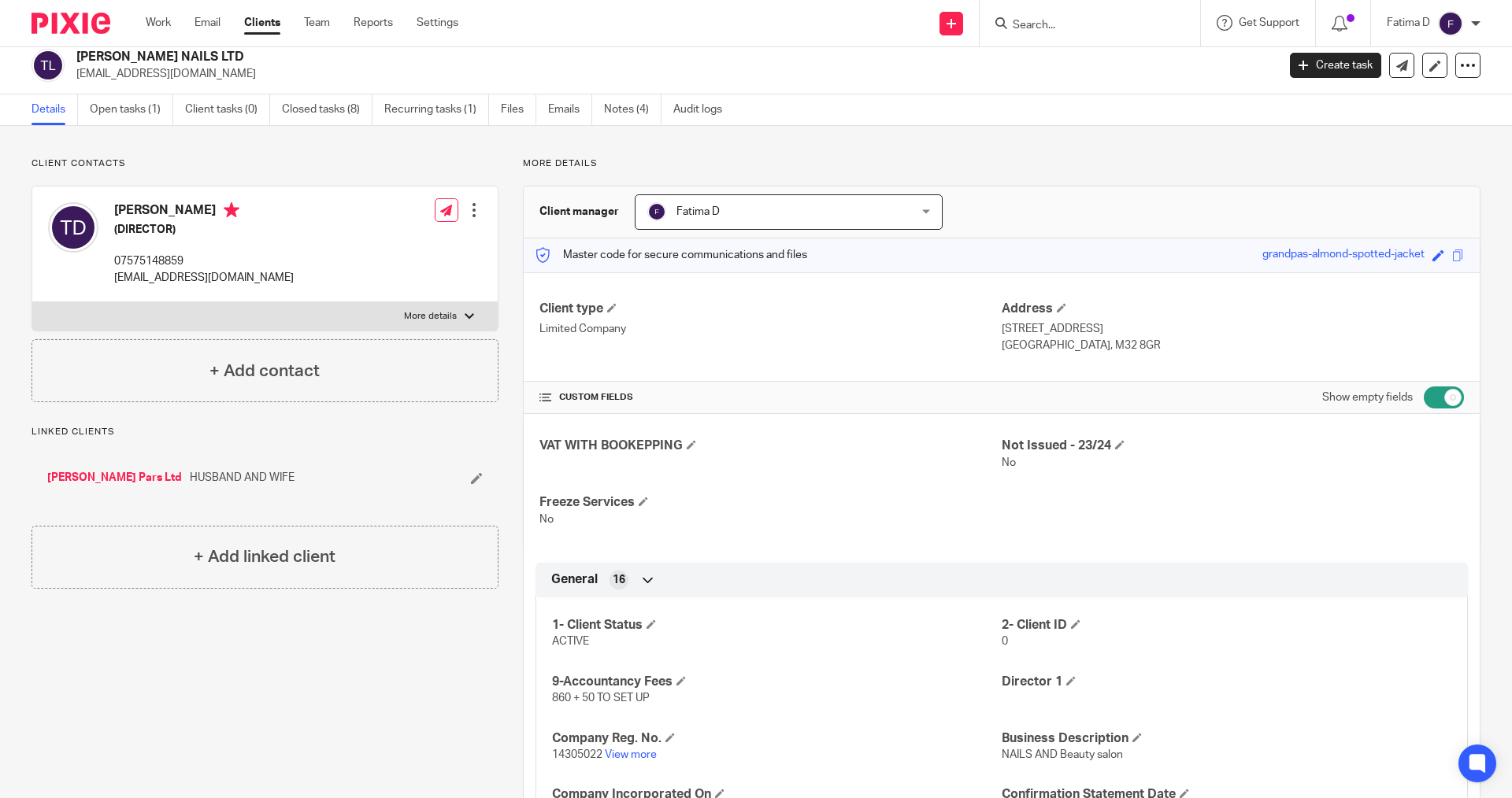
scroll to position [0, 0]
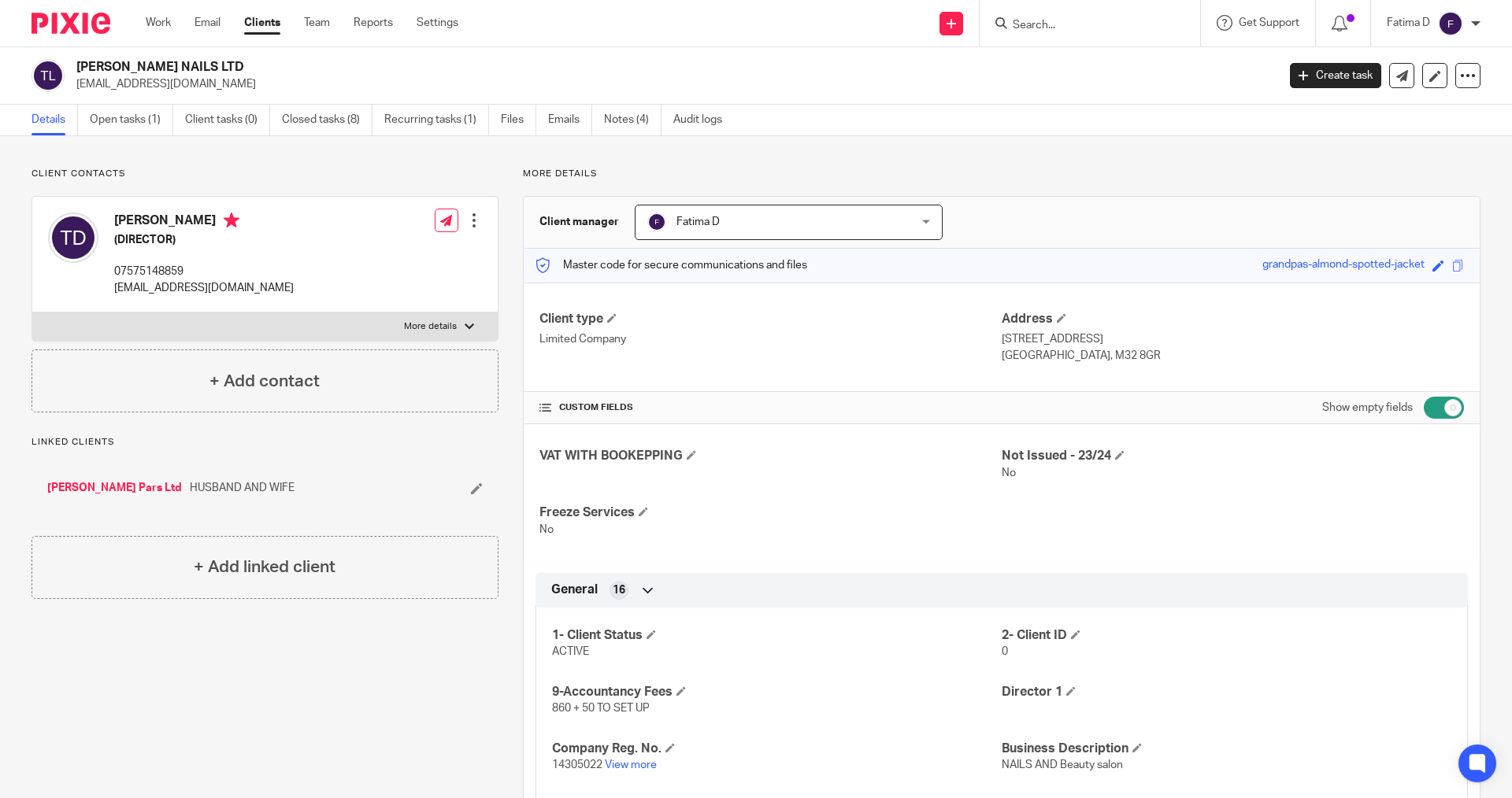
click at [1045, 19] on input "Search" at bounding box center [1082, 25] width 142 height 14
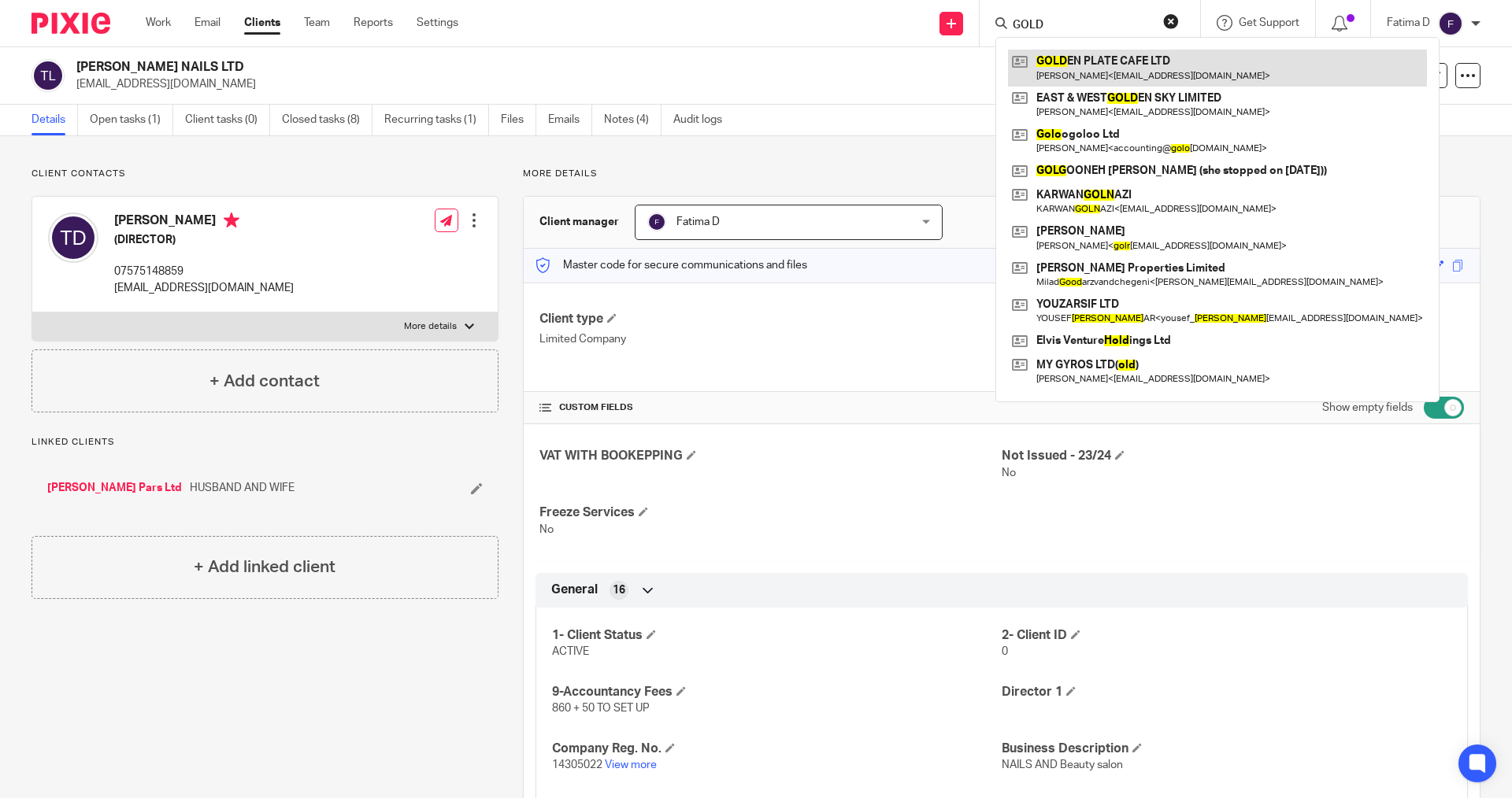
type input "GOLD"
click at [1088, 61] on link at bounding box center [1217, 67] width 419 height 36
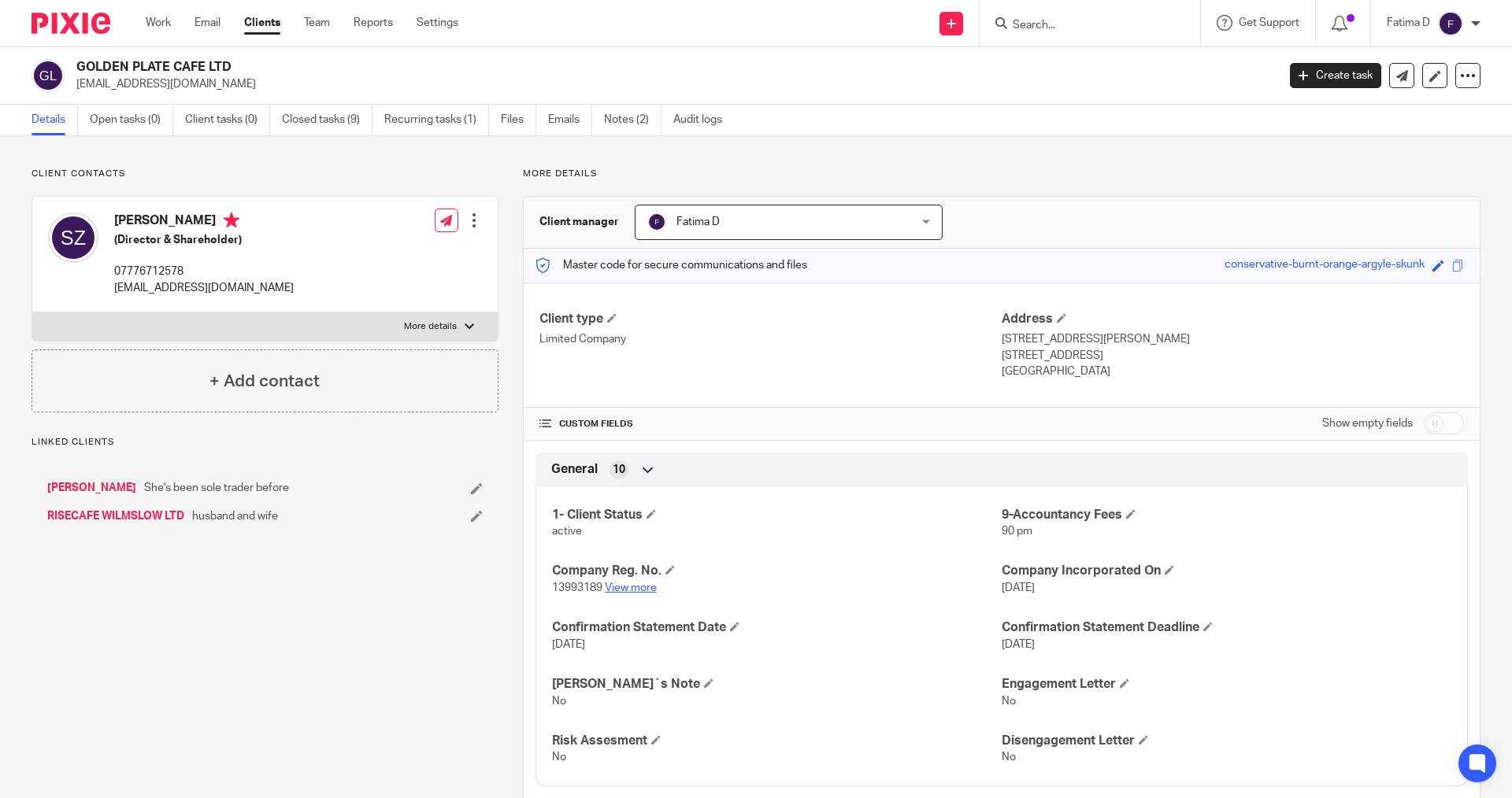
click at [644, 584] on link "View more" at bounding box center [631, 588] width 52 height 11
click at [522, 26] on div "Send new email Create task Add client Get Support Contact via email Check our d…" at bounding box center [997, 23] width 1030 height 46
